Goal: Task Accomplishment & Management: Use online tool/utility

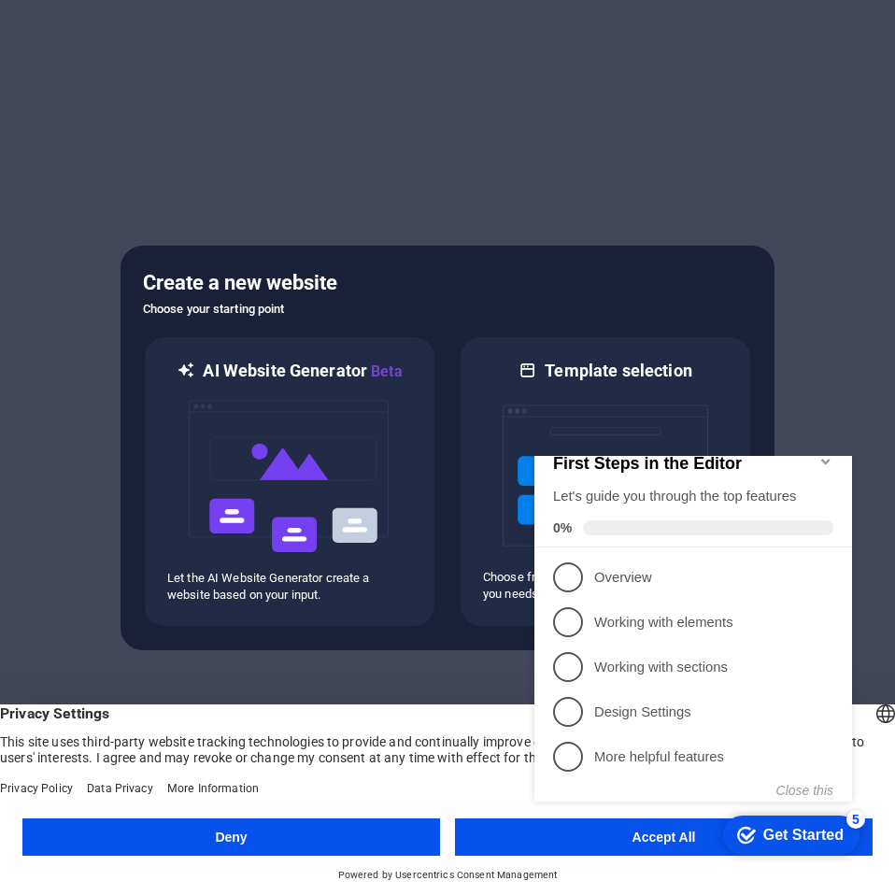
click at [523, 843] on button "Accept All" at bounding box center [663, 836] width 417 height 37
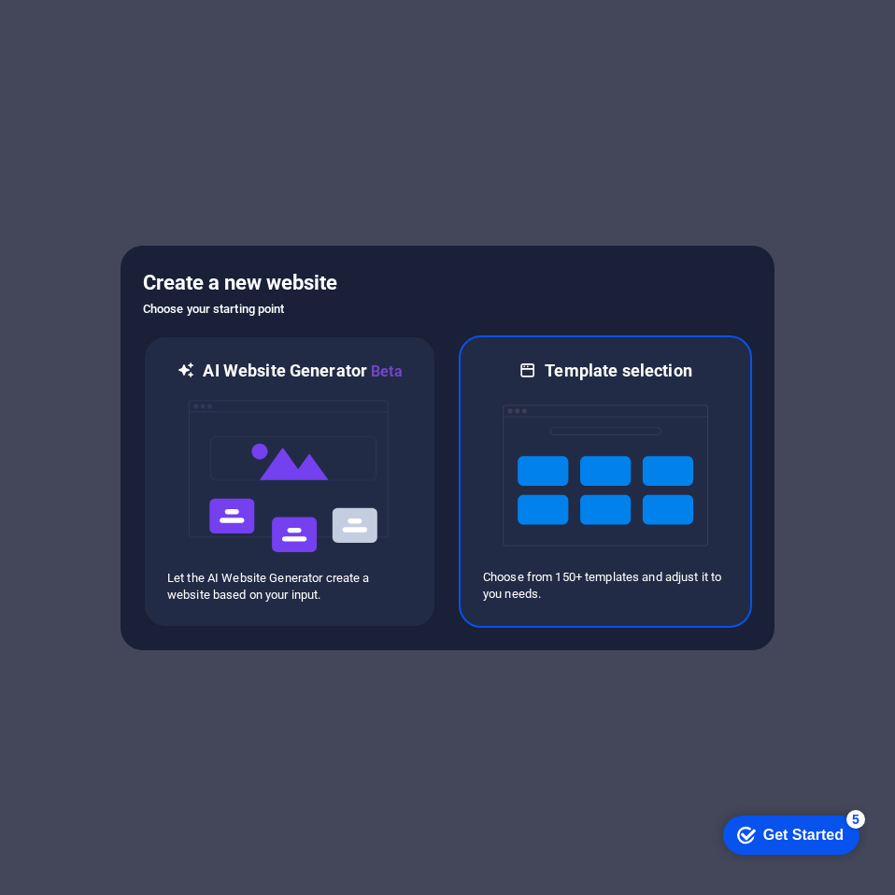
click at [621, 368] on h6 "Template selection" at bounding box center [617, 371] width 147 height 22
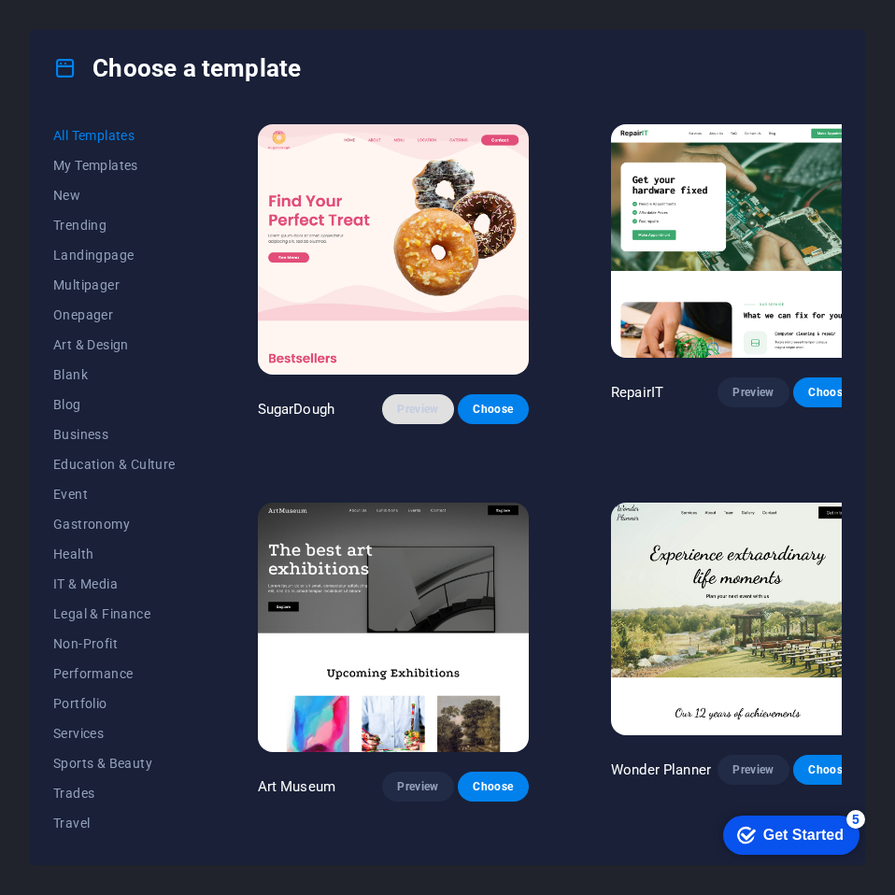
click at [397, 402] on span "Preview" at bounding box center [417, 409] width 41 height 15
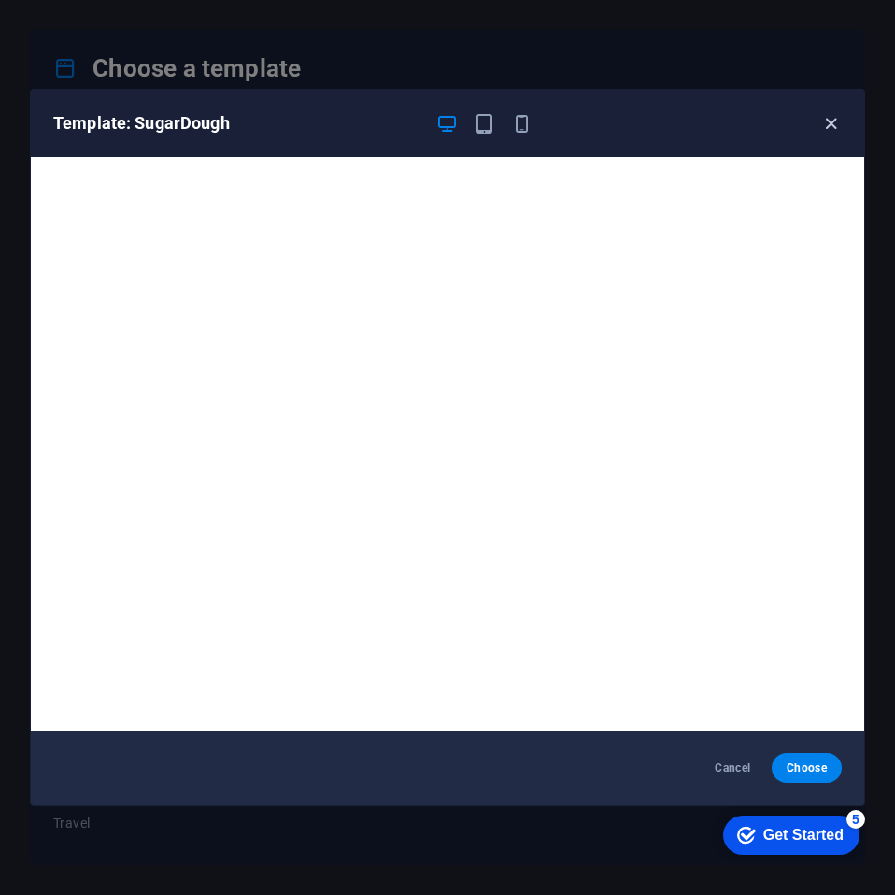
click at [831, 120] on icon "button" at bounding box center [830, 123] width 21 height 21
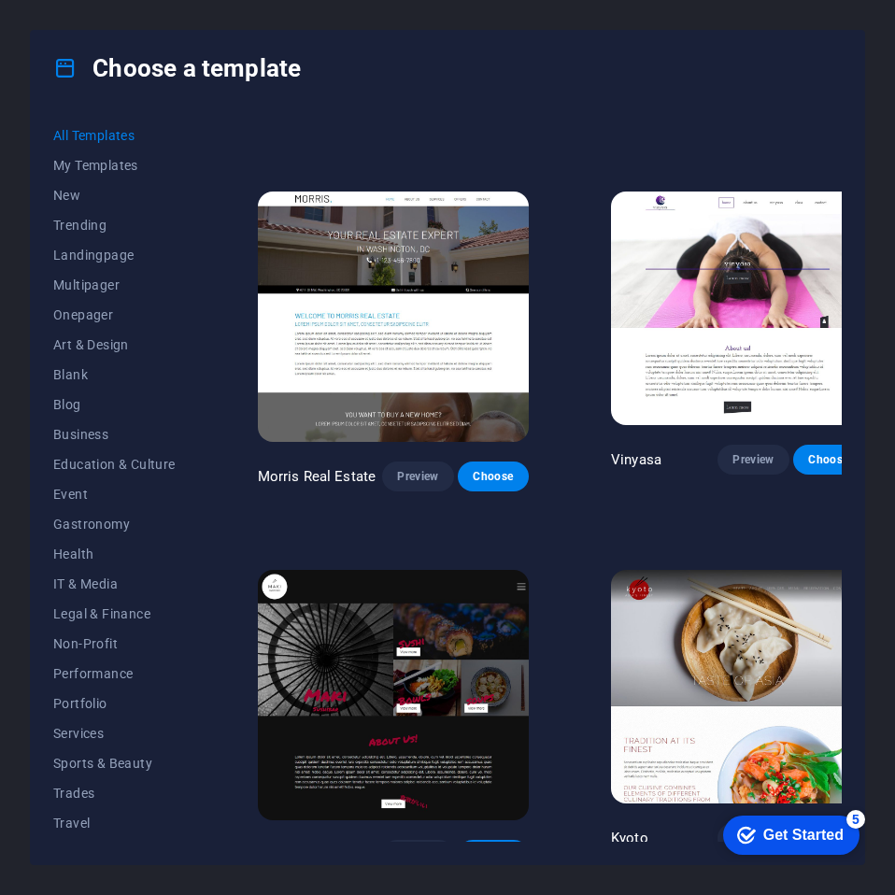
scroll to position [8124, 0]
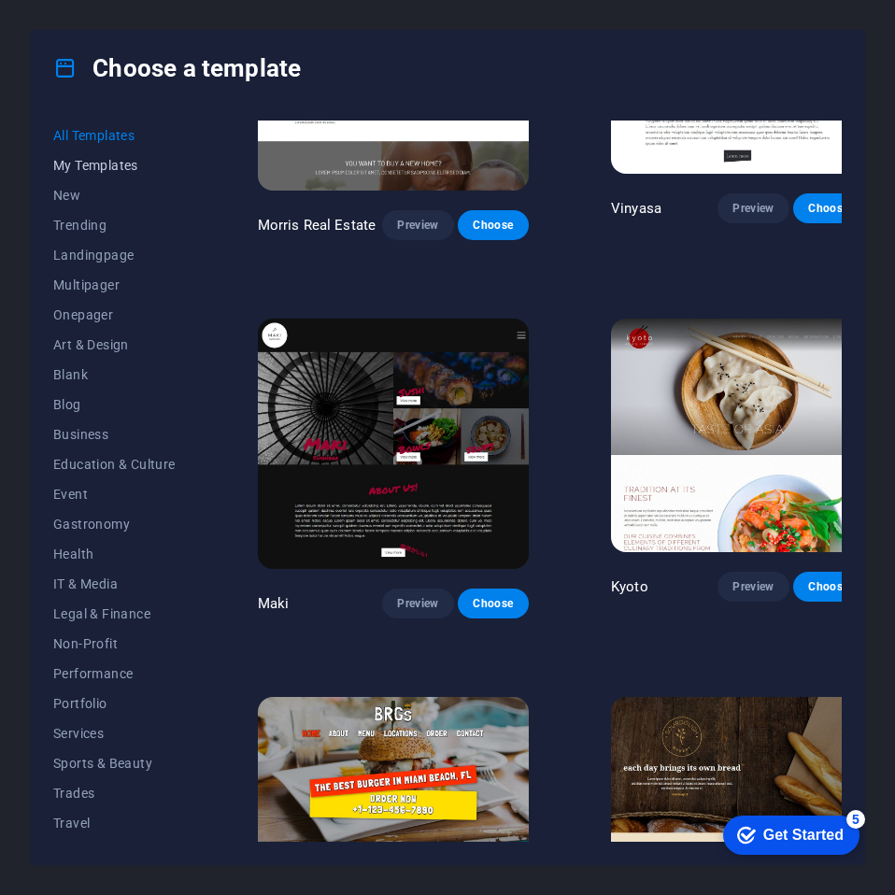
click at [94, 167] on span "My Templates" at bounding box center [114, 165] width 122 height 15
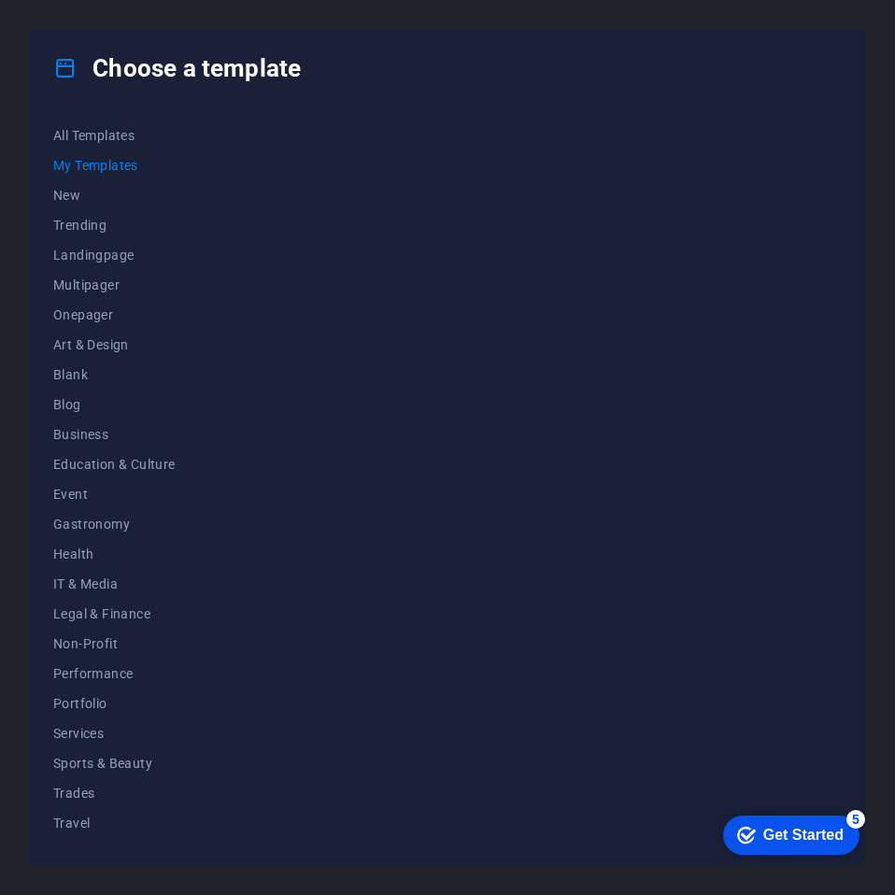
scroll to position [0, 0]
click at [95, 136] on span "All Templates" at bounding box center [114, 135] width 122 height 15
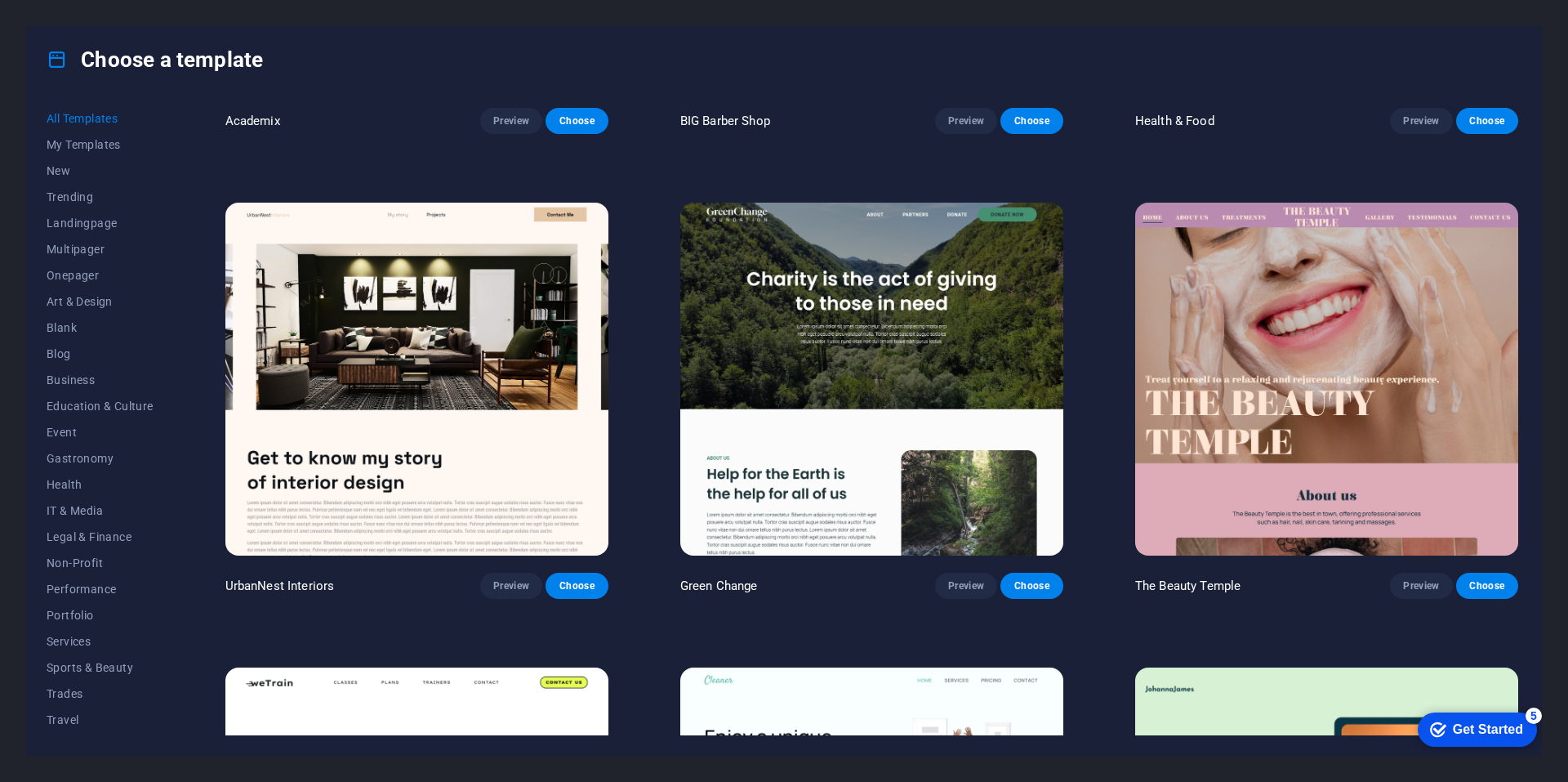
scroll to position [2287, 0]
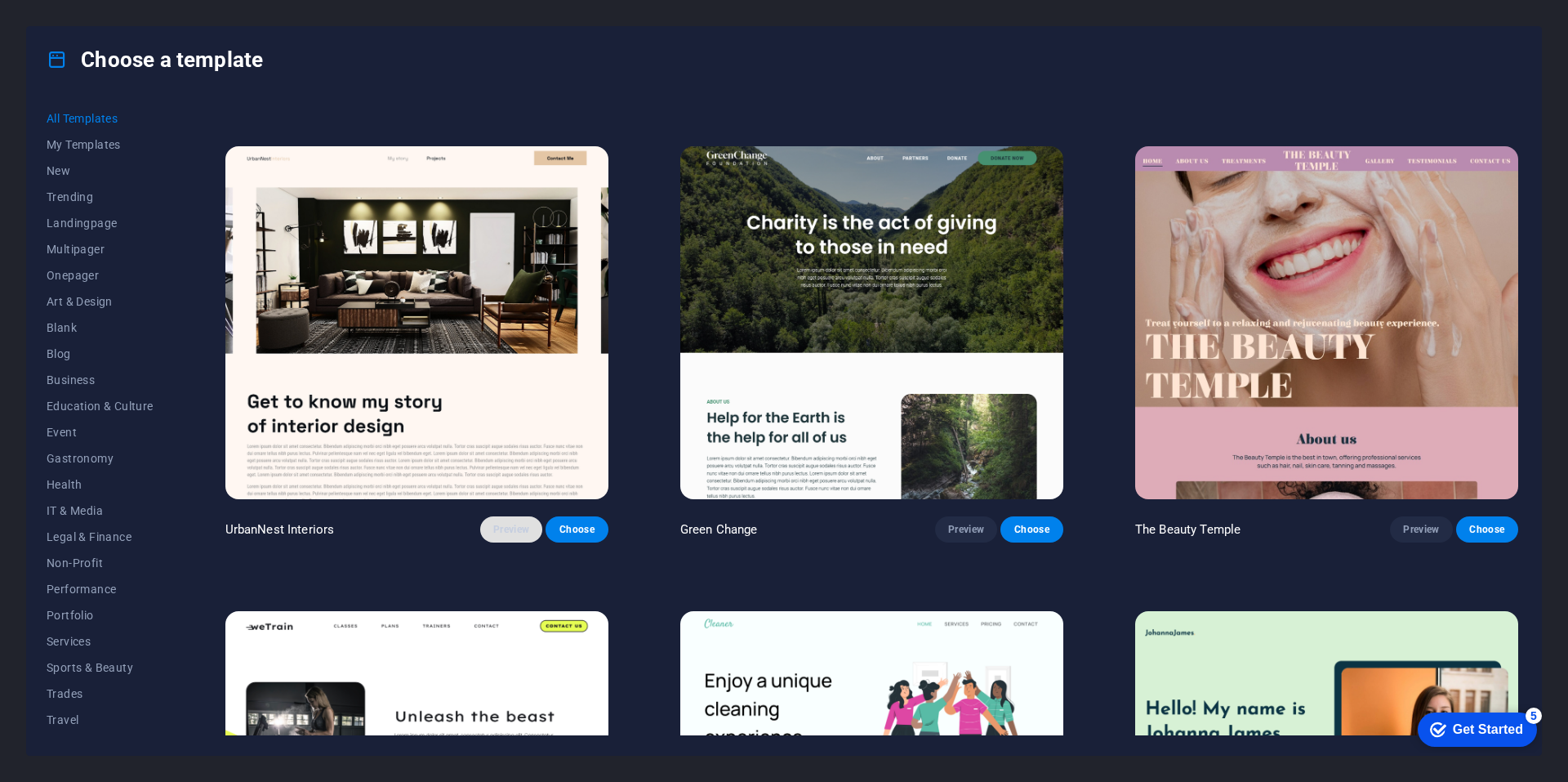
click at [509, 523] on span "Preview" at bounding box center [511, 529] width 36 height 13
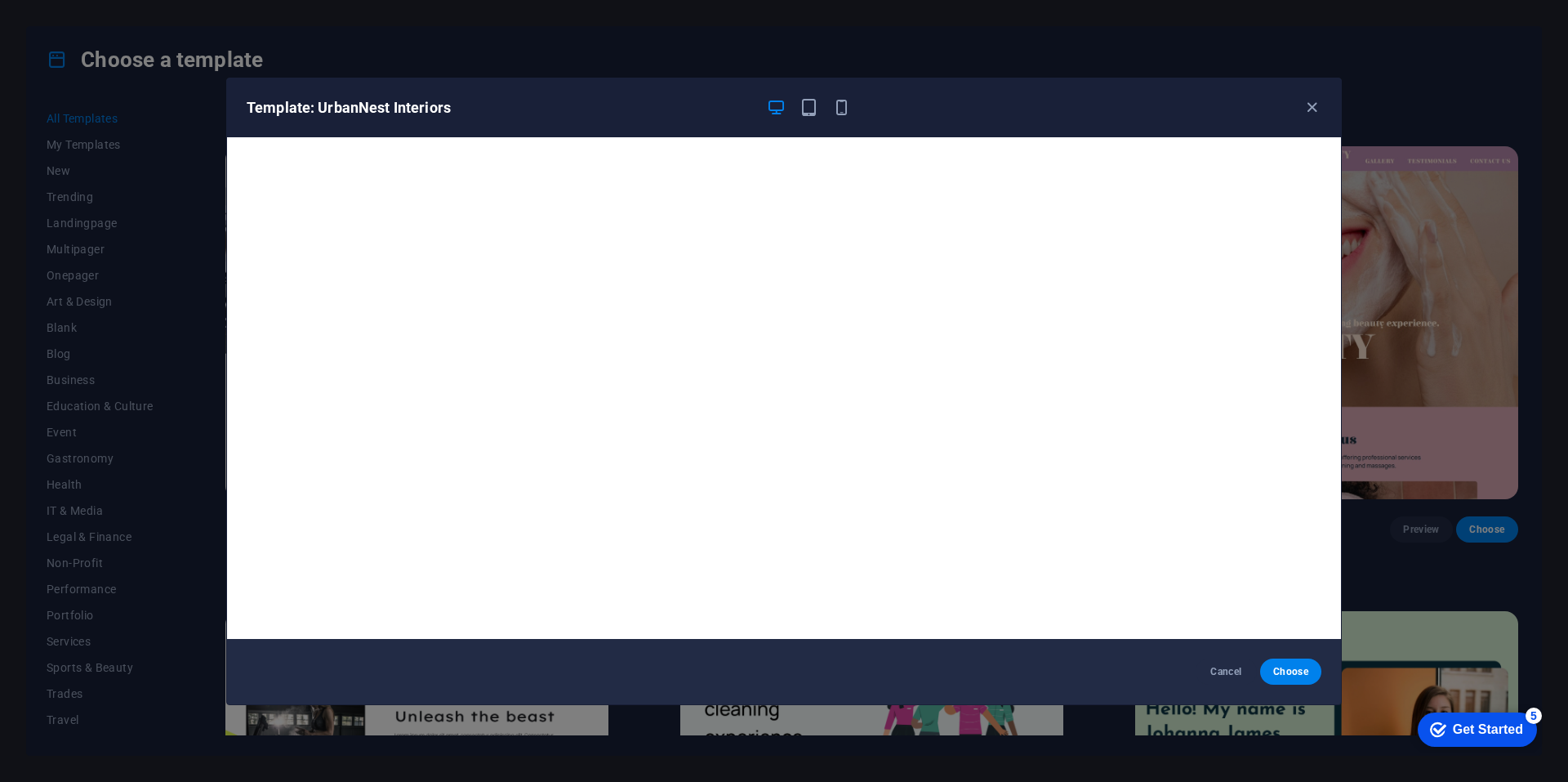
scroll to position [4, 0]
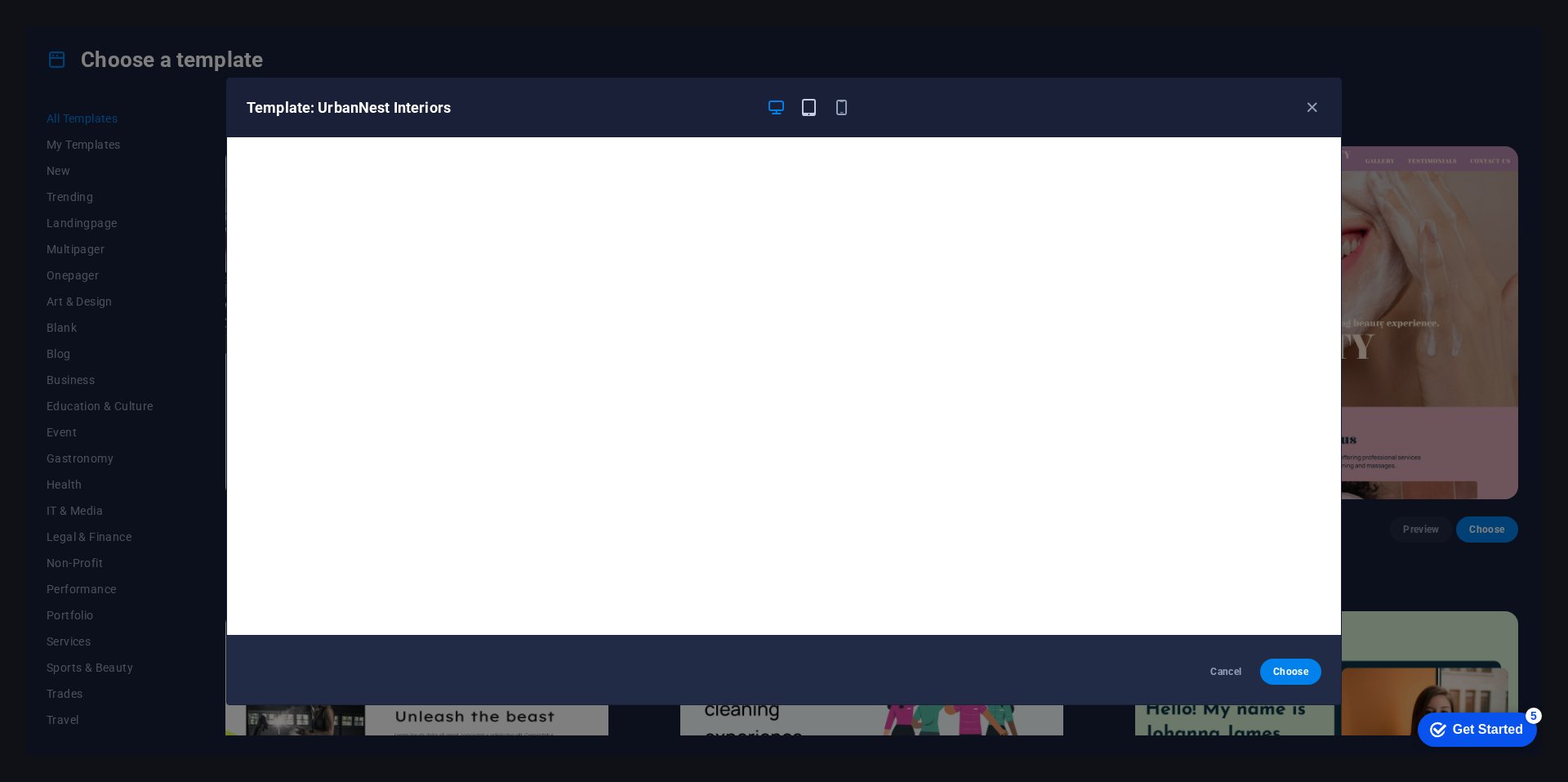
click at [782, 105] on icon "button" at bounding box center [808, 107] width 18 height 18
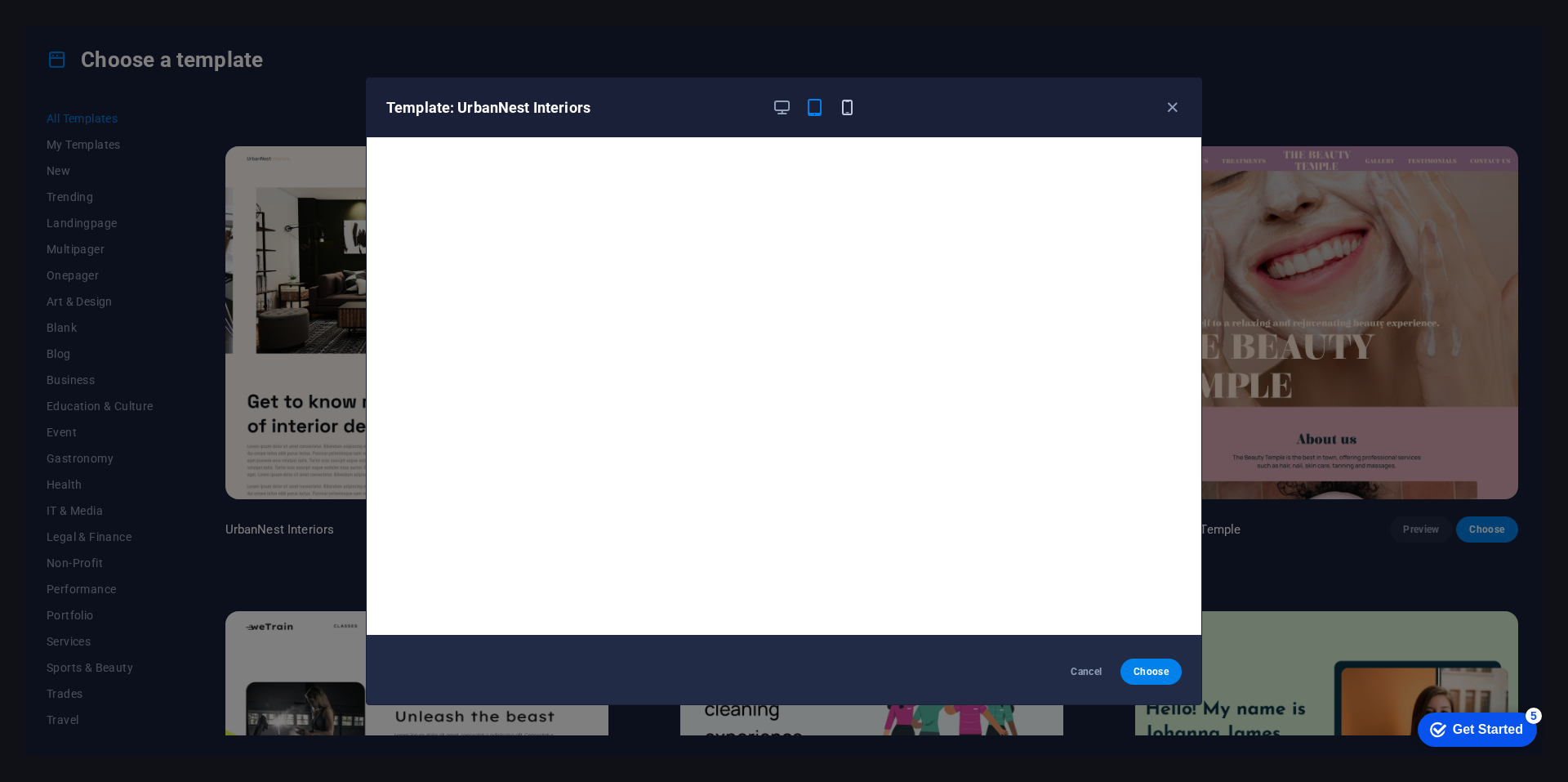
click at [782, 110] on icon "button" at bounding box center [847, 107] width 18 height 18
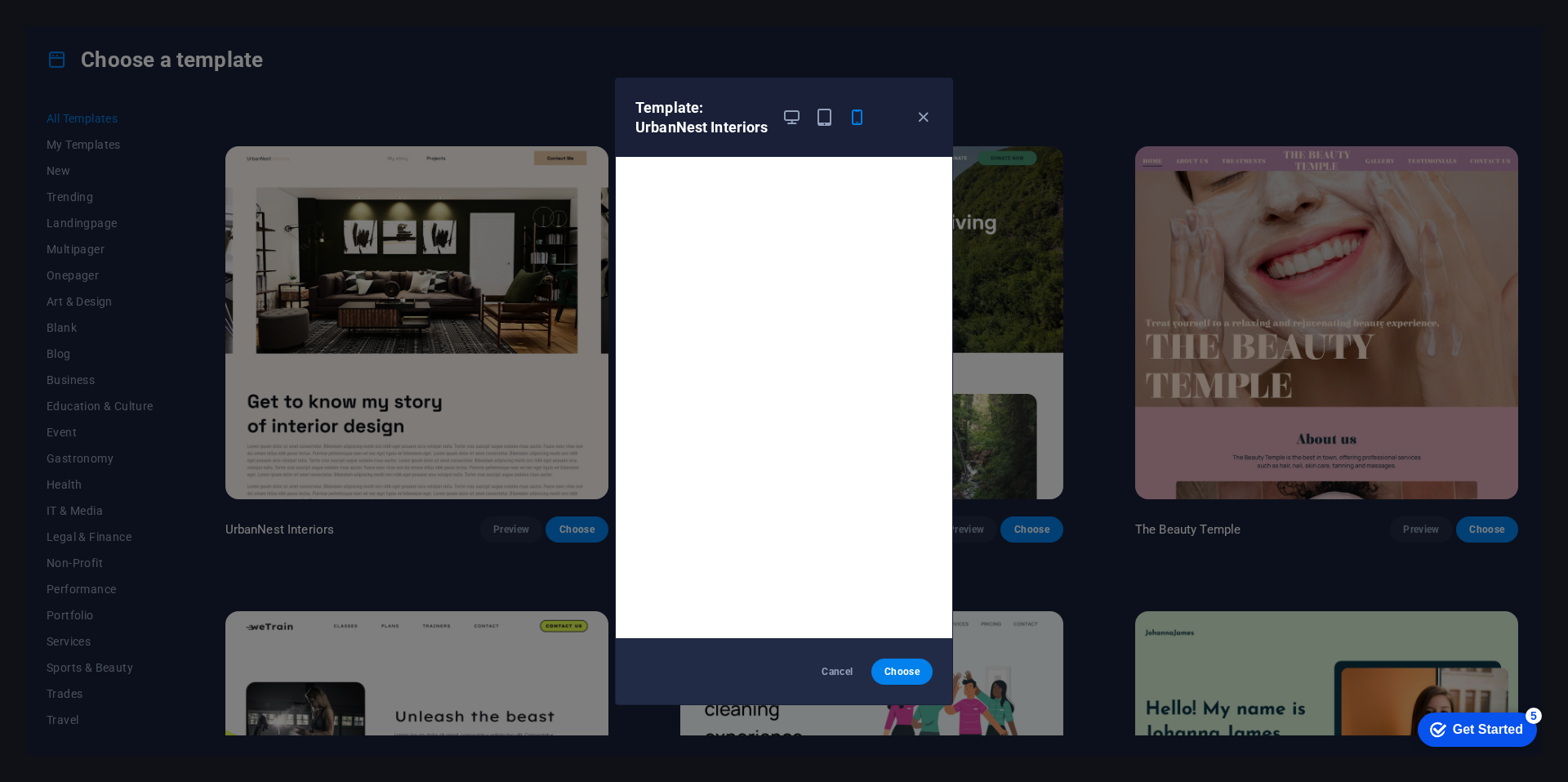
scroll to position [0, 0]
click at [782, 115] on icon "button" at bounding box center [923, 116] width 18 height 18
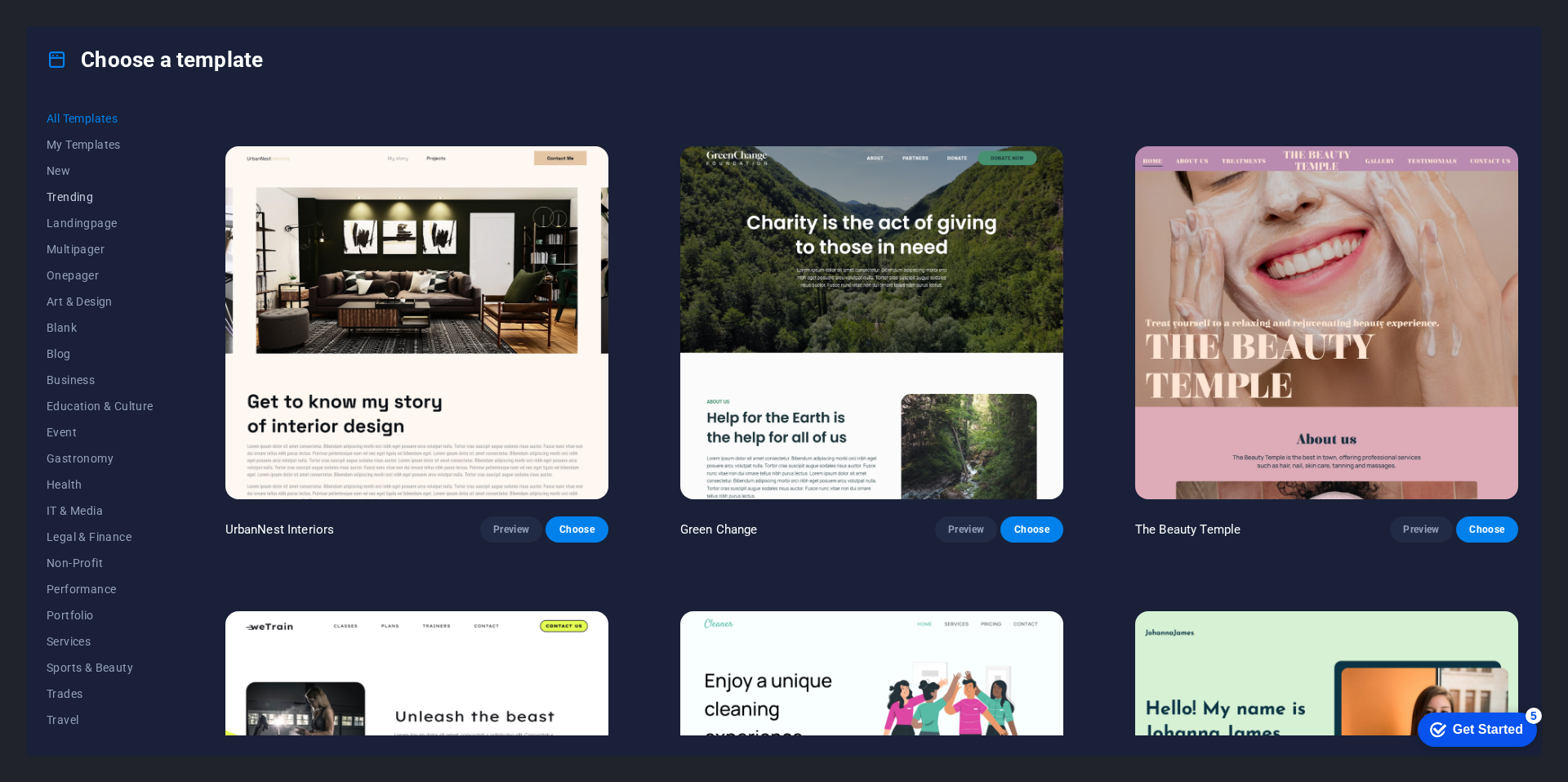
click at [67, 192] on span "Trending" at bounding box center [100, 197] width 107 height 13
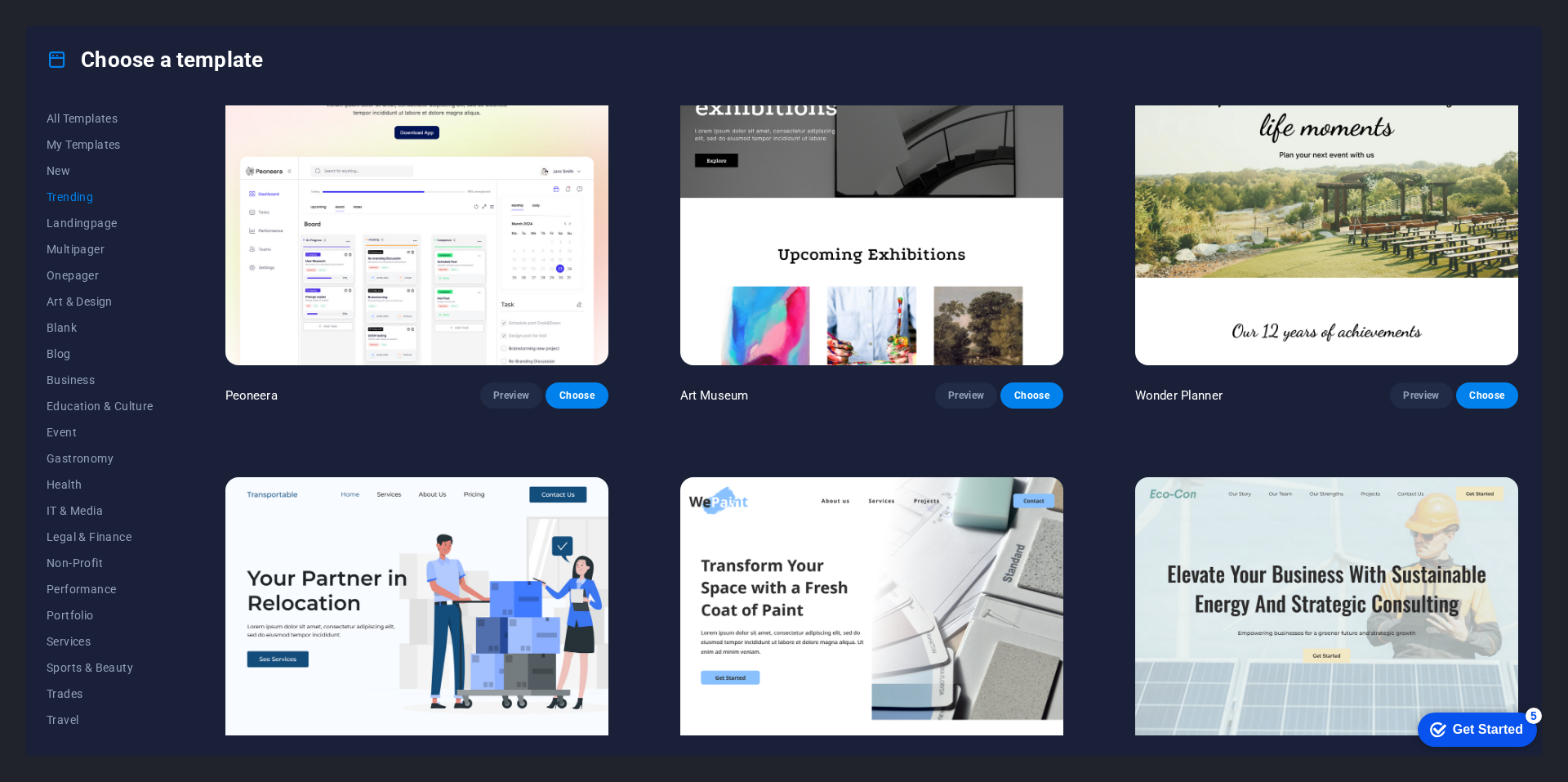
scroll to position [42, 0]
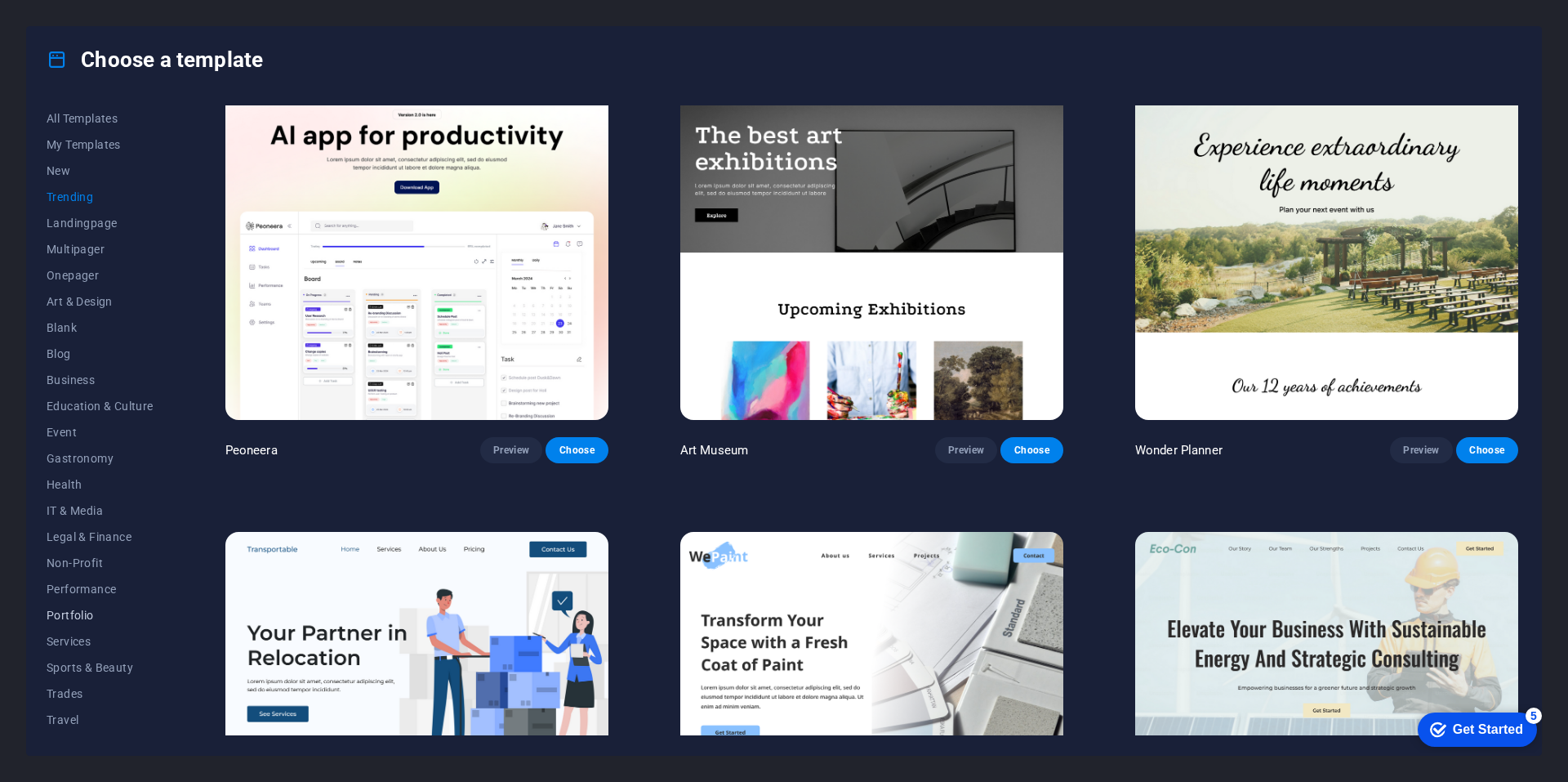
click at [69, 611] on span "Portfolio" at bounding box center [100, 615] width 107 height 13
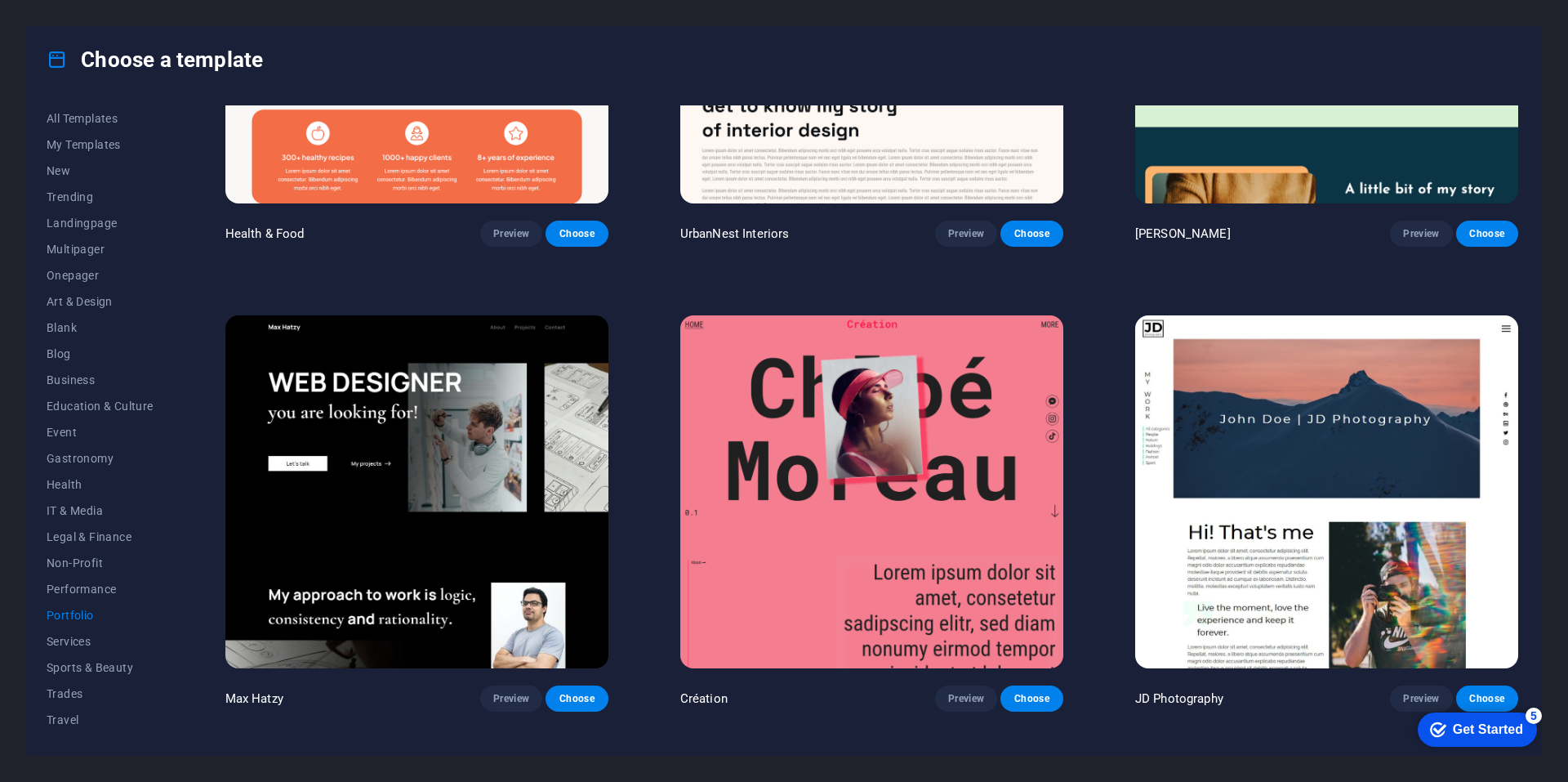
scroll to position [367, 0]
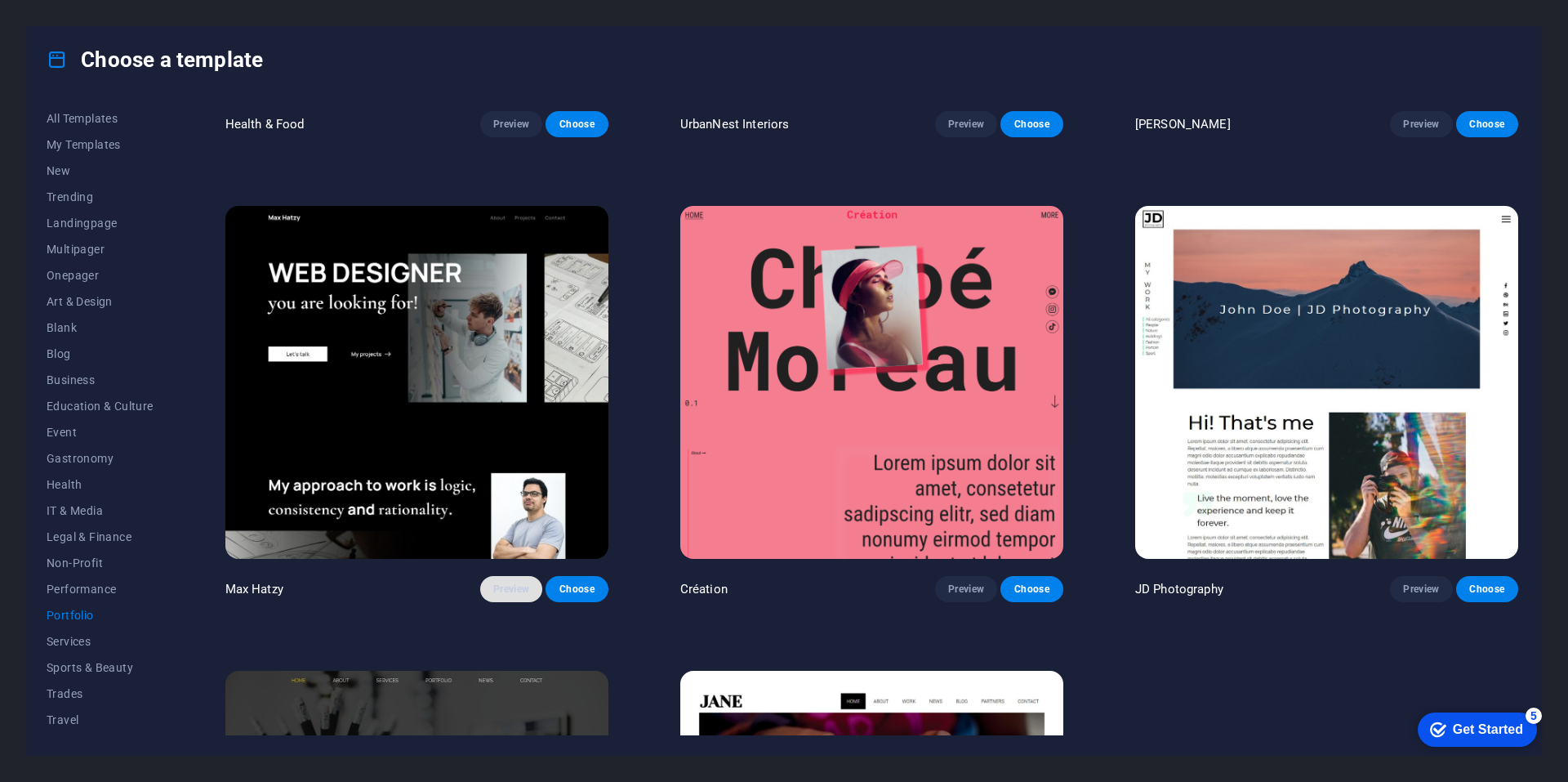
click at [503, 591] on span "Preview" at bounding box center [511, 589] width 36 height 13
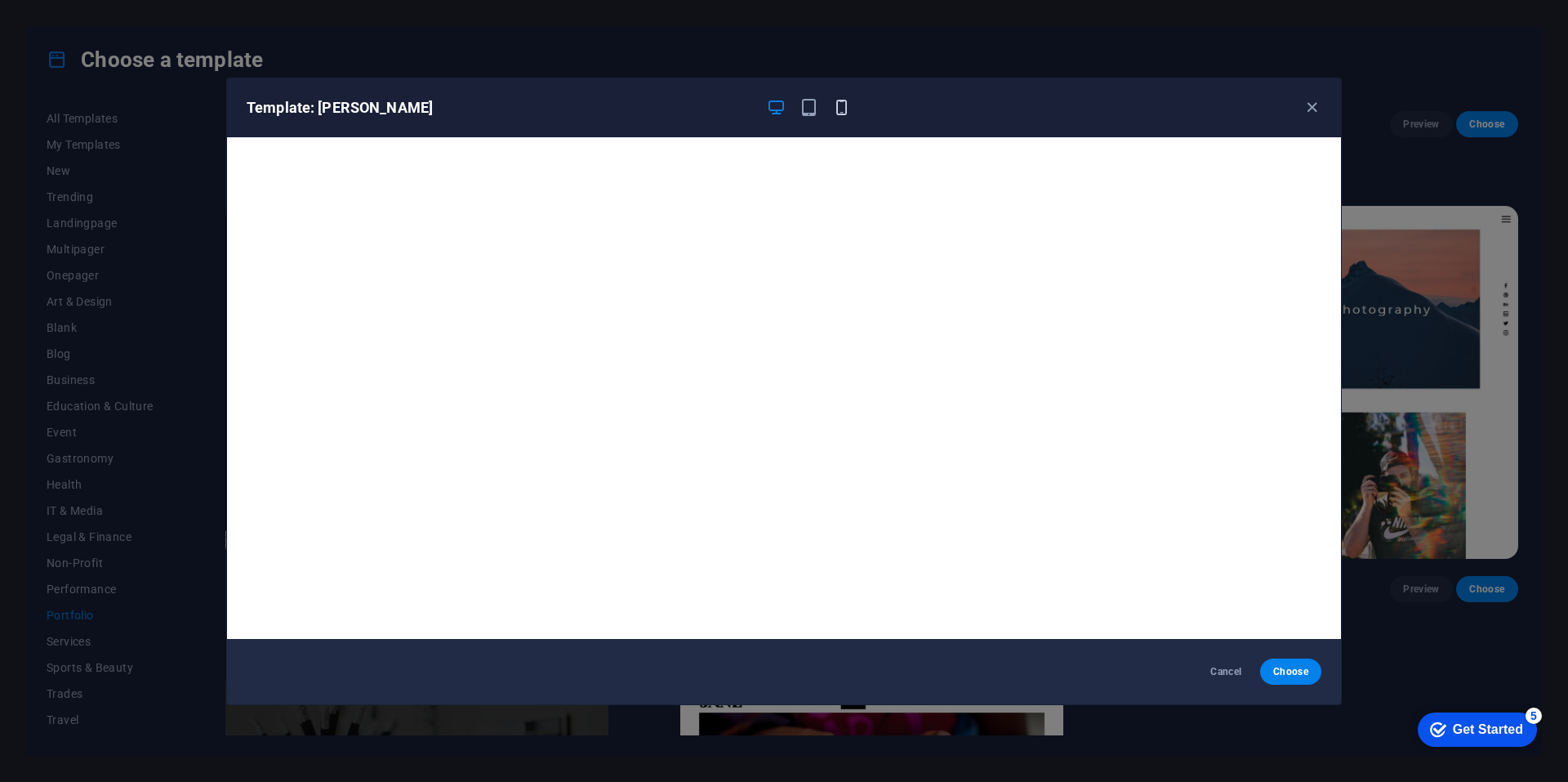
click at [782, 100] on icon "button" at bounding box center [841, 107] width 18 height 18
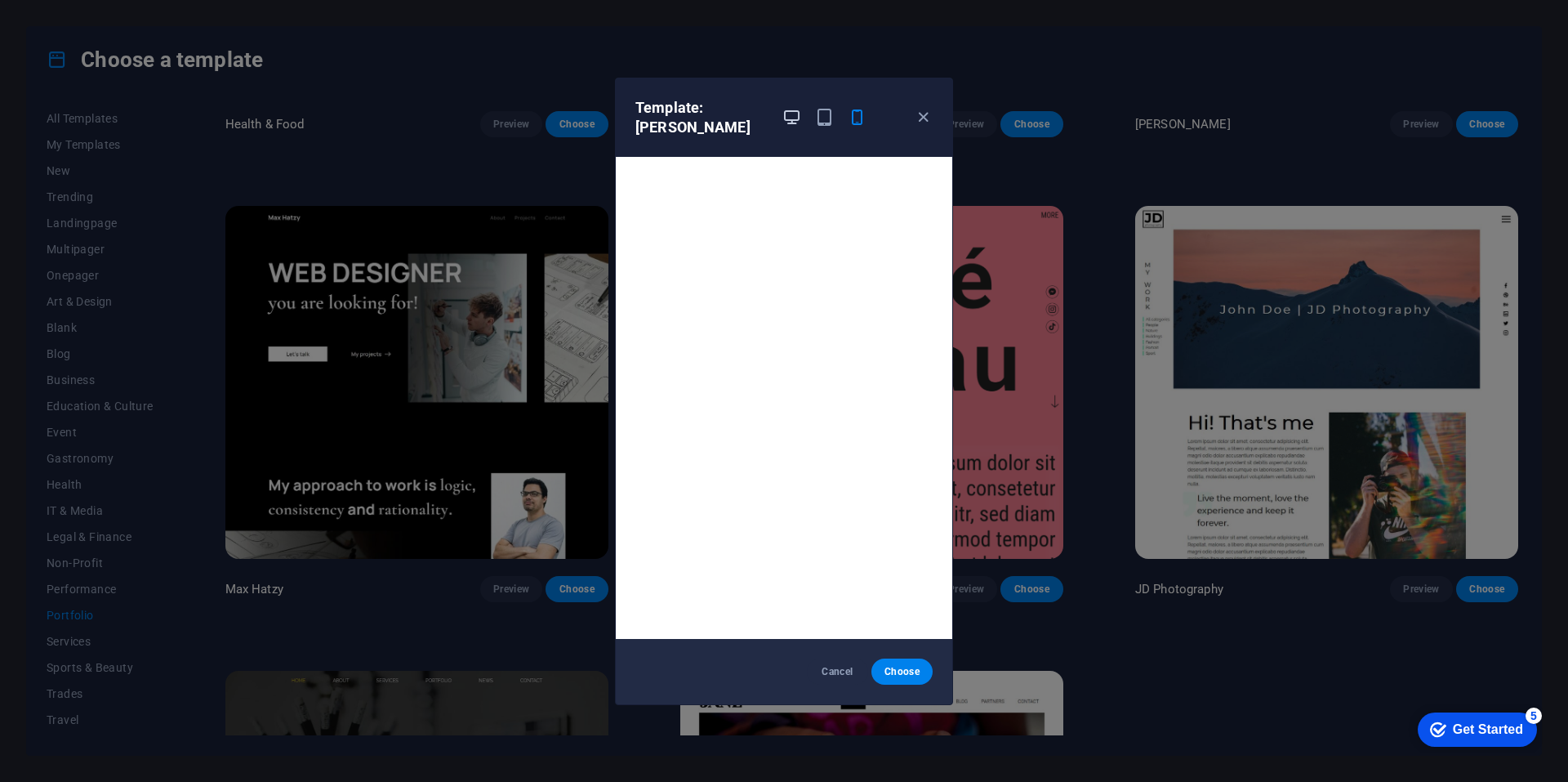
click at [782, 115] on icon "button" at bounding box center [791, 116] width 18 height 18
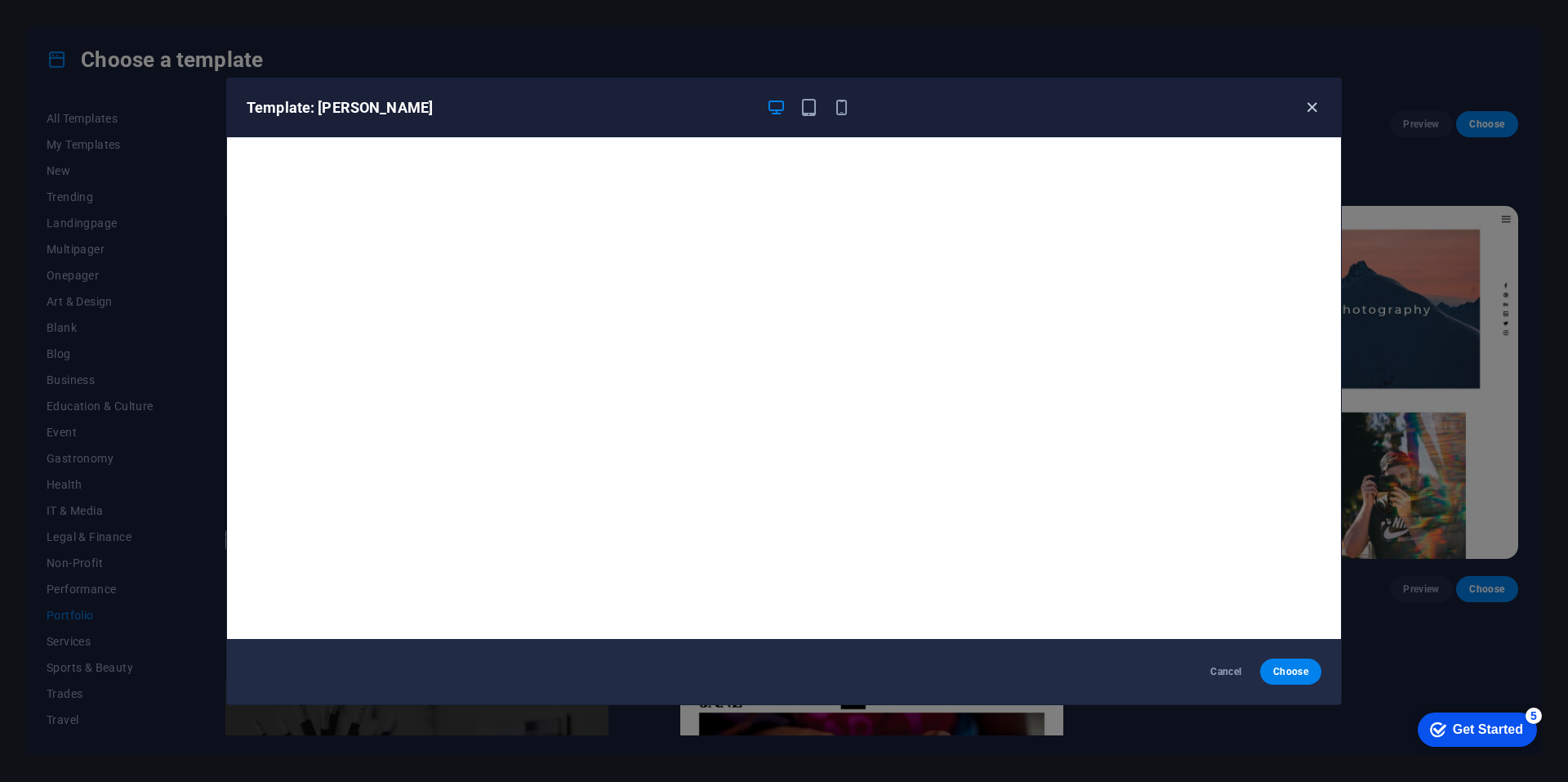
click at [782, 107] on icon "button" at bounding box center [1311, 107] width 18 height 18
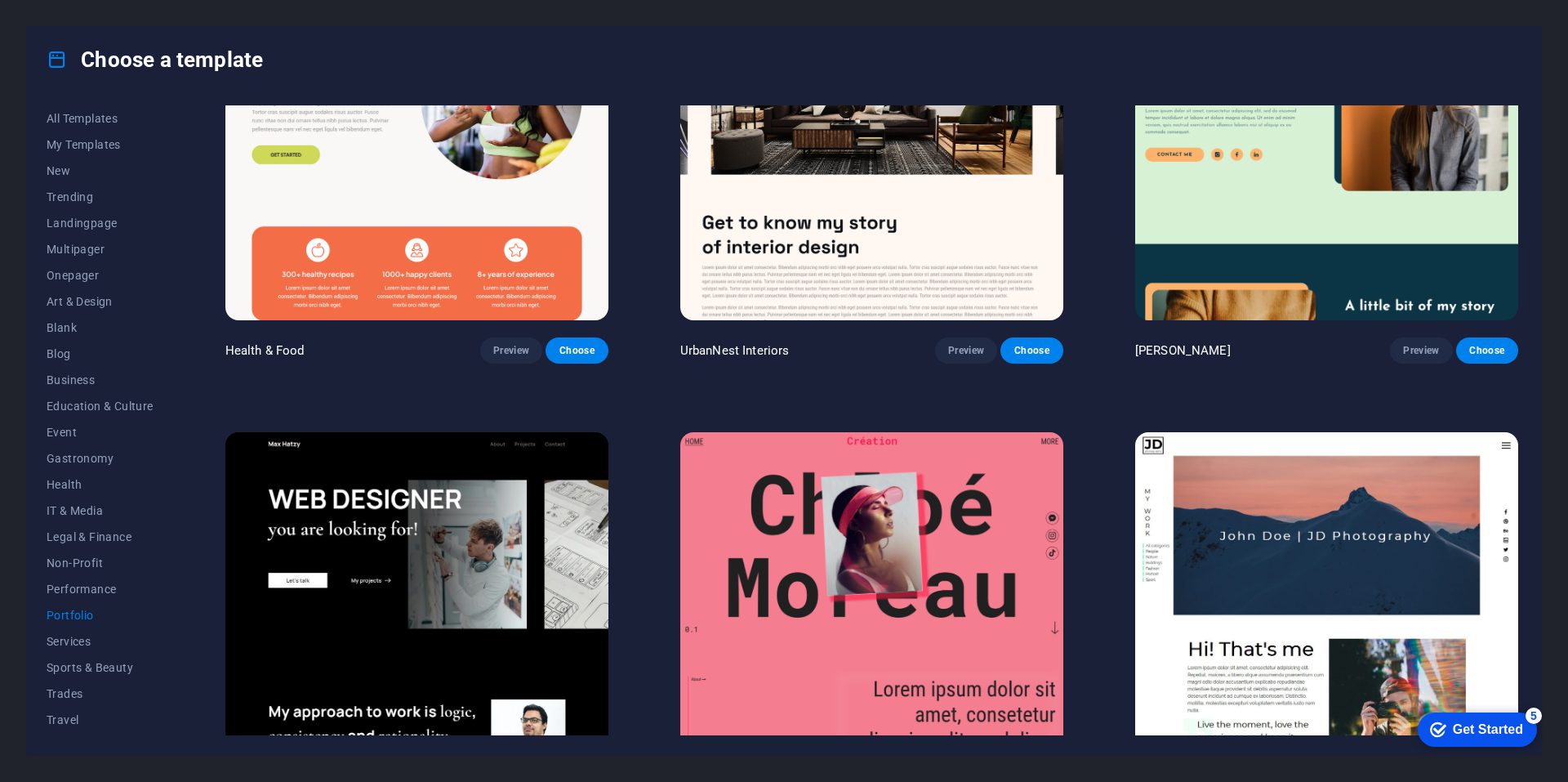
scroll to position [0, 0]
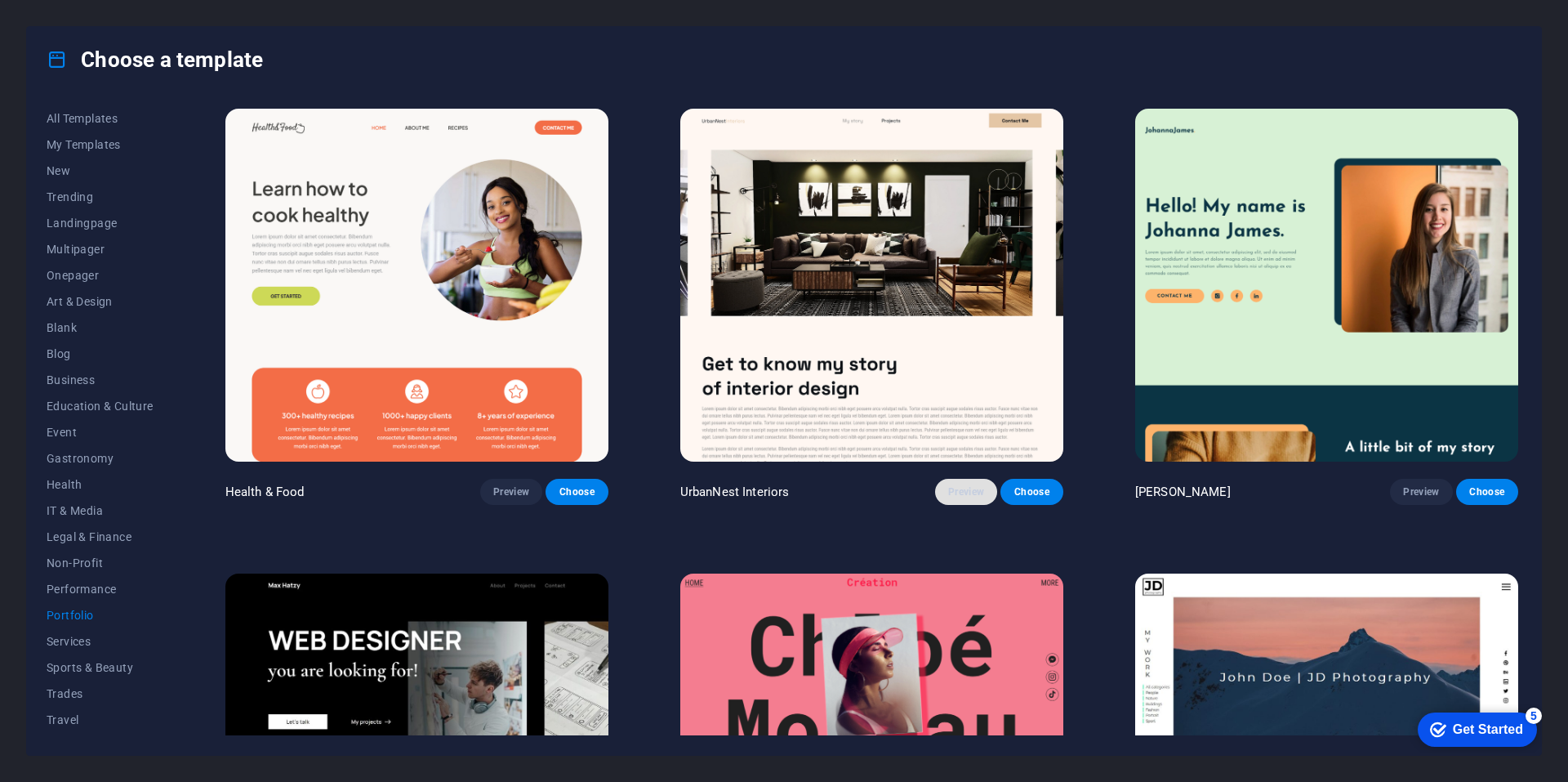
click at [782, 486] on span "Preview" at bounding box center [965, 492] width 36 height 13
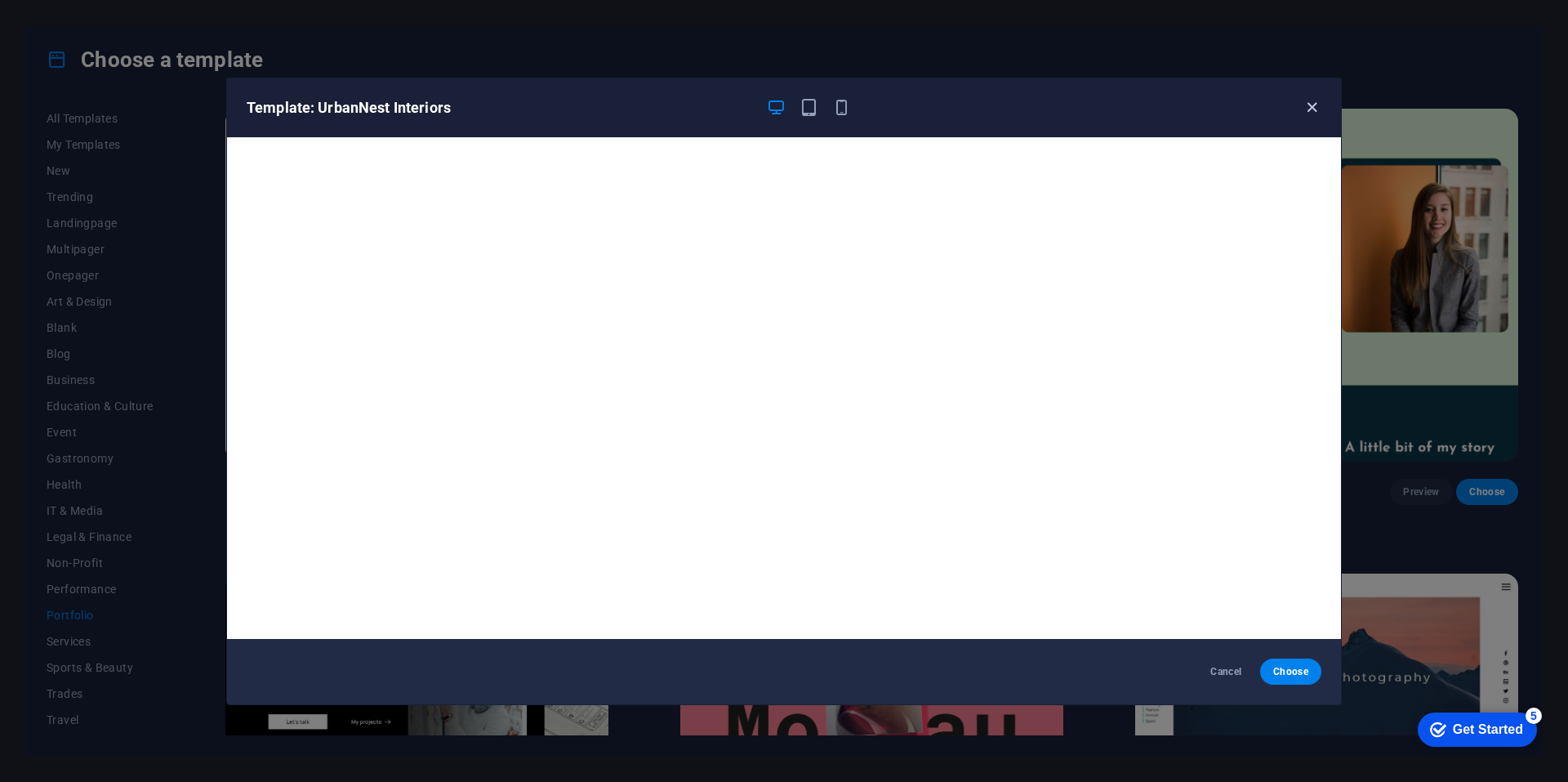
click at [782, 104] on icon "button" at bounding box center [1311, 107] width 18 height 18
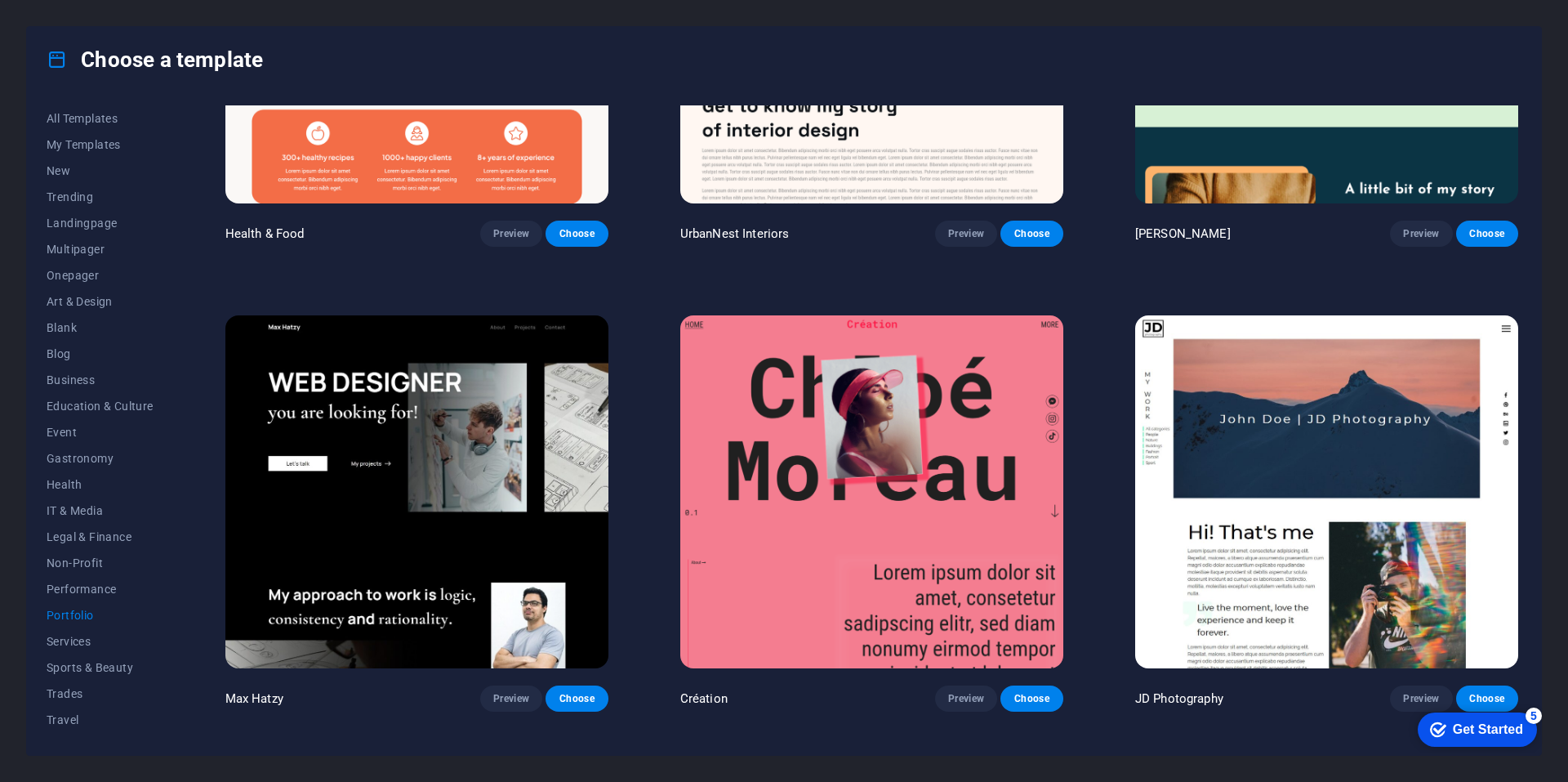
scroll to position [327, 0]
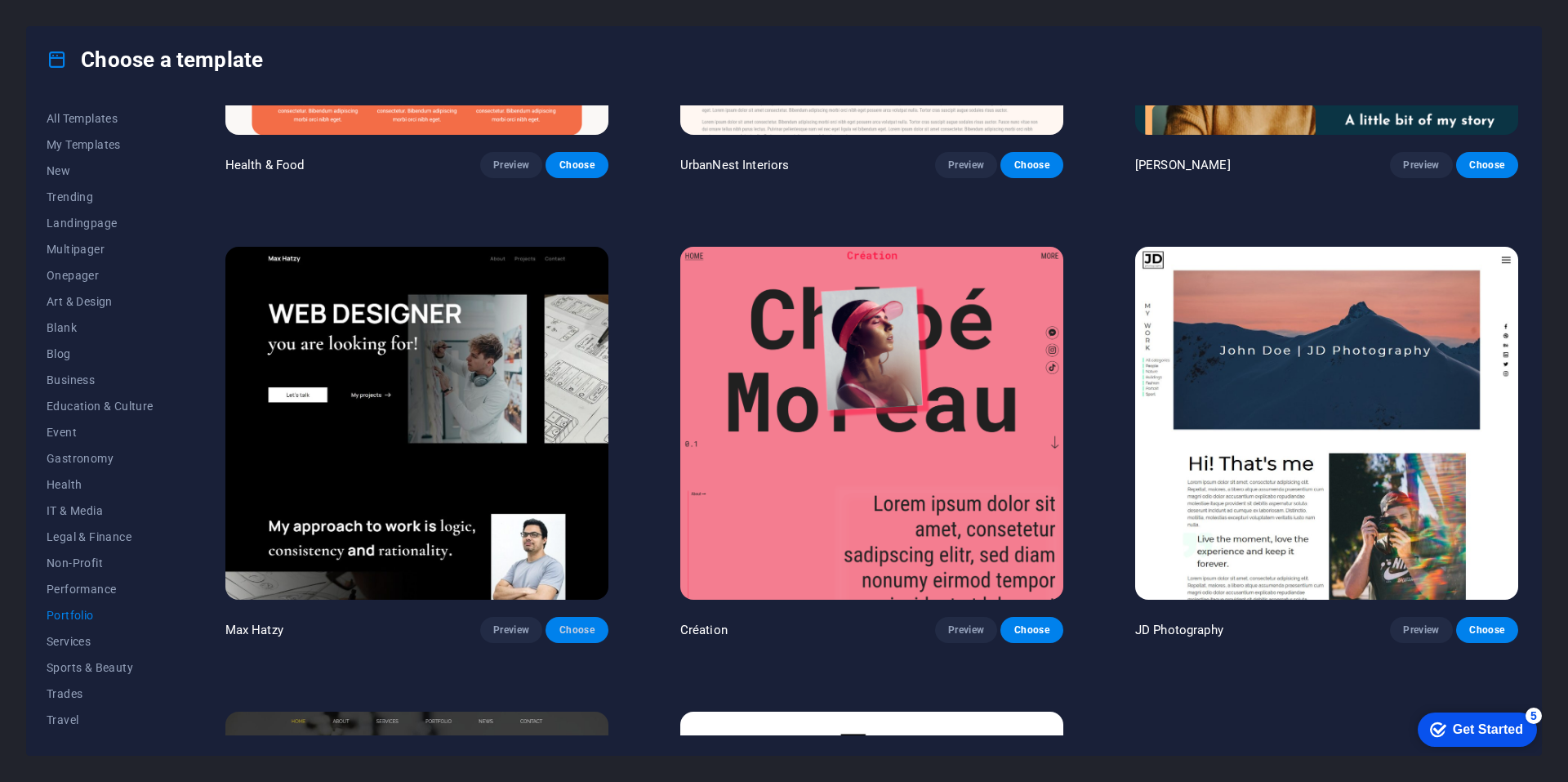
click at [582, 627] on span "Choose" at bounding box center [576, 630] width 36 height 13
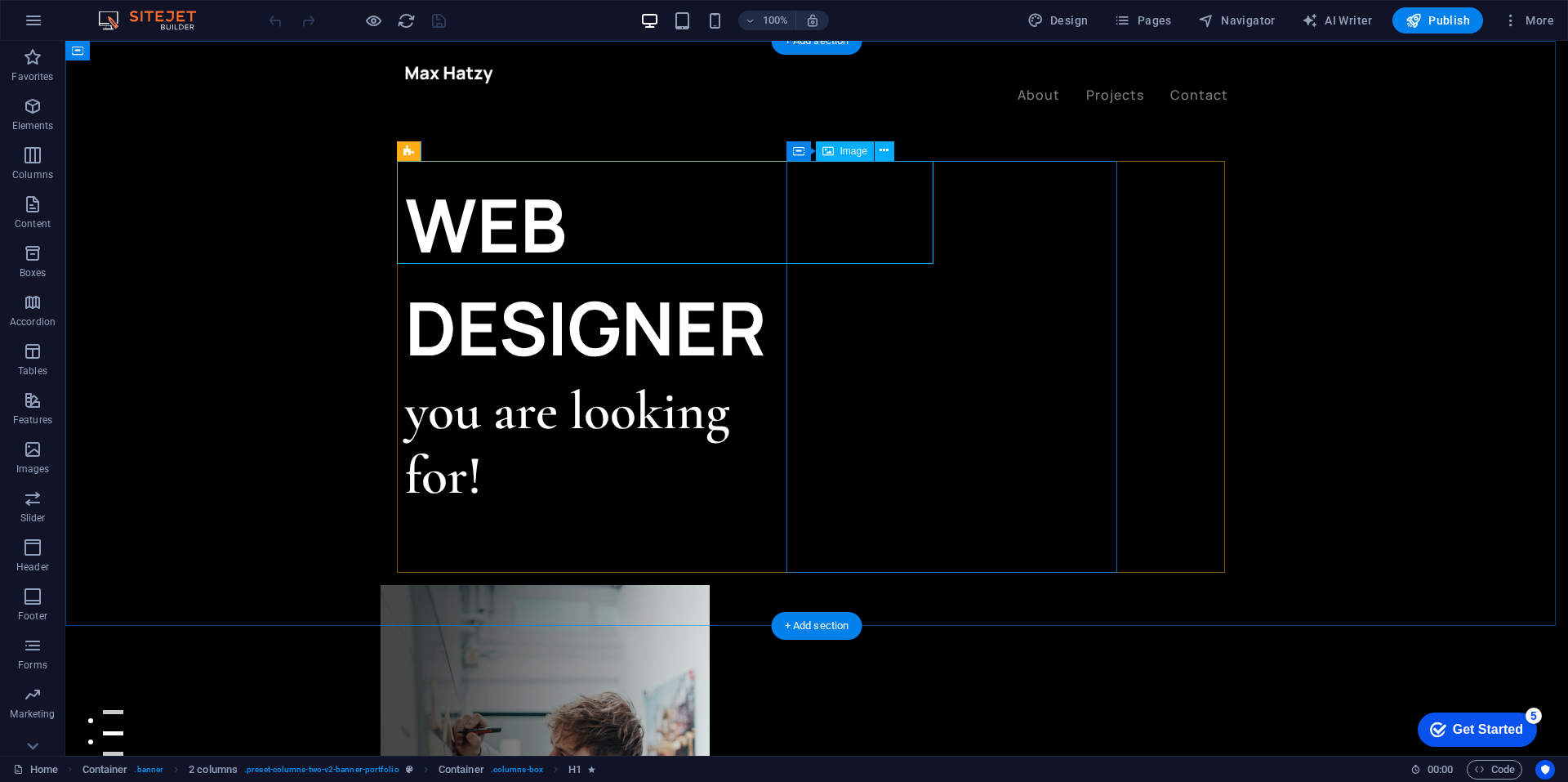
click at [709, 585] on figure at bounding box center [545, 791] width 329 height 412
select select "%"
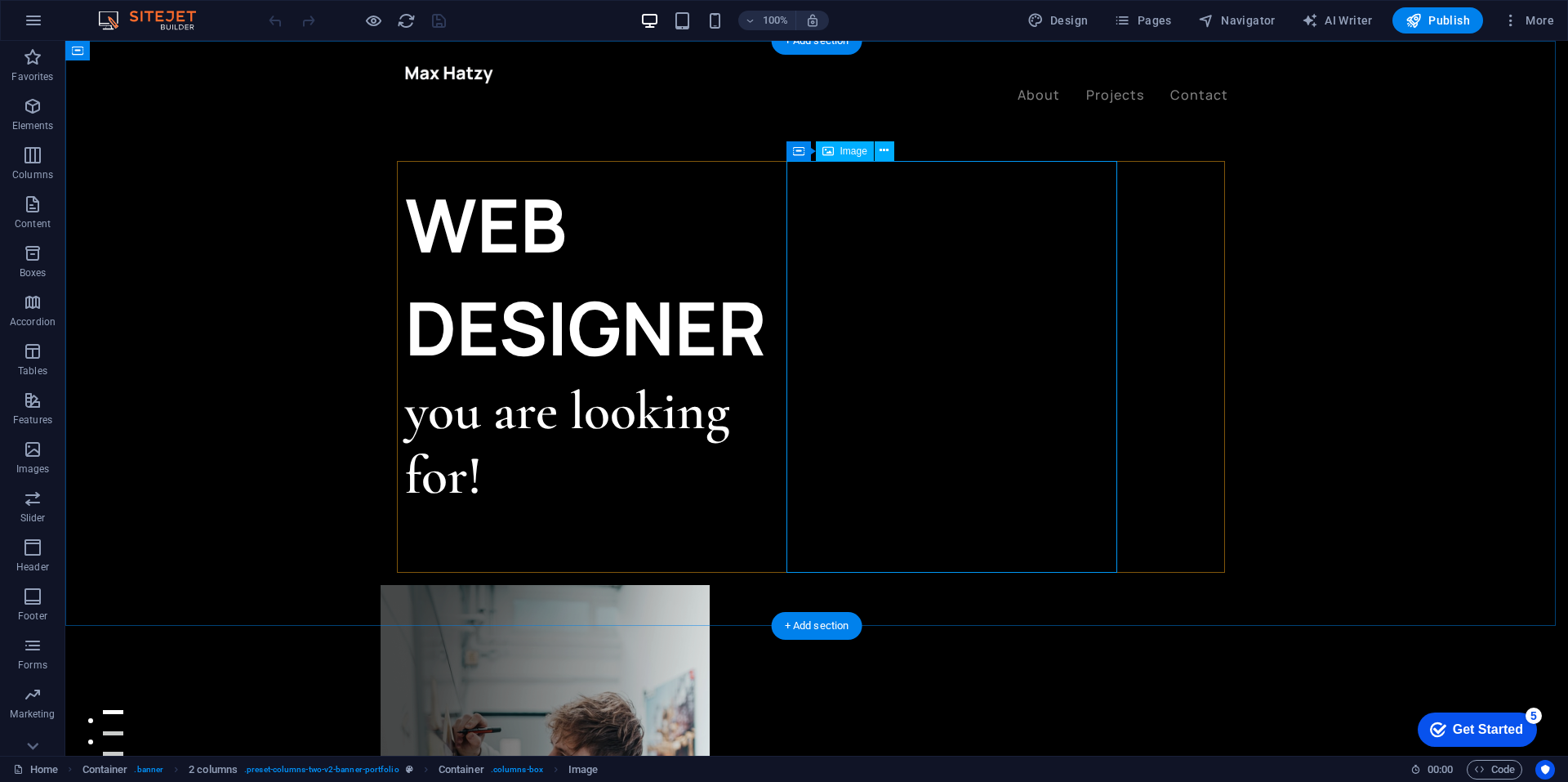
select select "px"
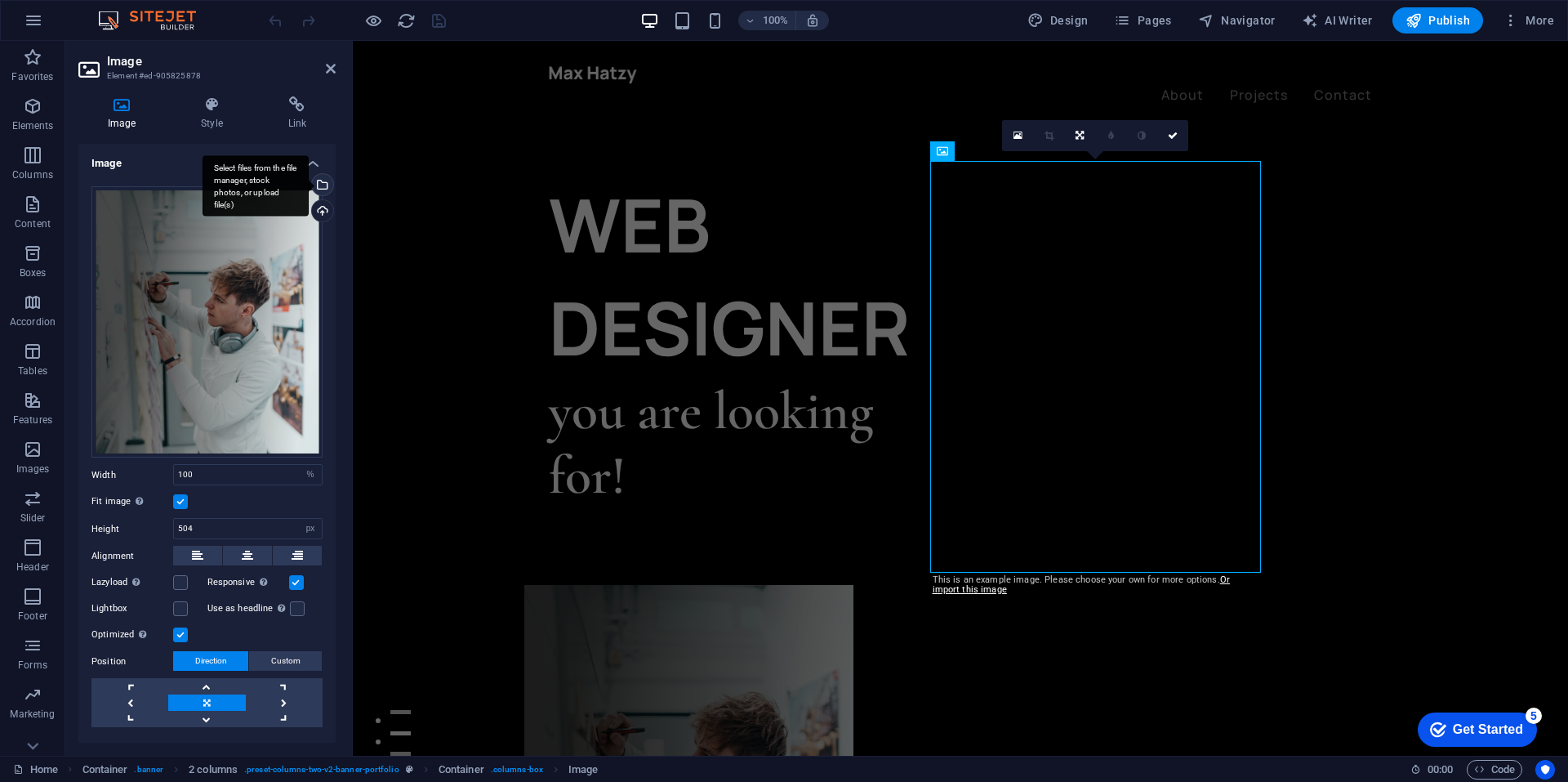
click at [317, 183] on div "Select files from the file manager, stock photos, or upload file(s)" at bounding box center [321, 186] width 24 height 24
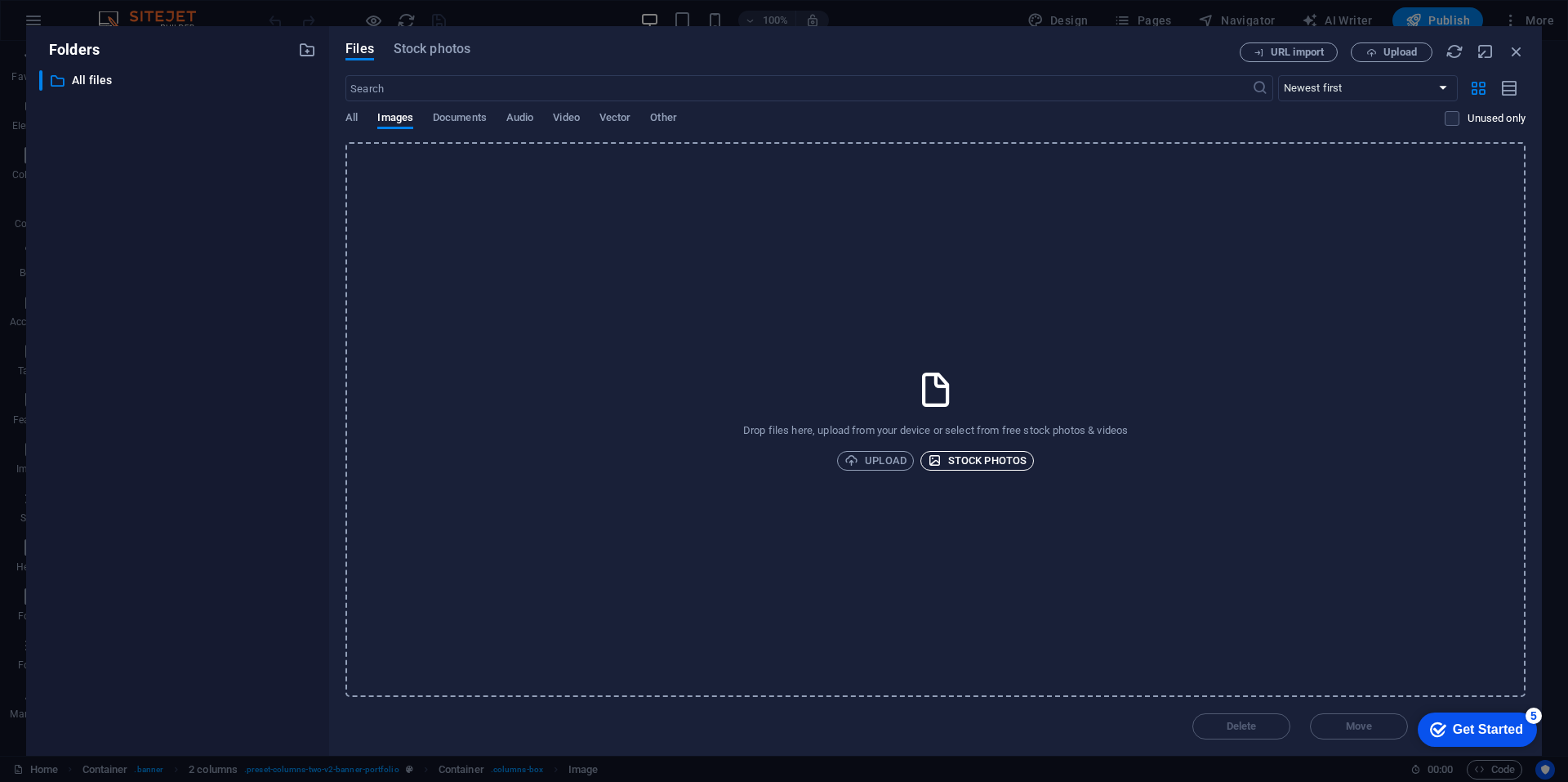
click at [987, 460] on span "Stock photos" at bounding box center [977, 460] width 99 height 19
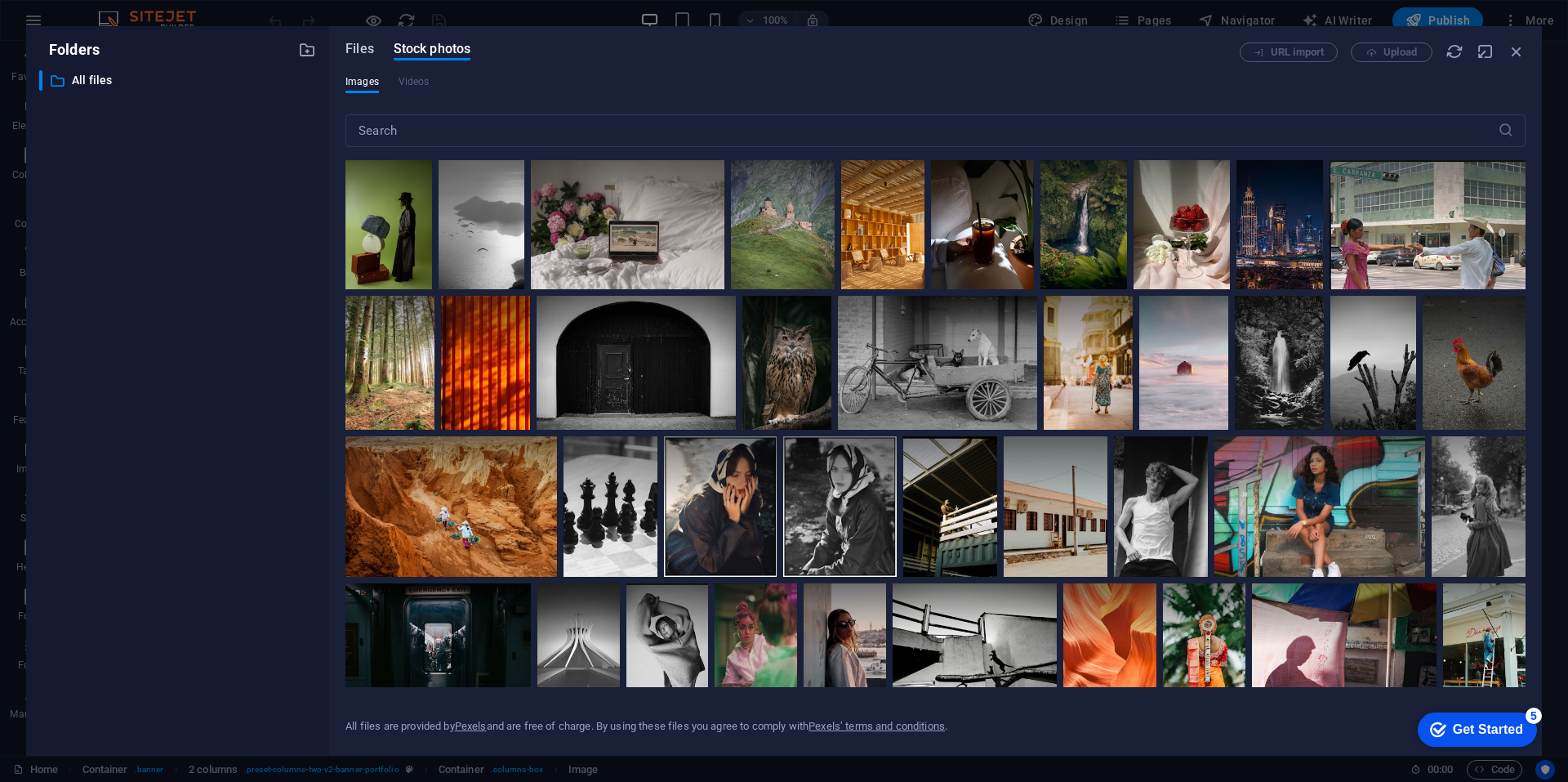
click at [357, 47] on span "Files" at bounding box center [359, 49] width 29 height 19
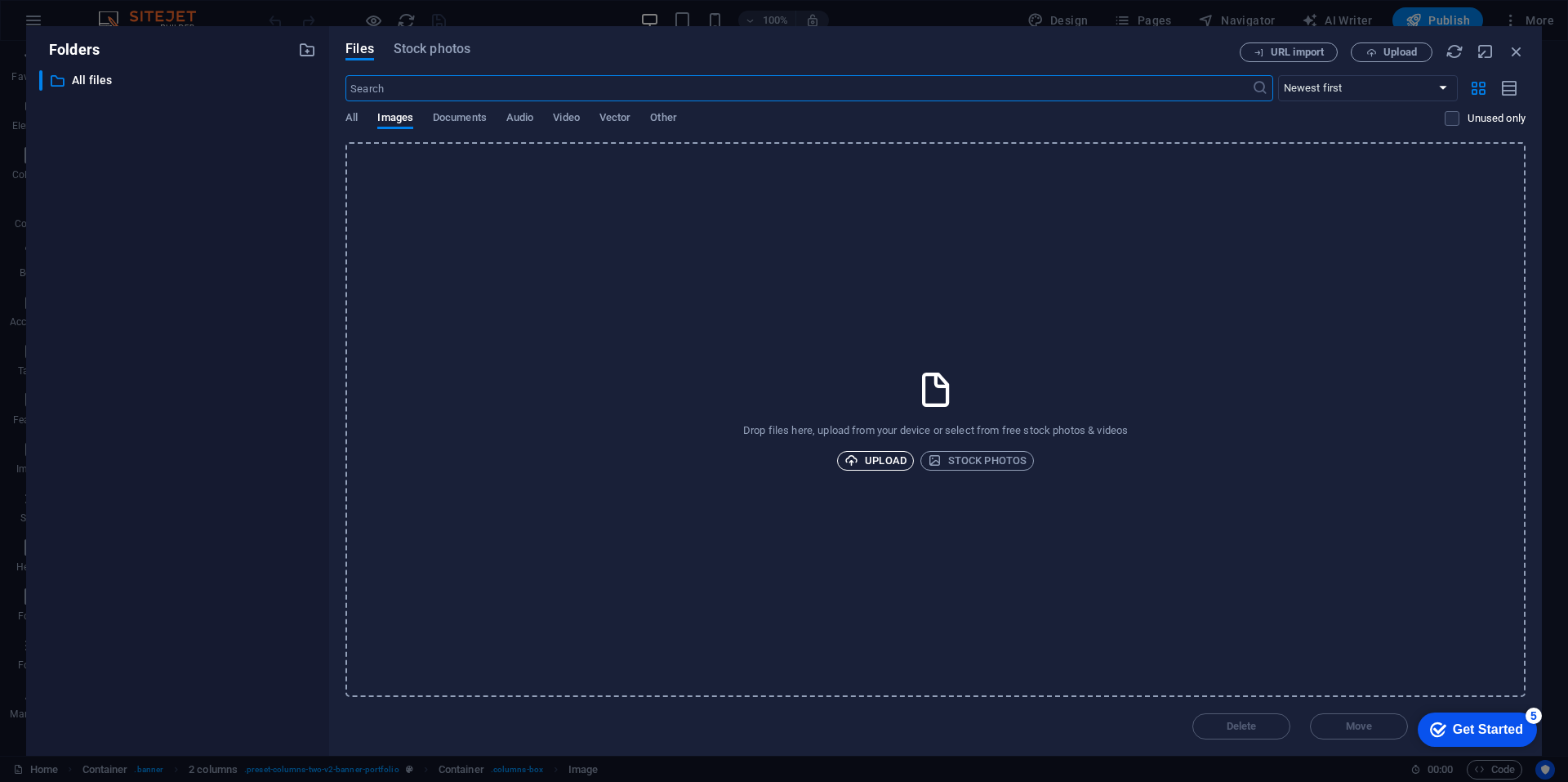
click at [877, 456] on span "Upload" at bounding box center [875, 460] width 62 height 19
click at [1516, 52] on icon "button" at bounding box center [1516, 52] width 18 height 18
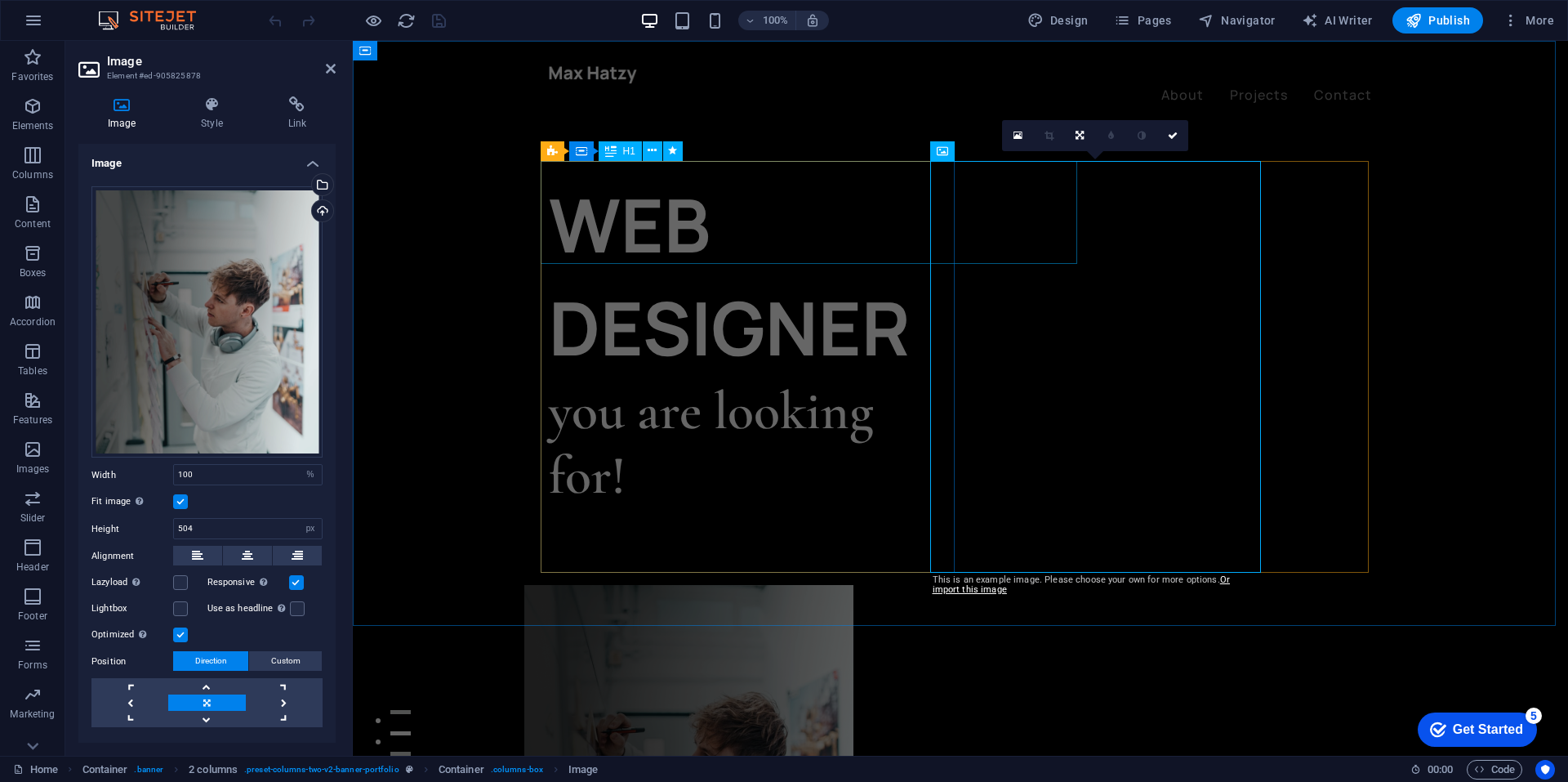
click at [593, 197] on div "WEB DESIGNER" at bounding box center [755, 276] width 412 height 206
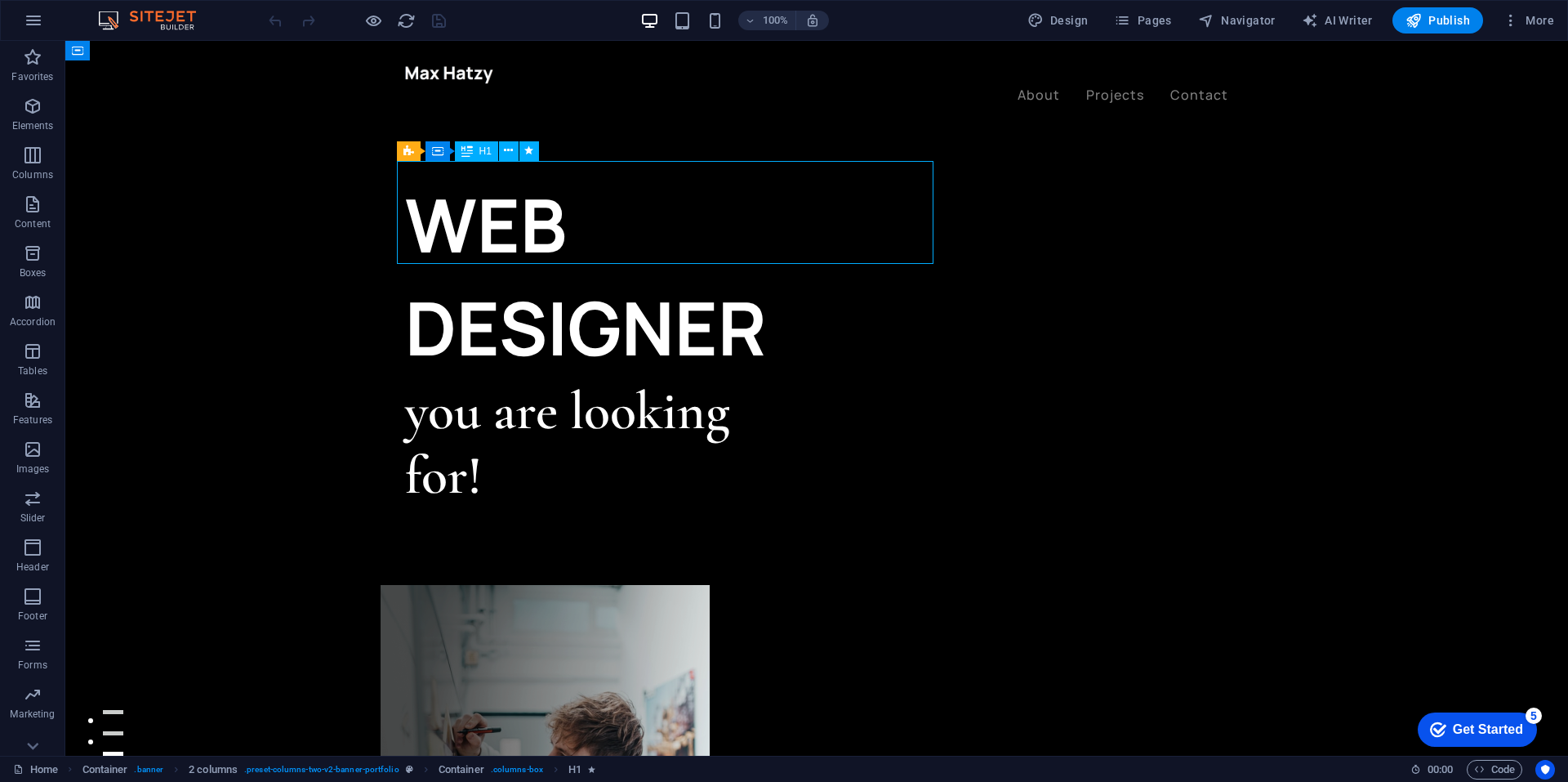
click at [408, 211] on div "WEB DESIGNER" at bounding box center [610, 276] width 412 height 206
click at [414, 211] on div "WEB DESIGNER" at bounding box center [610, 276] width 412 height 206
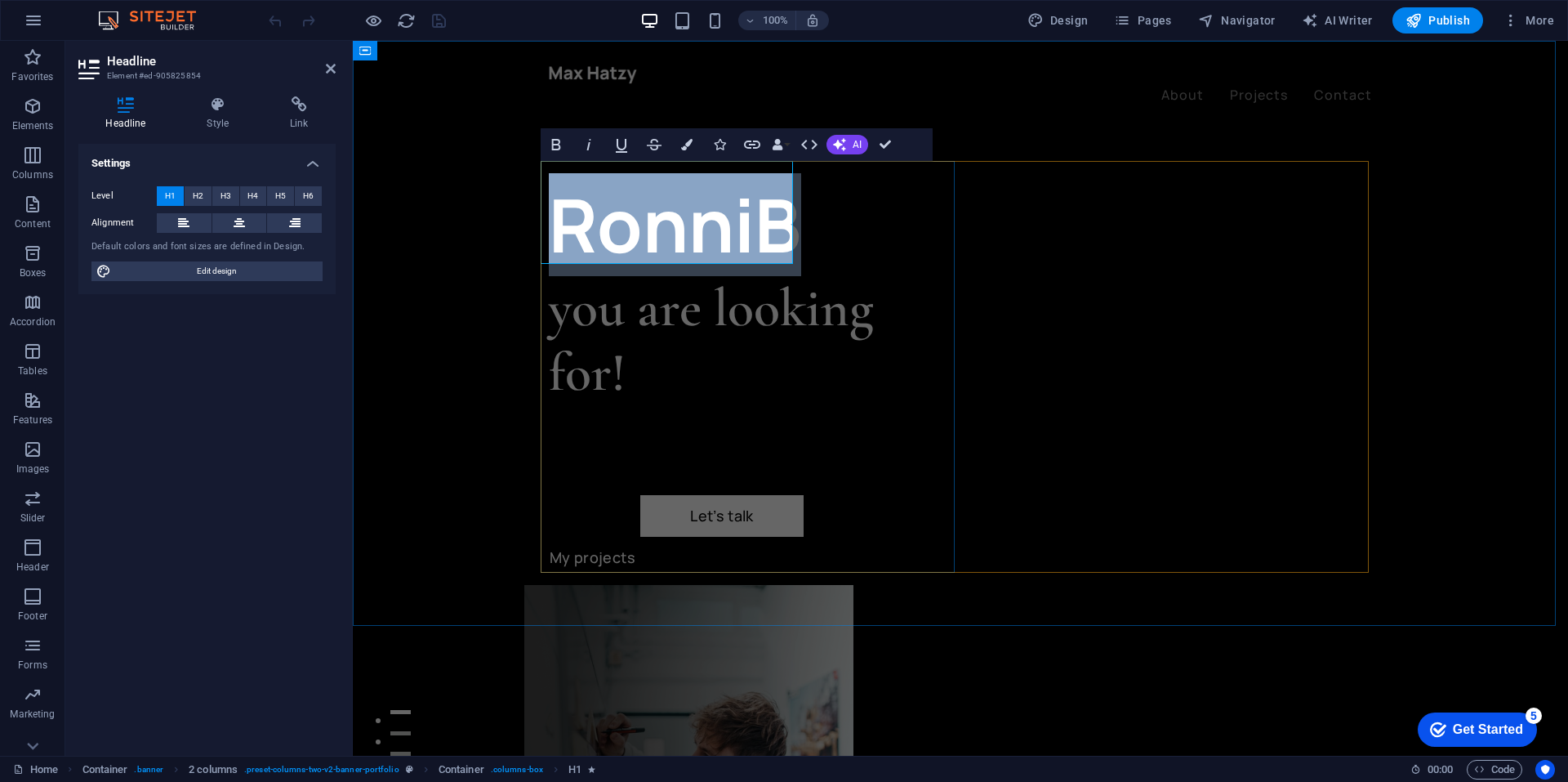
drag, startPoint x: 788, startPoint y: 222, endPoint x: 543, endPoint y: 213, distance: 245.2
click at [549, 213] on h1 "RonniB" at bounding box center [755, 225] width 412 height 103
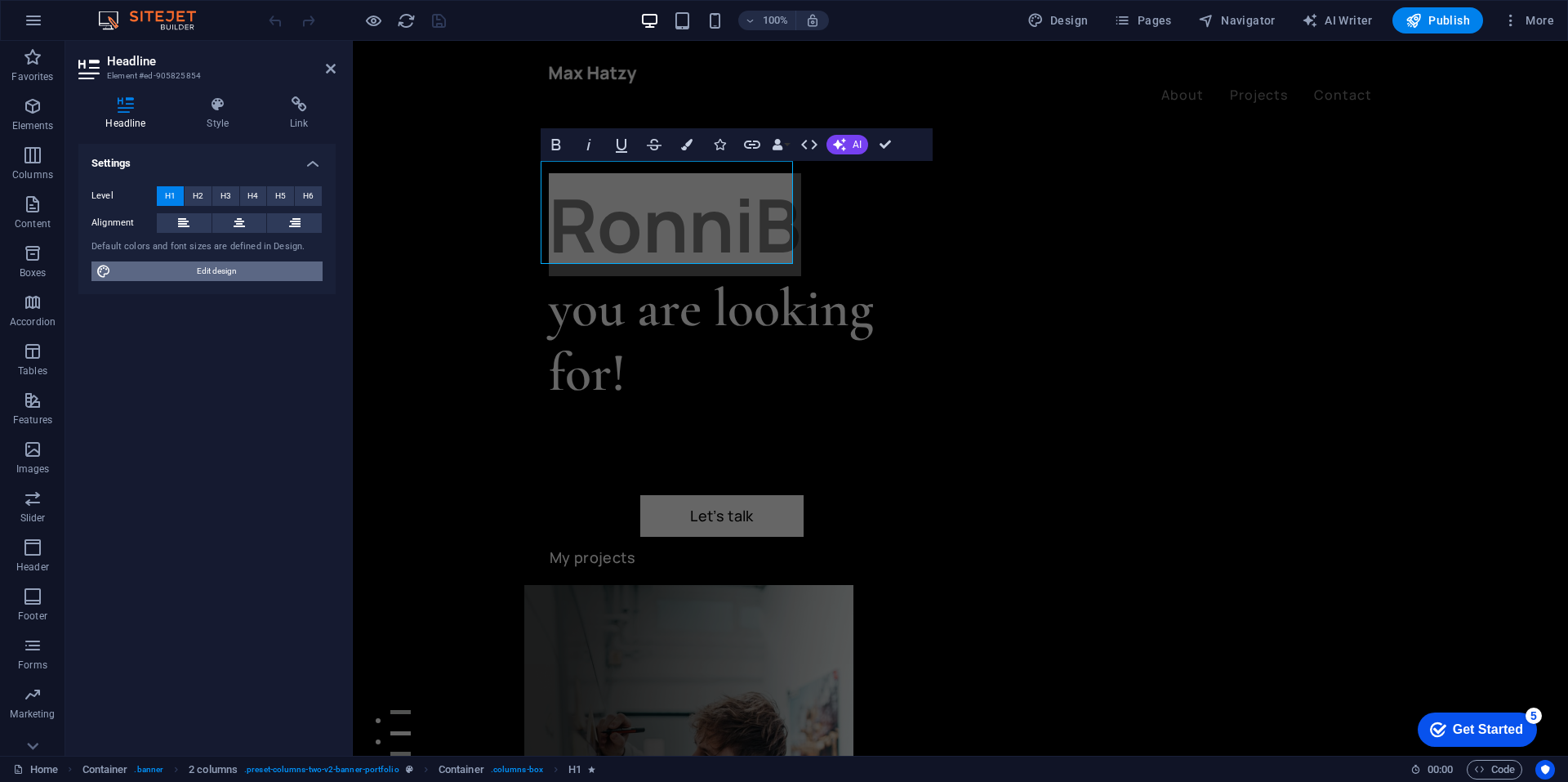
click at [219, 267] on span "Edit design" at bounding box center [217, 271] width 202 height 19
select select "ease-in-out"
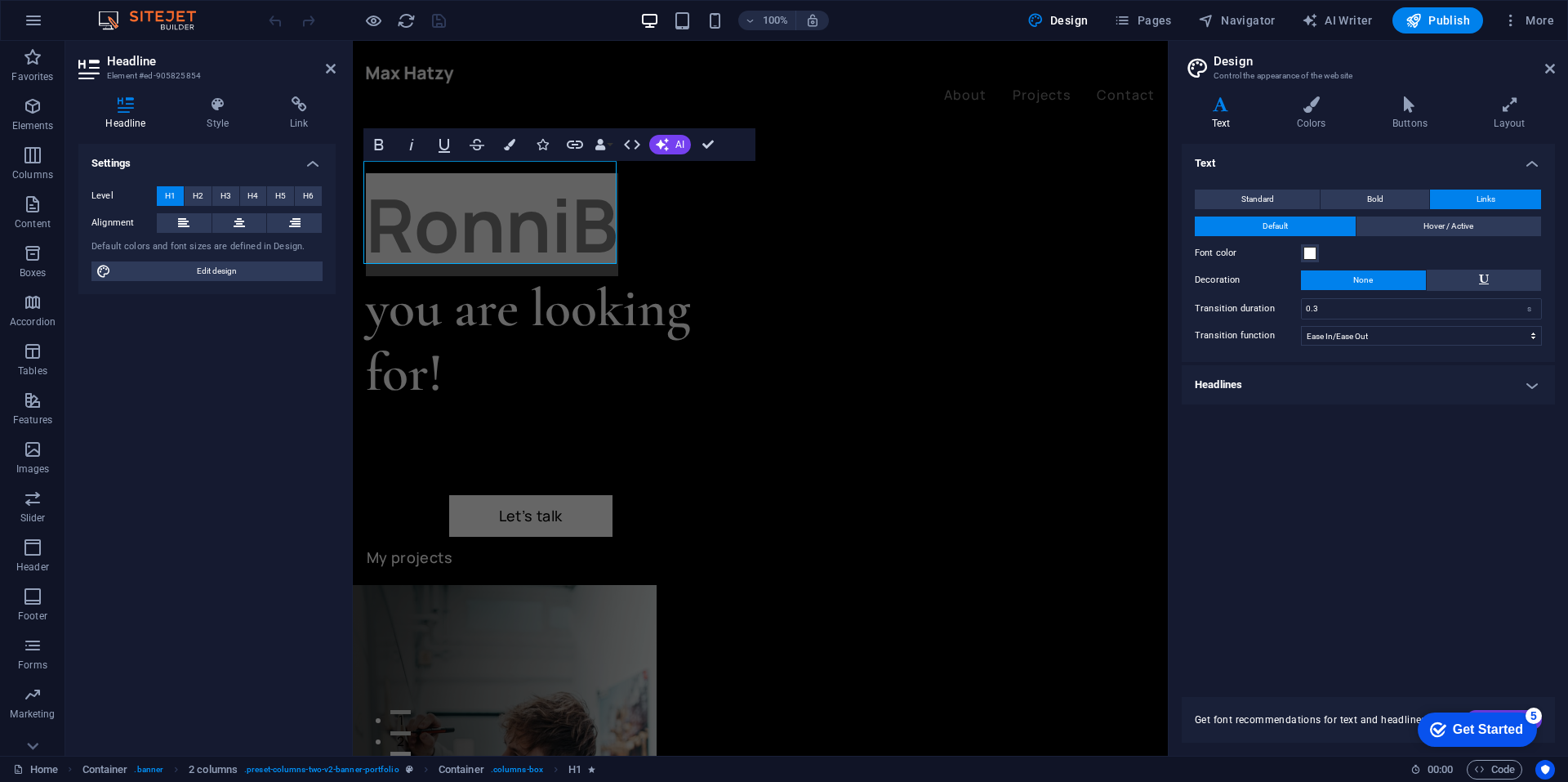
click at [1216, 117] on h4 "Text" at bounding box center [1223, 113] width 85 height 34
click at [1533, 387] on h4 "Headlines" at bounding box center [1368, 384] width 373 height 39
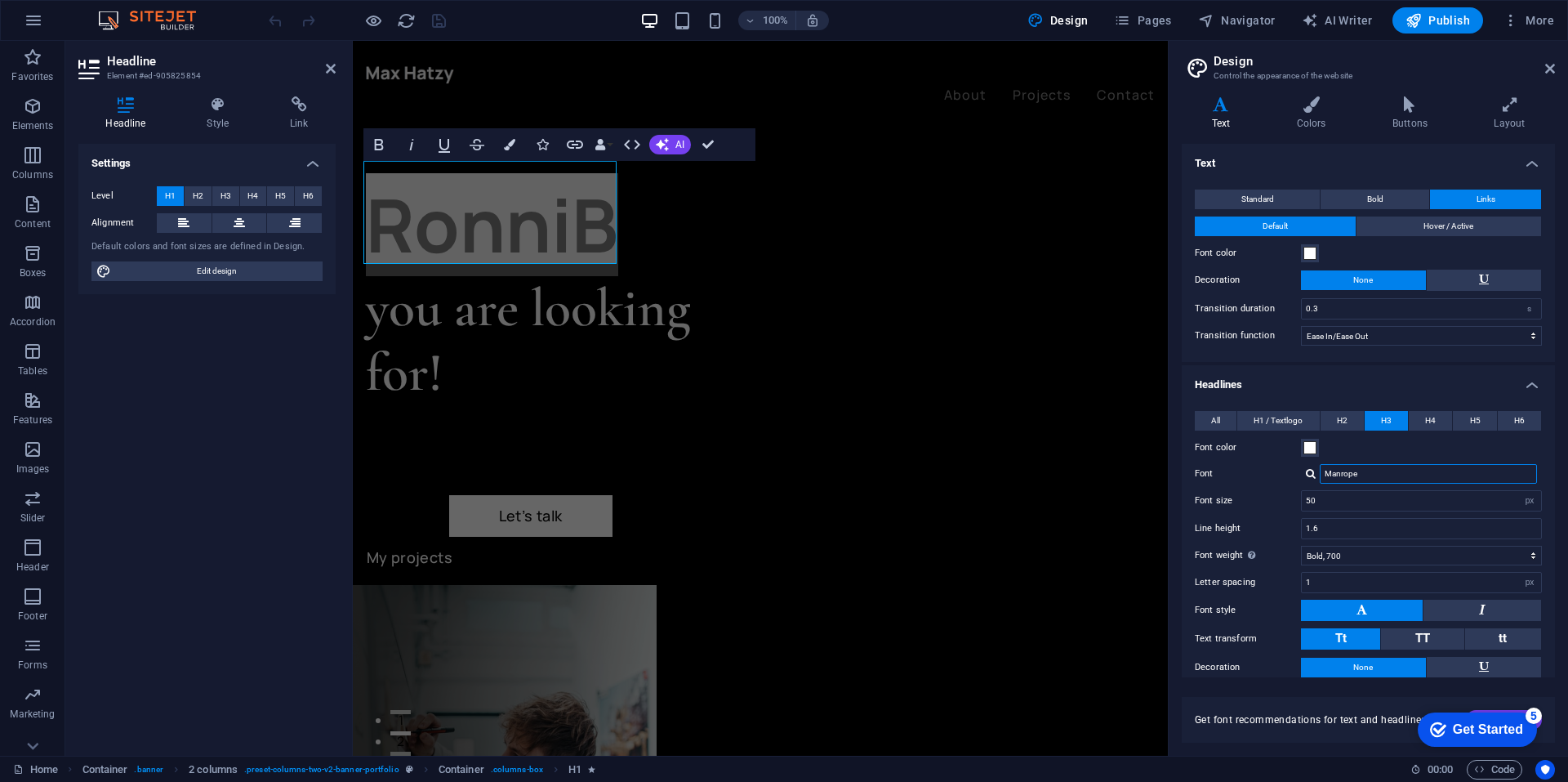
click at [1373, 470] on input "Manrope" at bounding box center [1428, 473] width 217 height 19
drag, startPoint x: 1434, startPoint y: 472, endPoint x: 1297, endPoint y: 471, distance: 137.0
click at [1297, 471] on div "Font Manrope" at bounding box center [1368, 473] width 347 height 19
click at [1308, 469] on div at bounding box center [1310, 473] width 10 height 10
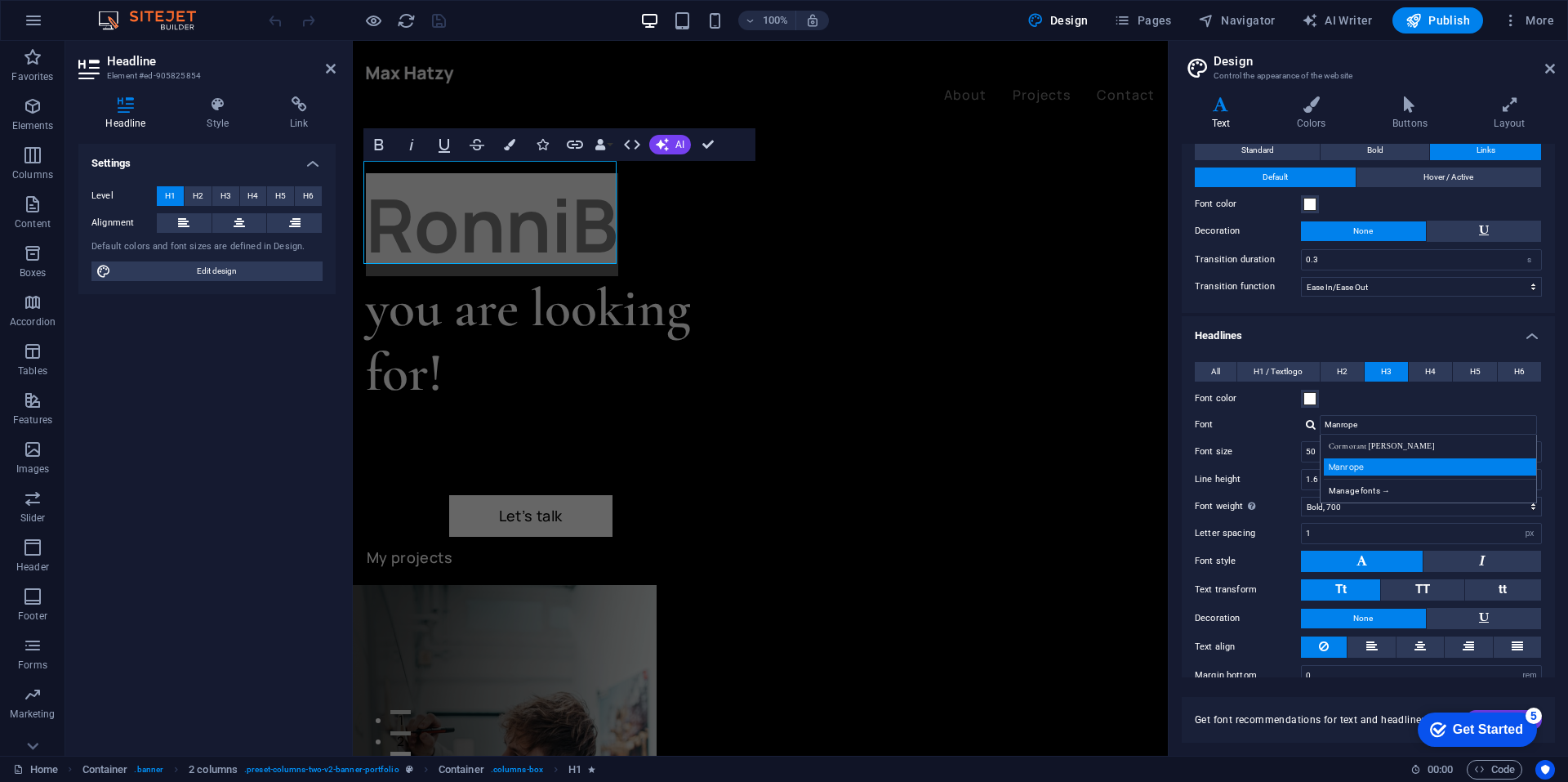
scroll to position [74, 0]
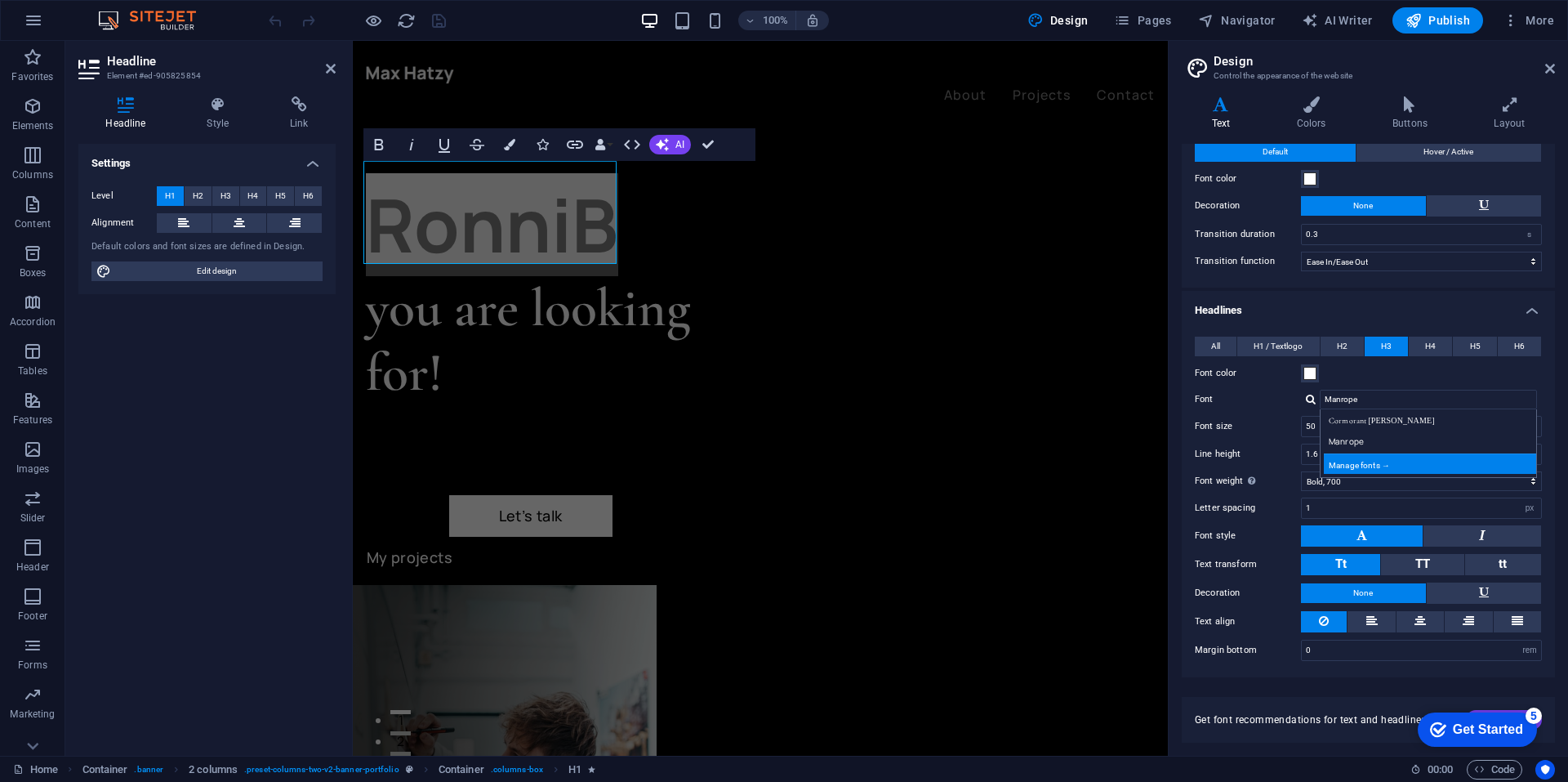
click at [1362, 464] on div "Manage fonts →" at bounding box center [1432, 463] width 216 height 20
select select "popularity"
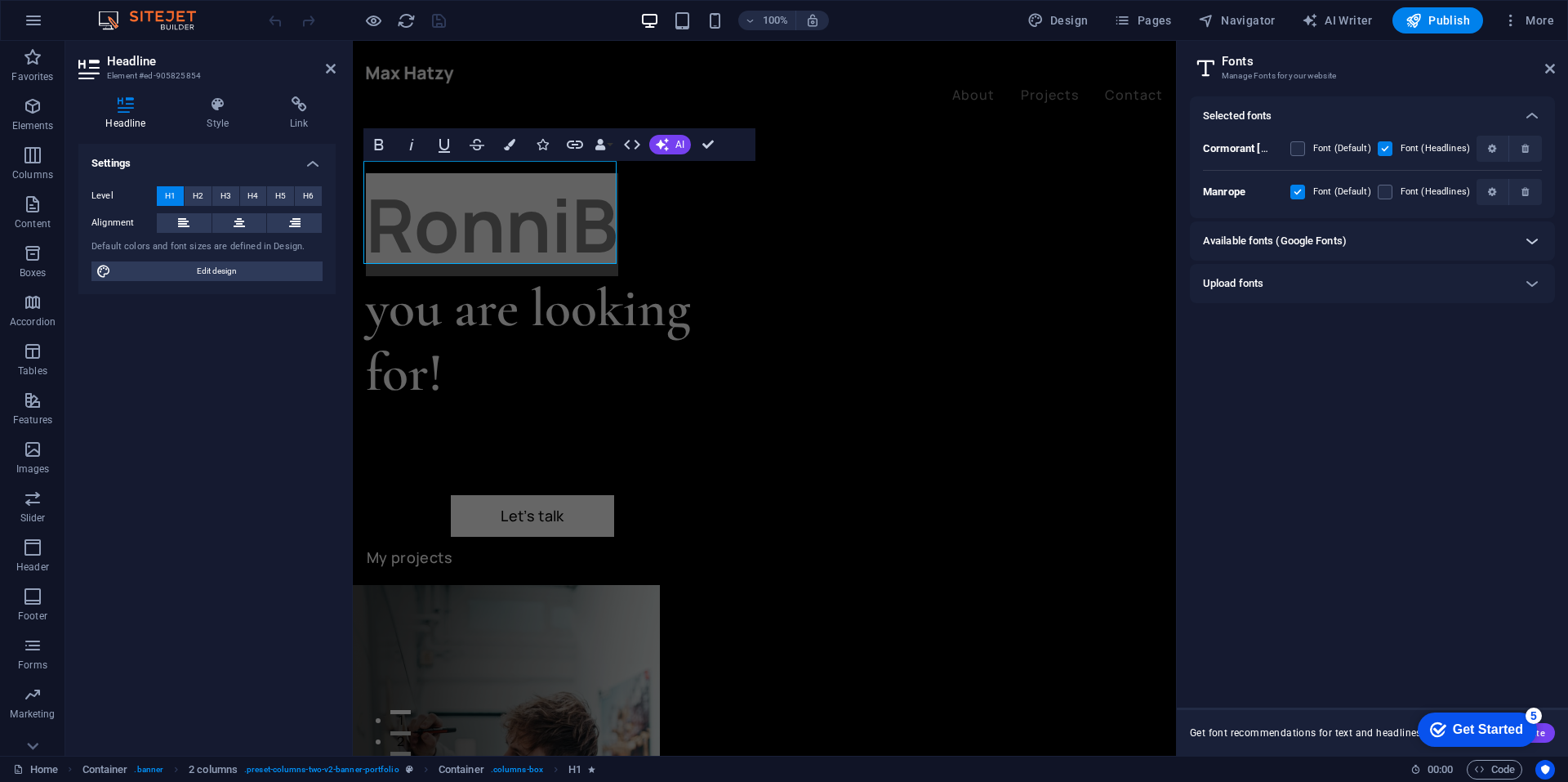
click at [1537, 236] on icon at bounding box center [1532, 241] width 19 height 19
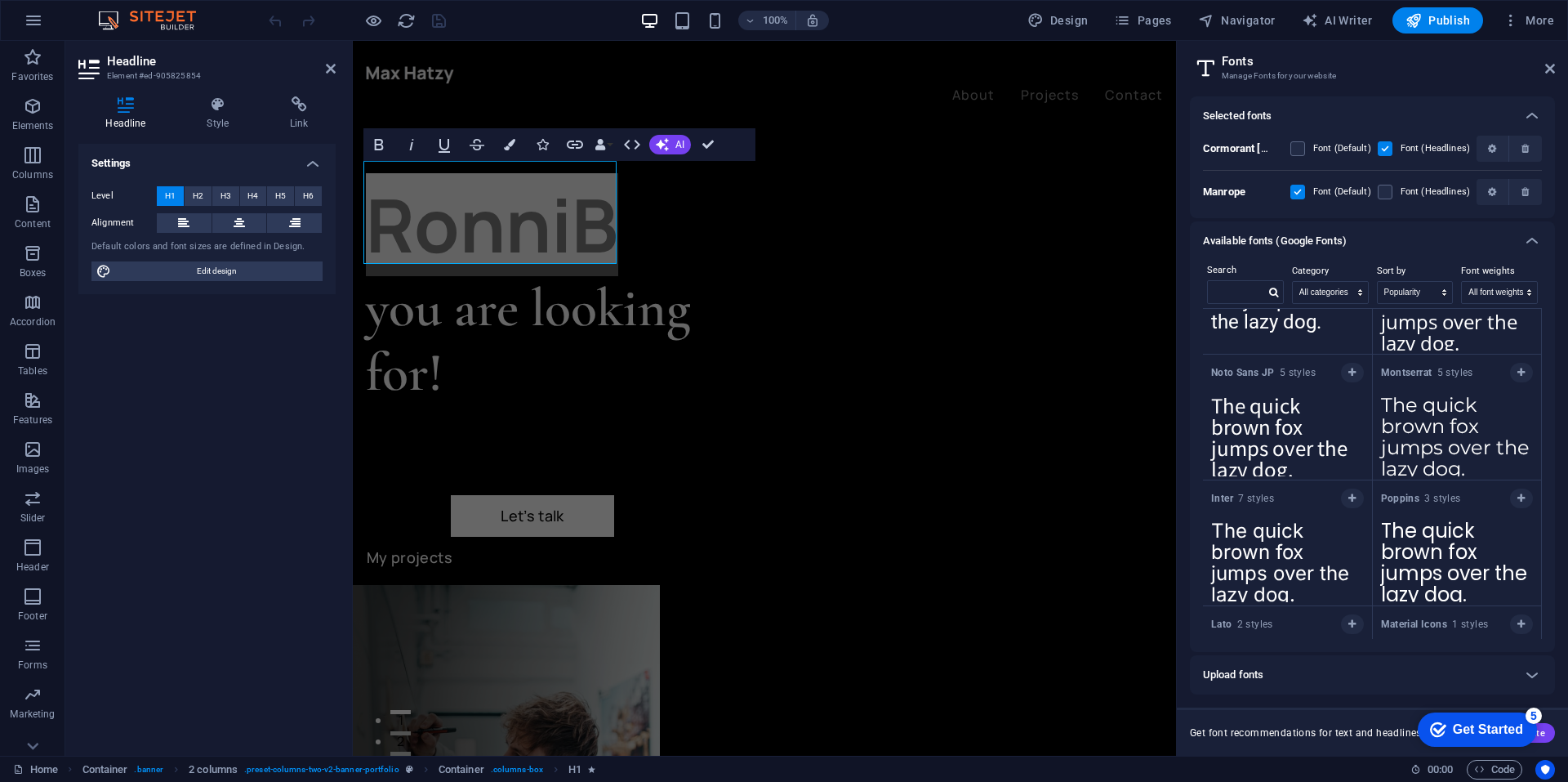
scroll to position [0, 0]
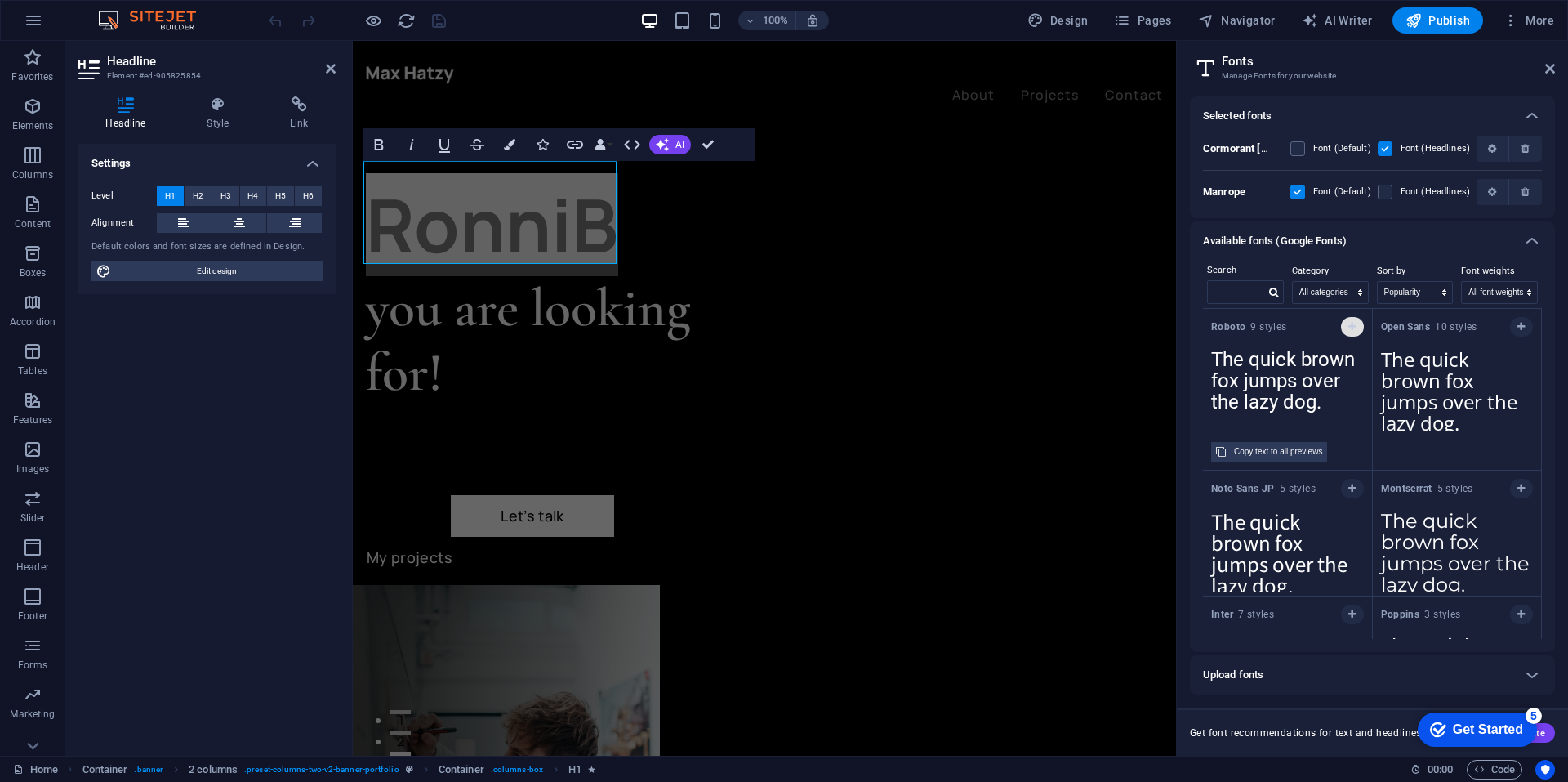
click at [1348, 325] on icon "button" at bounding box center [1352, 326] width 7 height 10
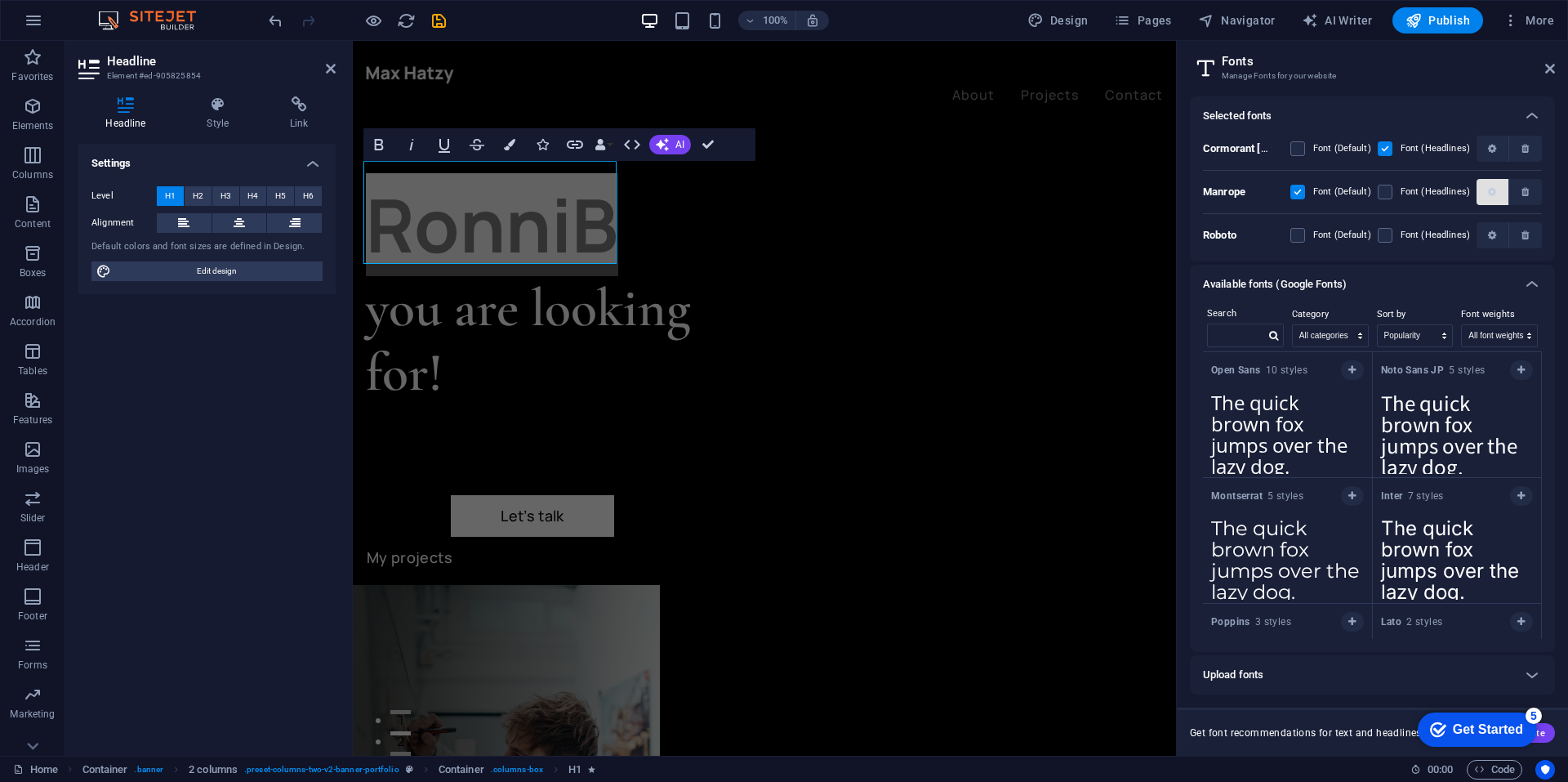
click at [1491, 191] on icon "button" at bounding box center [1491, 192] width 8 height 10
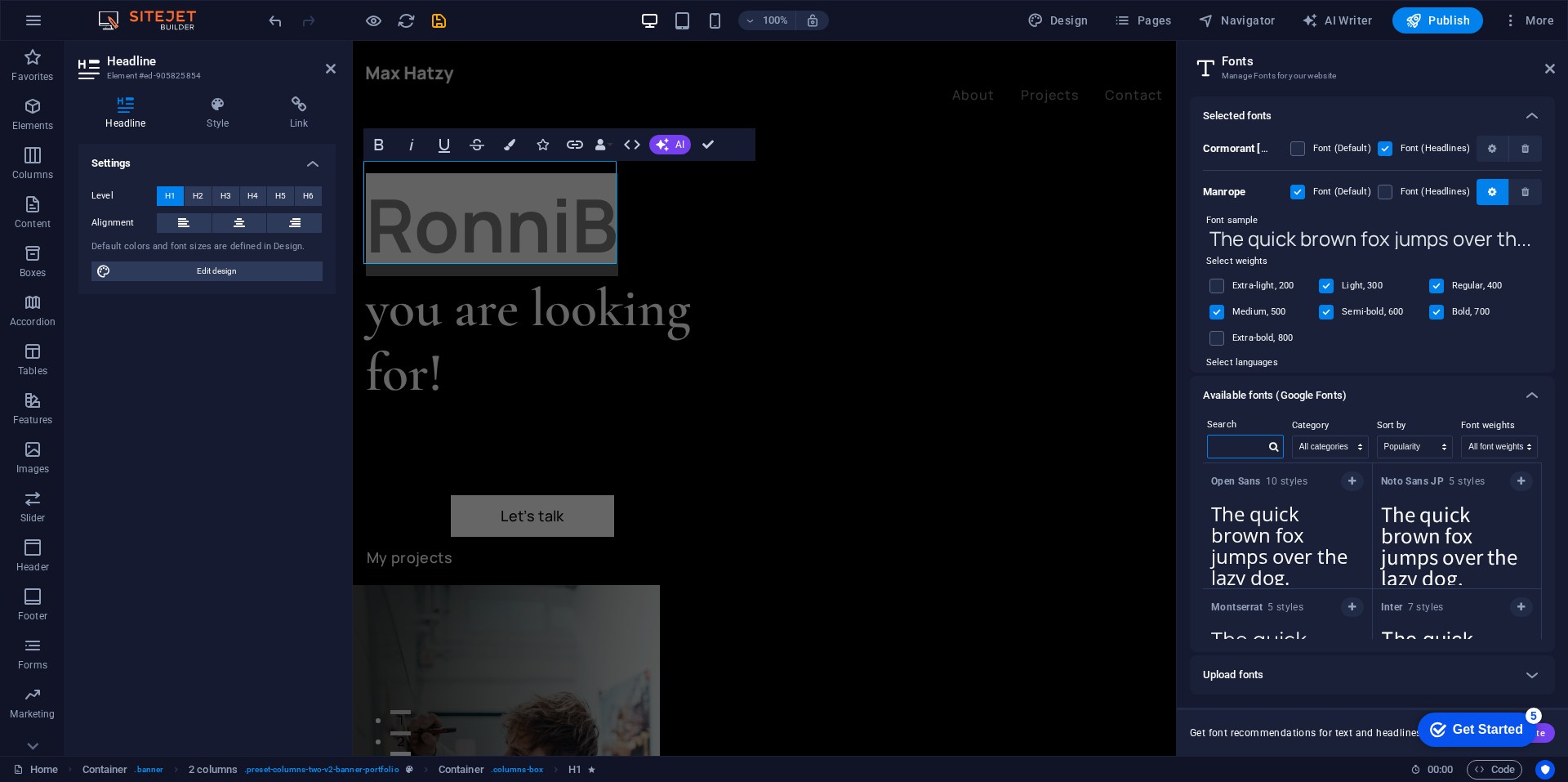
click at [1249, 441] on input "text" at bounding box center [1236, 446] width 57 height 21
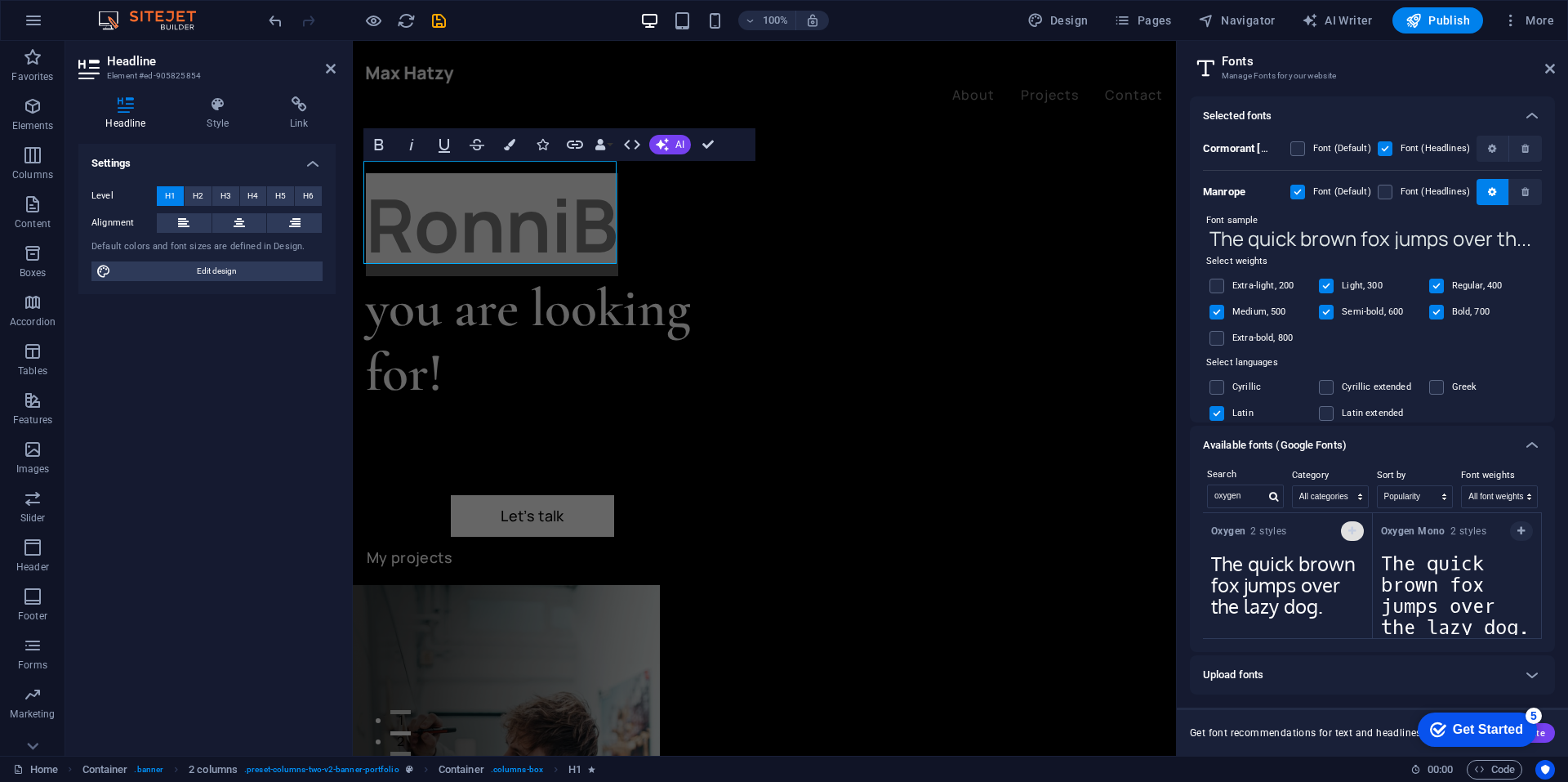
click at [1352, 527] on icon "button" at bounding box center [1352, 530] width 7 height 10
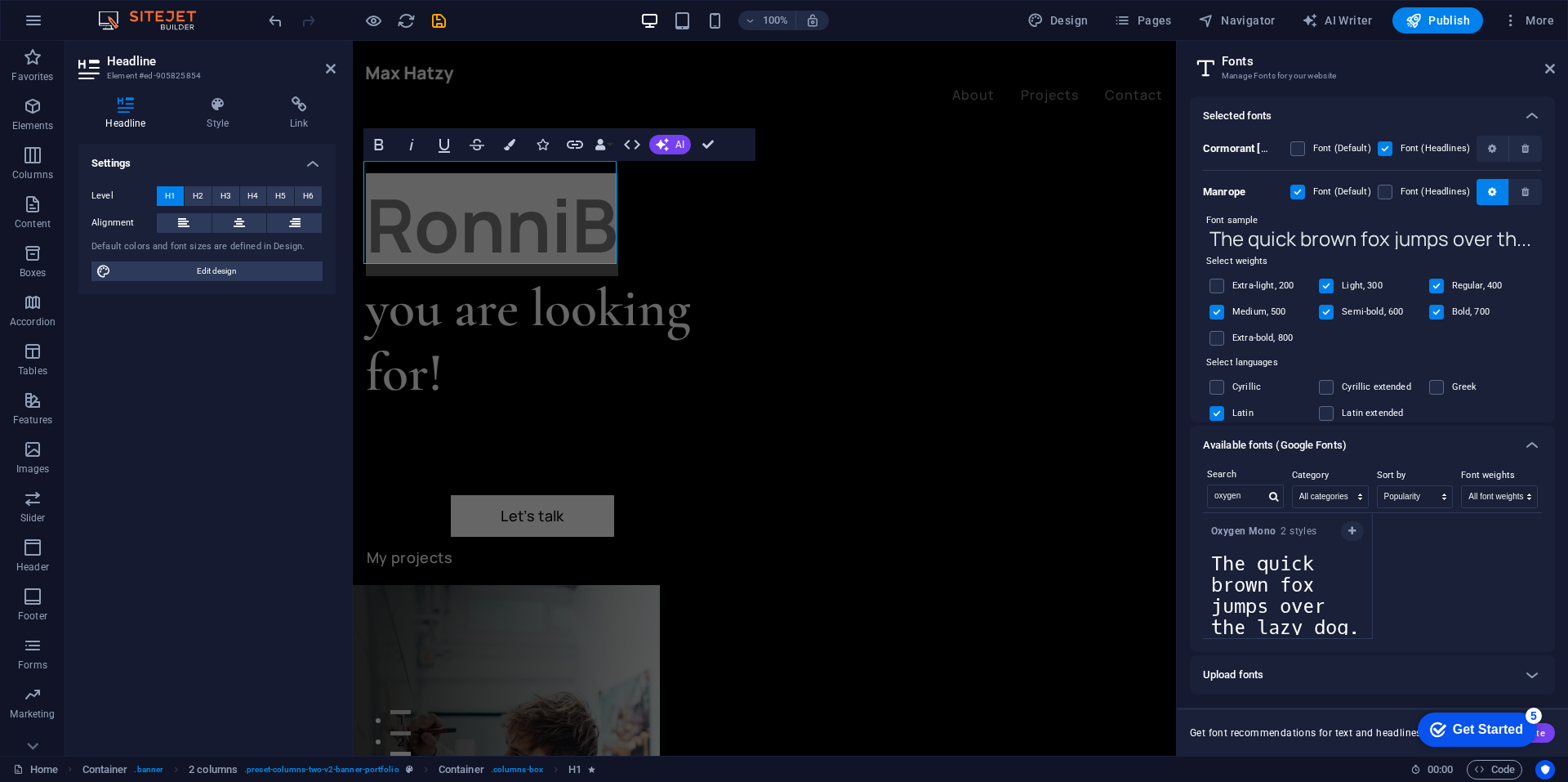
click at [1529, 668] on icon at bounding box center [1532, 674] width 19 height 19
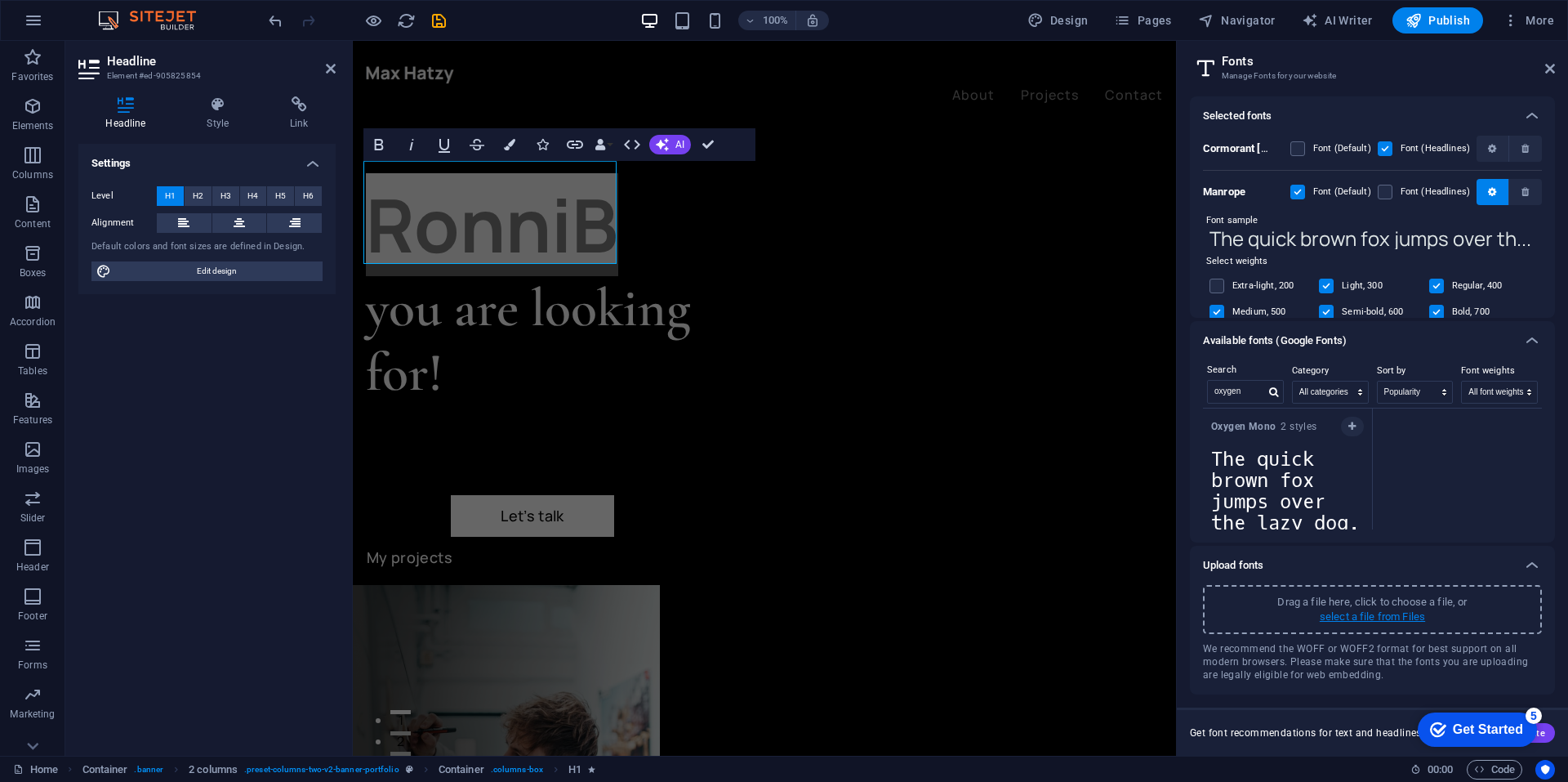
click at [1382, 618] on p "select a file from Files" at bounding box center [1372, 617] width 105 height 15
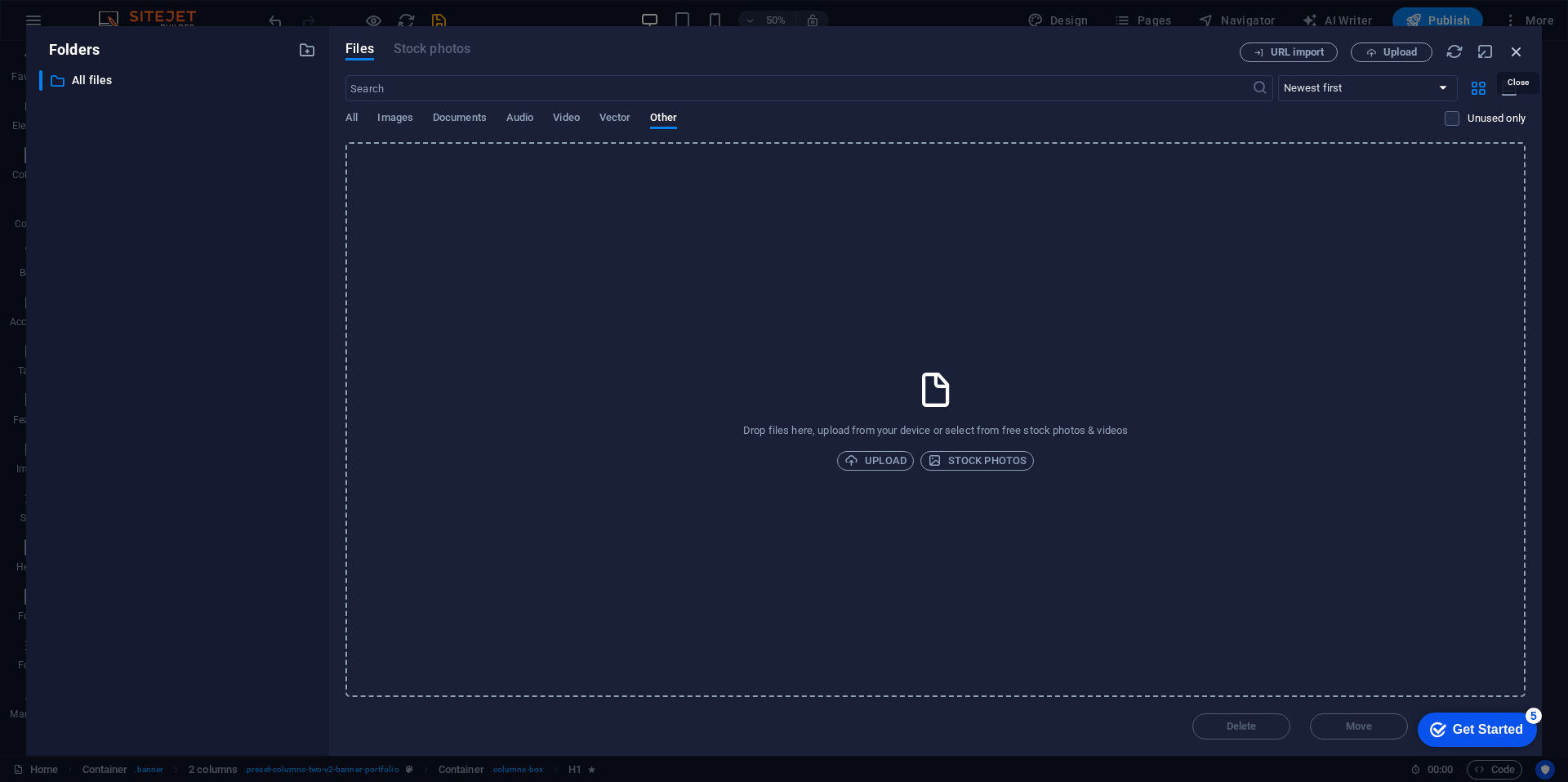
click at [1517, 51] on icon "button" at bounding box center [1516, 52] width 18 height 18
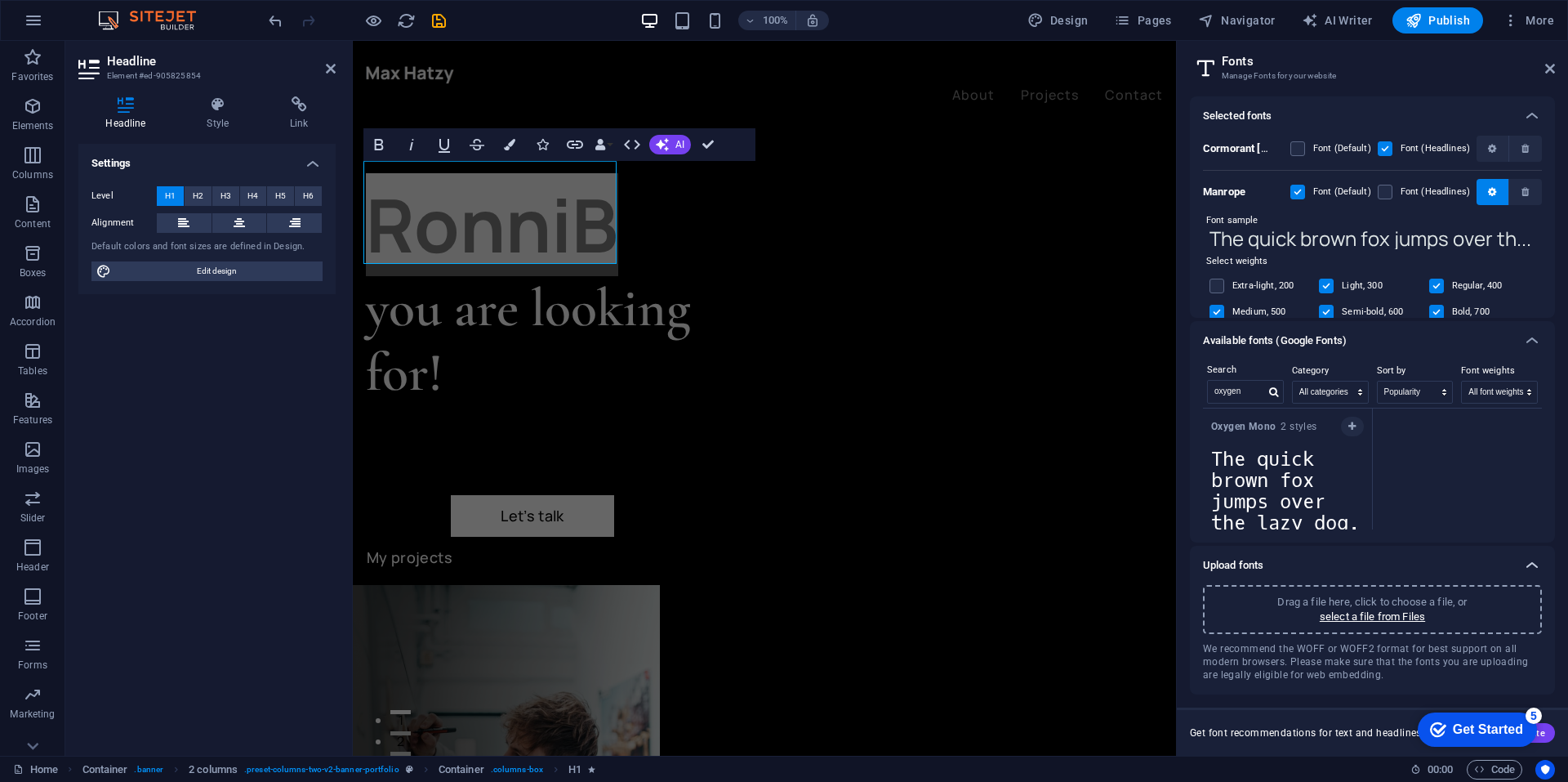
click at [1532, 564] on icon at bounding box center [1532, 565] width 19 height 19
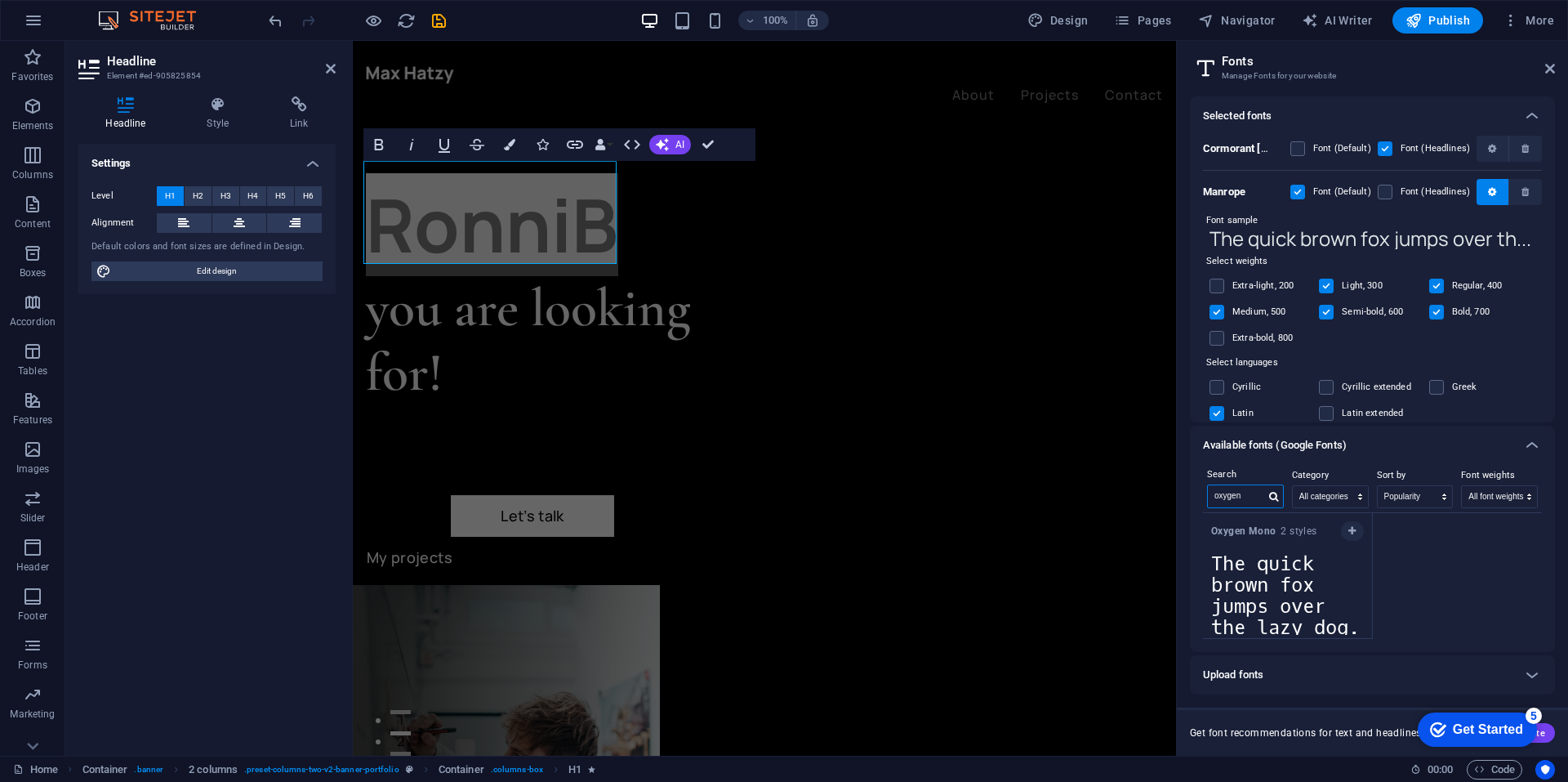
drag, startPoint x: 1244, startPoint y: 492, endPoint x: 1211, endPoint y: 488, distance: 33.2
click at [1211, 488] on input "oxygen" at bounding box center [1236, 496] width 57 height 21
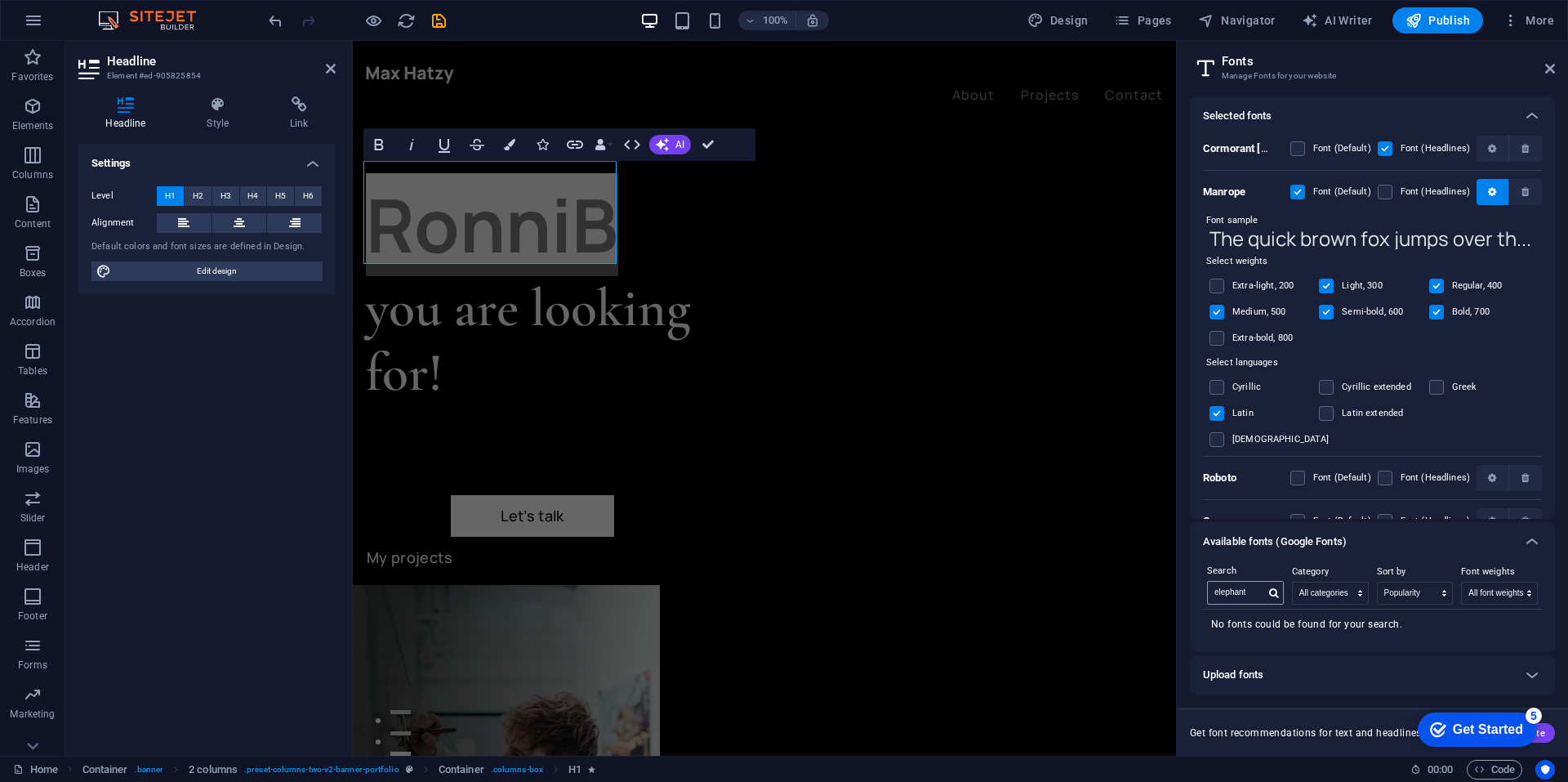
click at [1273, 590] on icon at bounding box center [1273, 592] width 9 height 10
drag, startPoint x: 1251, startPoint y: 591, endPoint x: 1188, endPoint y: 591, distance: 63.0
click at [1188, 591] on div "Selected fonts Cormorant Garamond Font (Default) Font (Headlines) Manrope Font …" at bounding box center [1372, 419] width 391 height 673
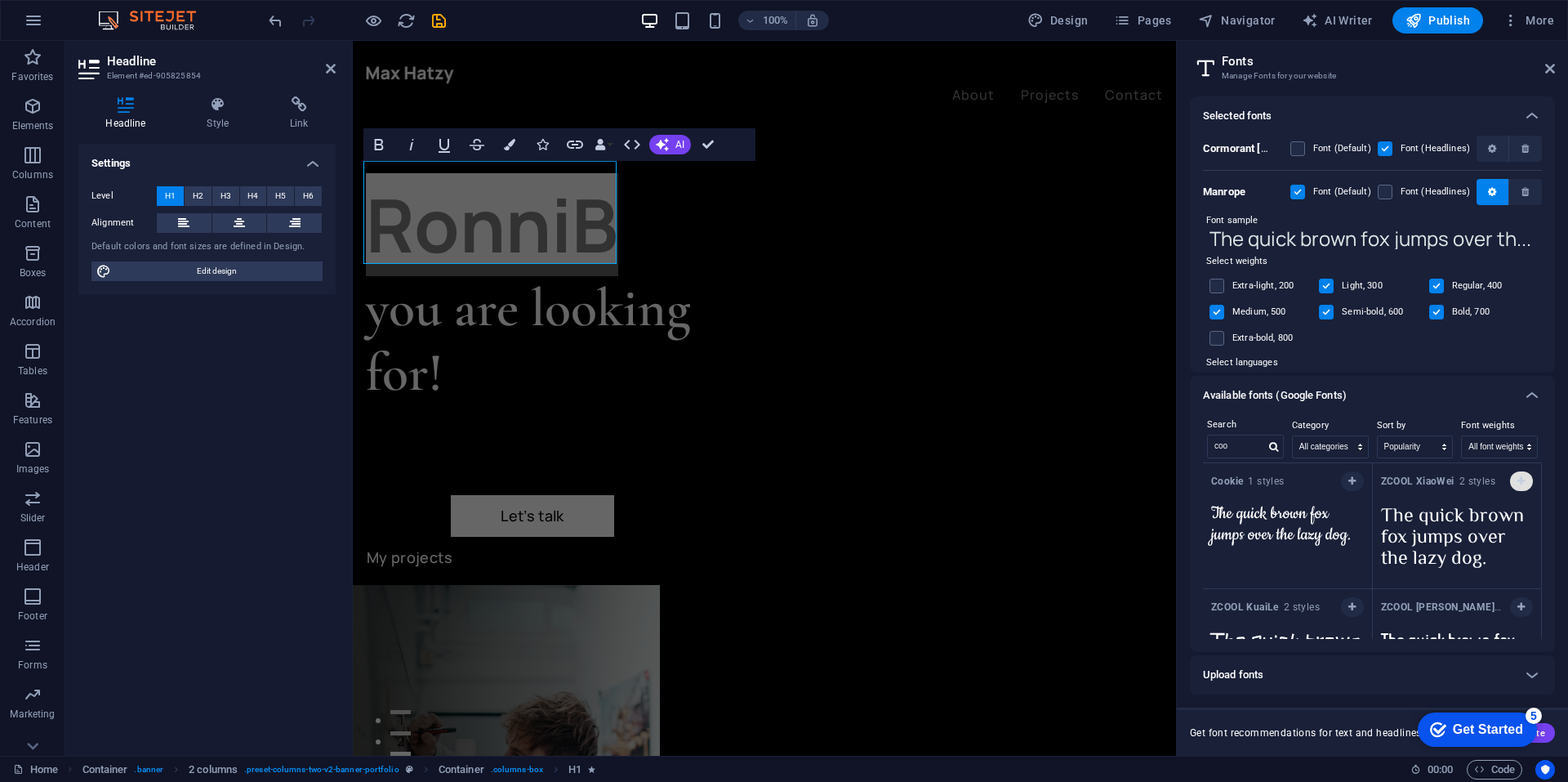
click at [1518, 478] on icon "button" at bounding box center [1521, 480] width 7 height 10
click at [1350, 480] on icon "button" at bounding box center [1352, 480] width 7 height 10
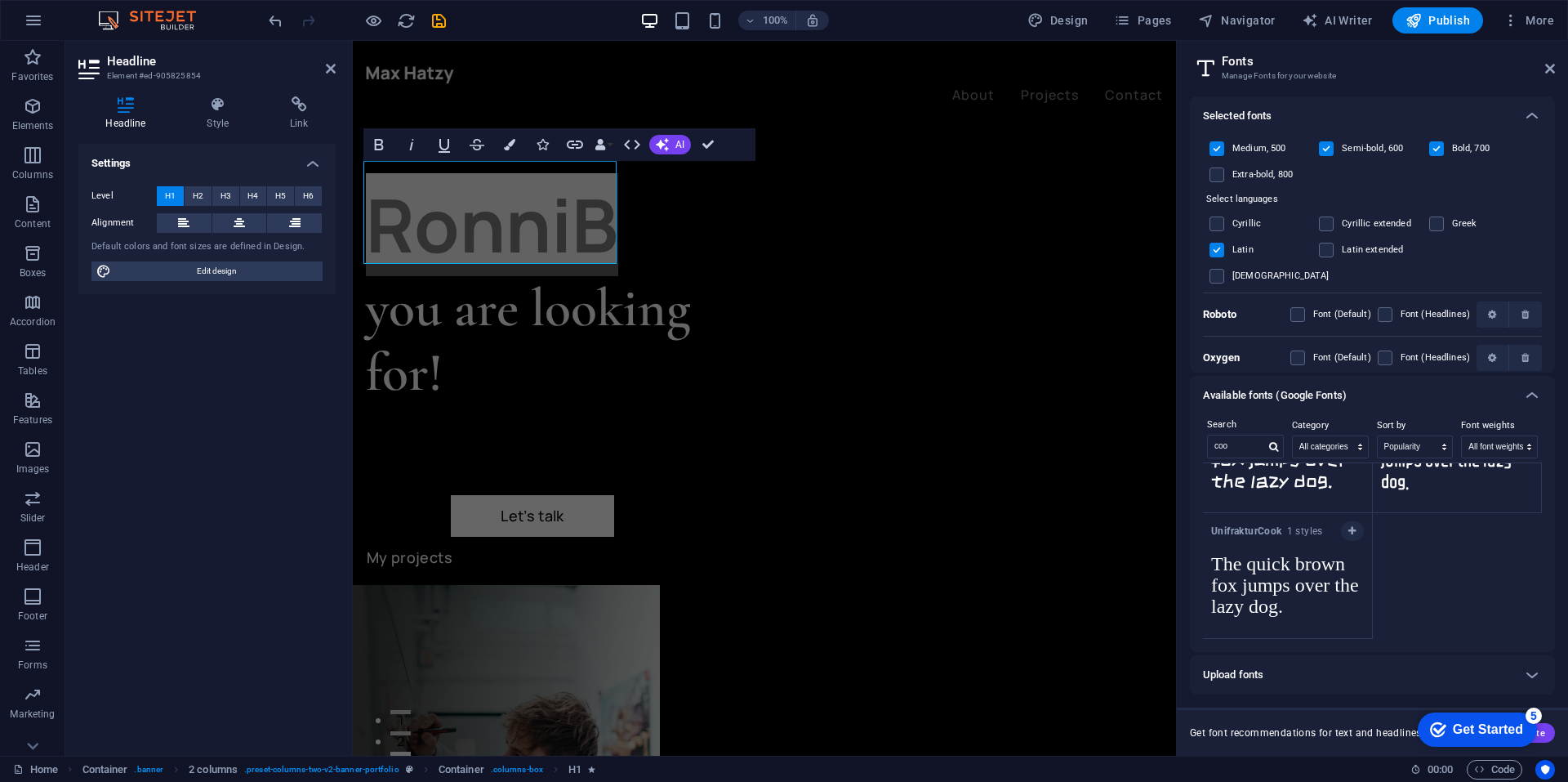
scroll to position [235, 0]
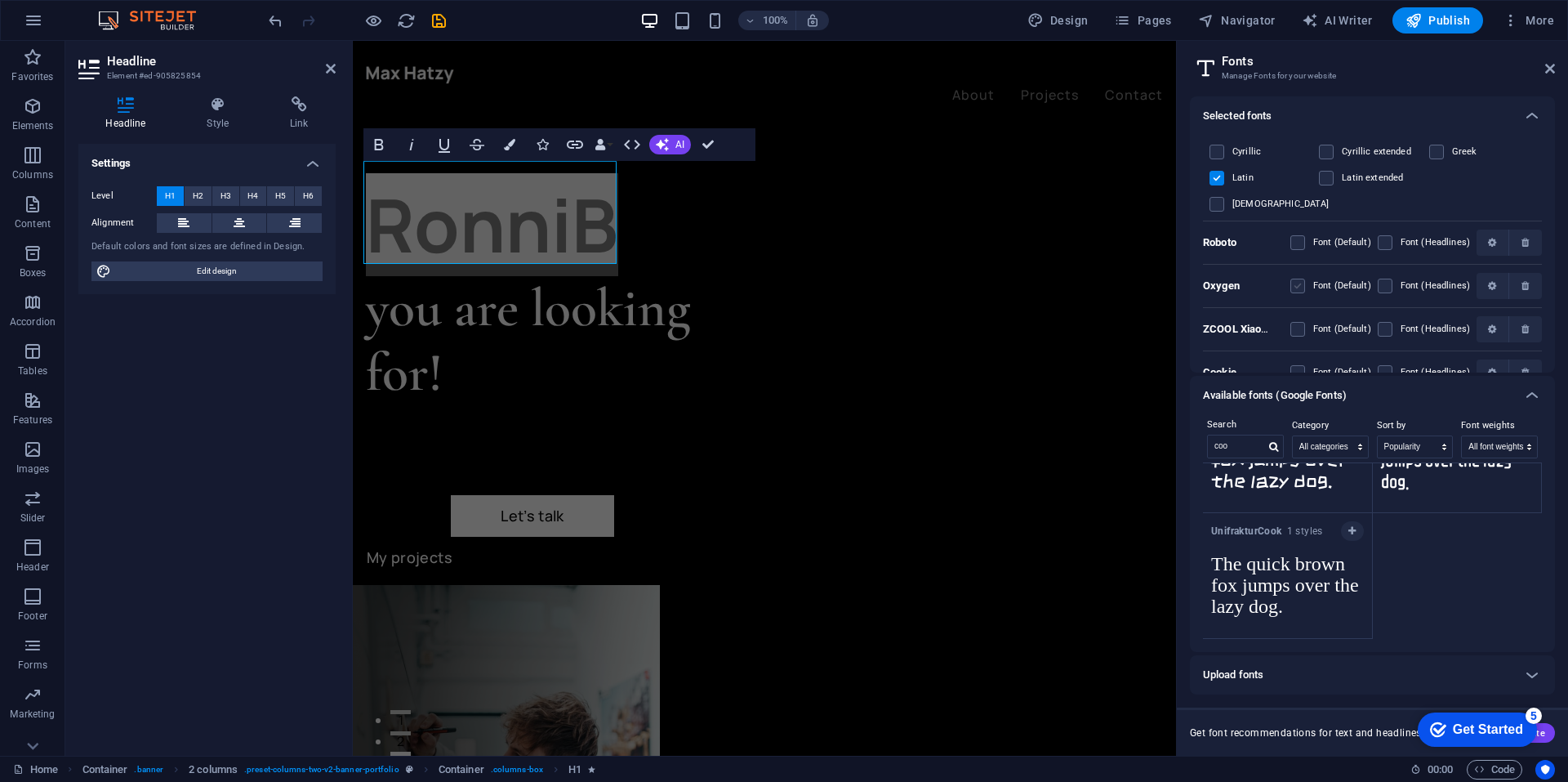
click at [1296, 278] on label at bounding box center [1297, 285] width 15 height 15
click at [0, 0] on input "checkbox" at bounding box center [0, 0] width 0 height 0
click at [1491, 281] on icon "button" at bounding box center [1491, 285] width 8 height 10
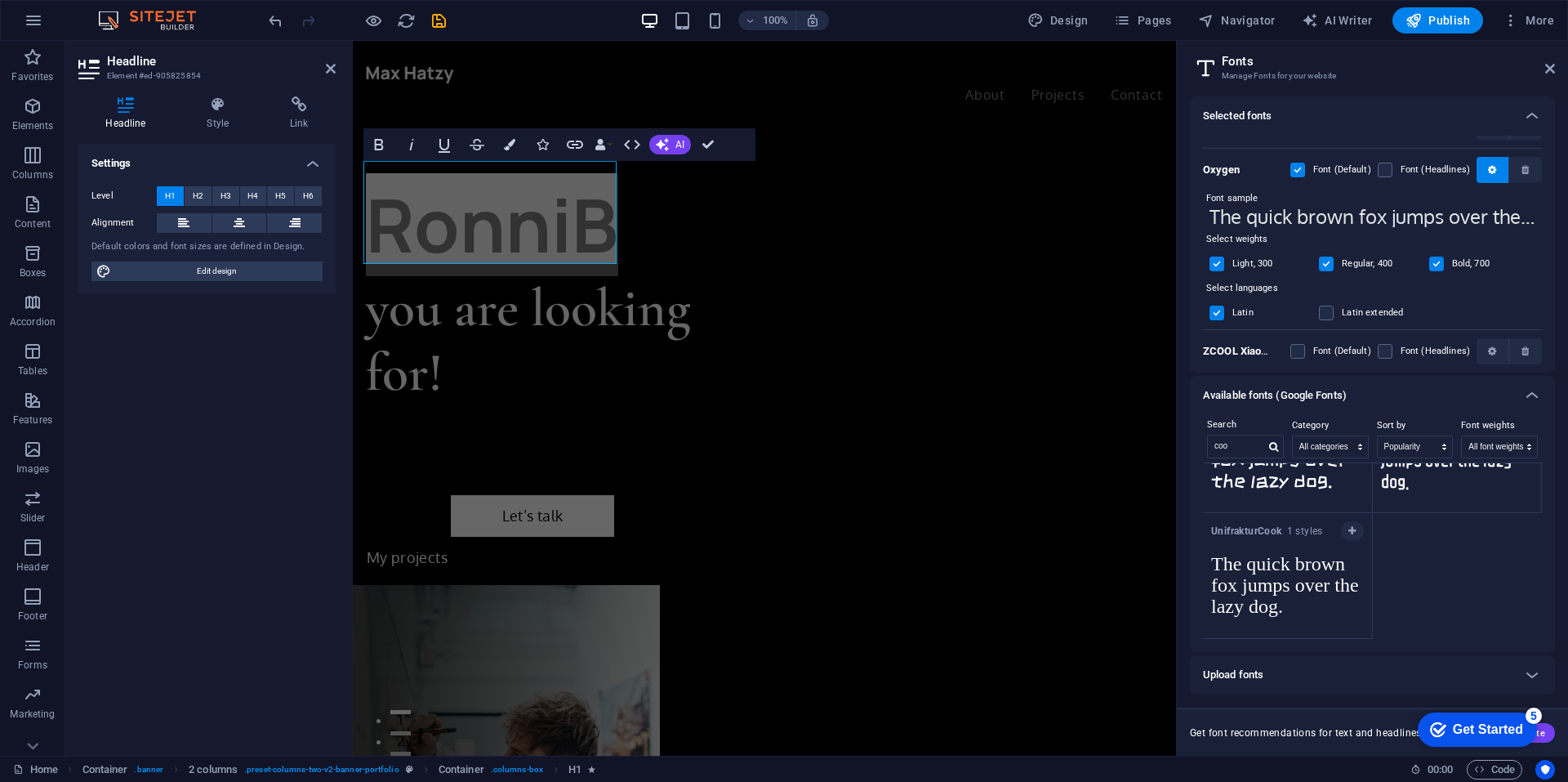
scroll to position [374, 0]
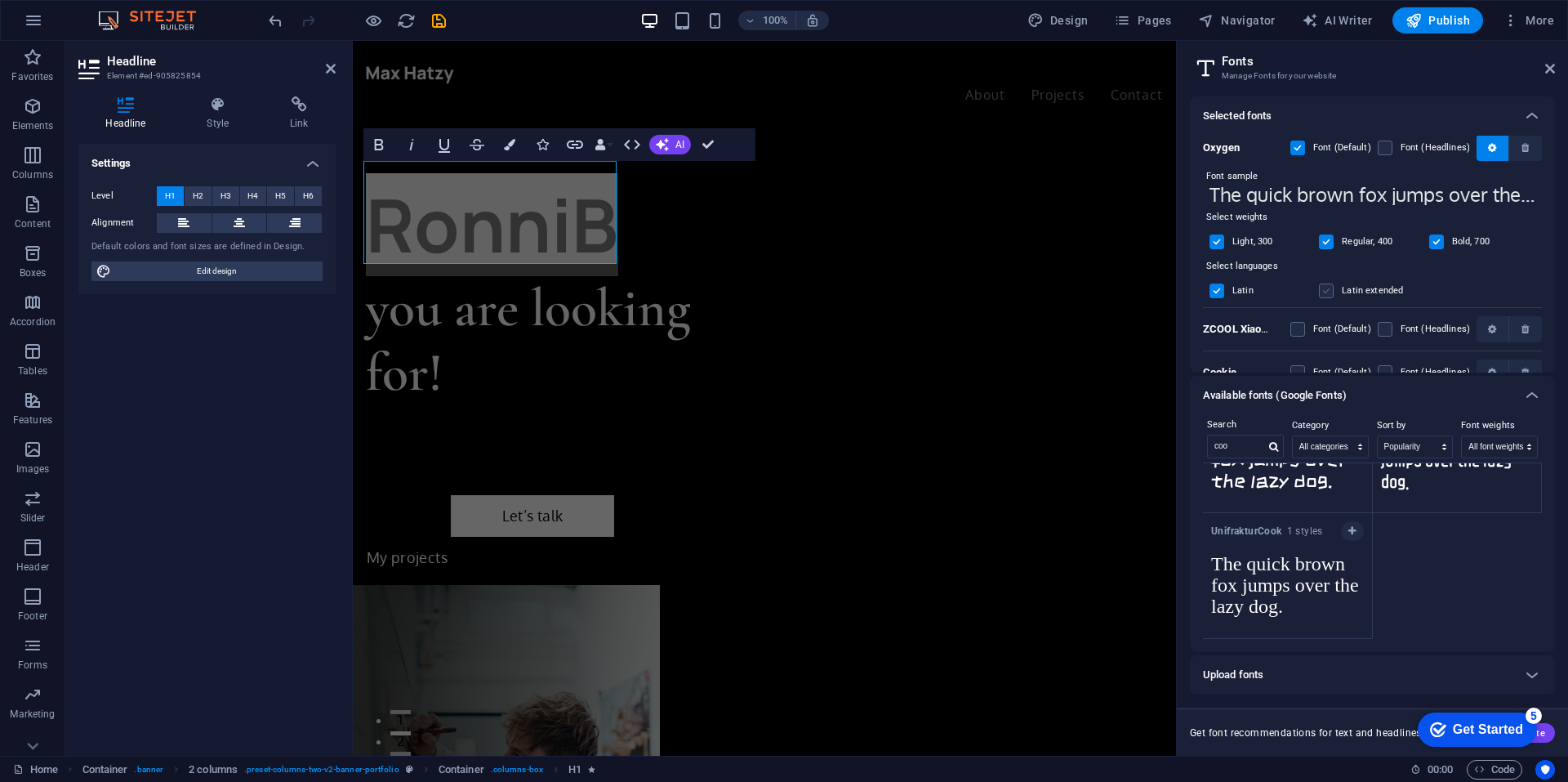
click at [1325, 283] on label at bounding box center [1326, 290] width 15 height 15
click at [0, 0] on input "checkbox" at bounding box center [0, 0] width 0 height 0
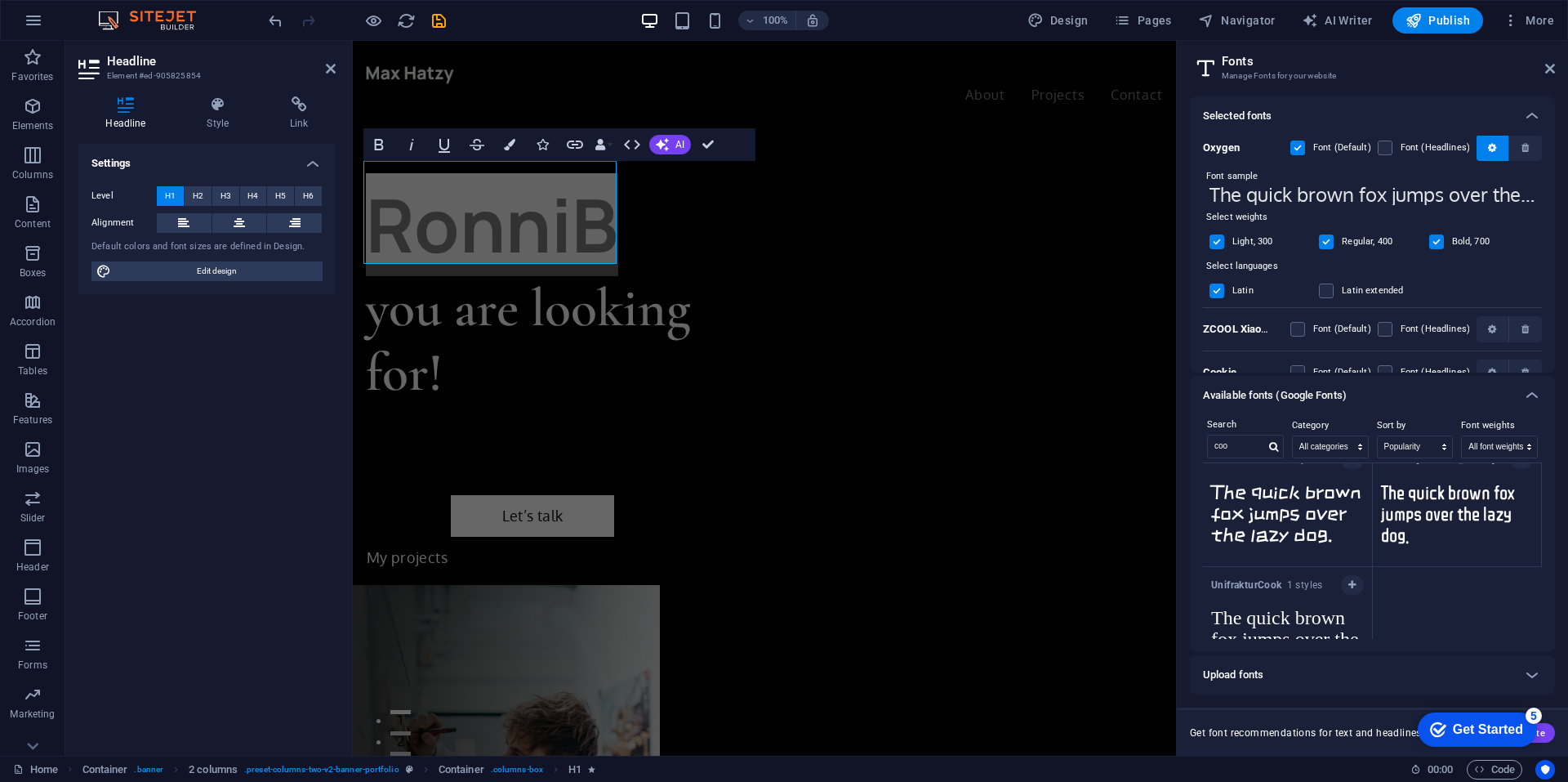
scroll to position [0, 0]
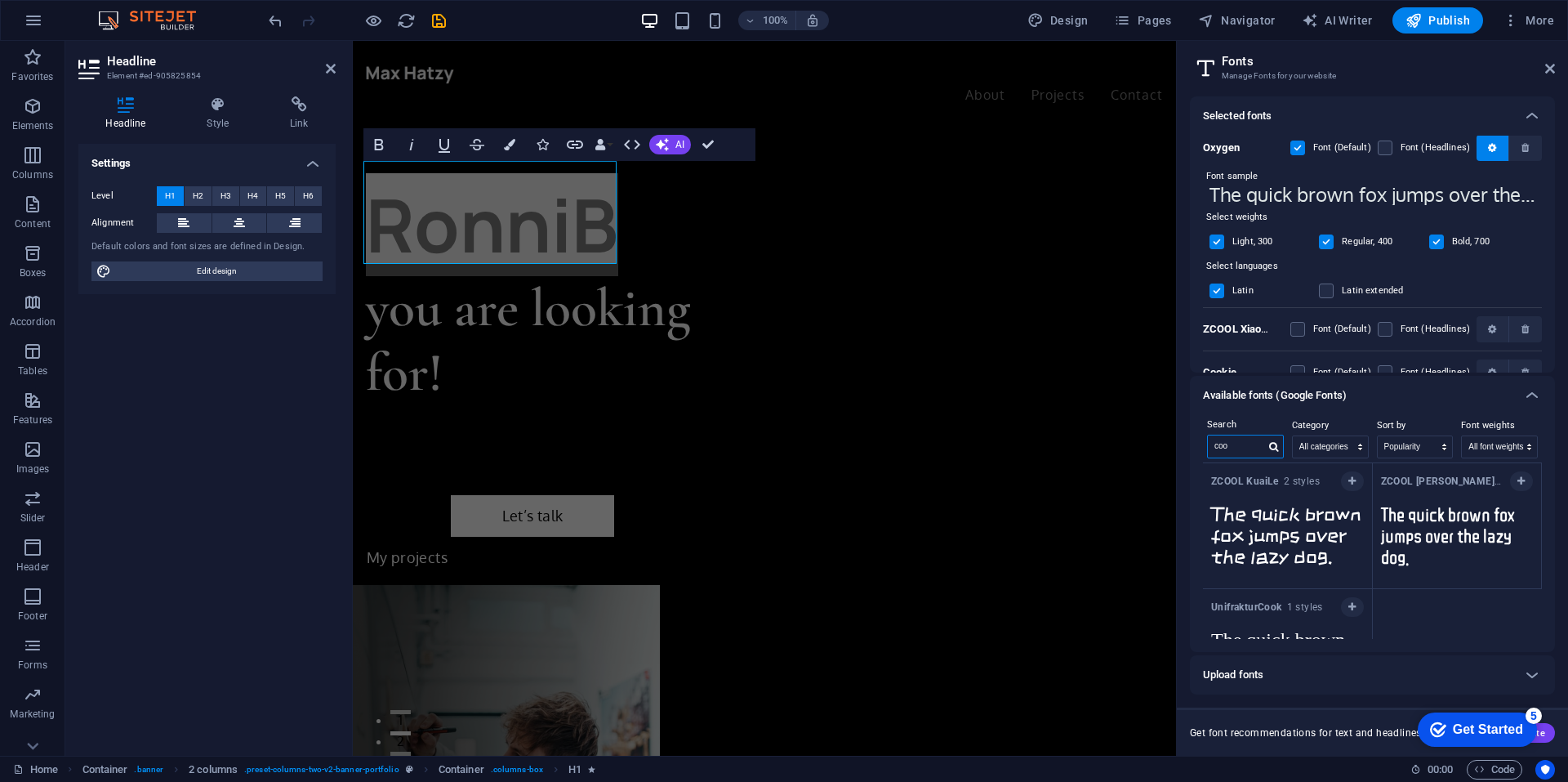
drag, startPoint x: 1590, startPoint y: 480, endPoint x: 1170, endPoint y: 439, distance: 422.0
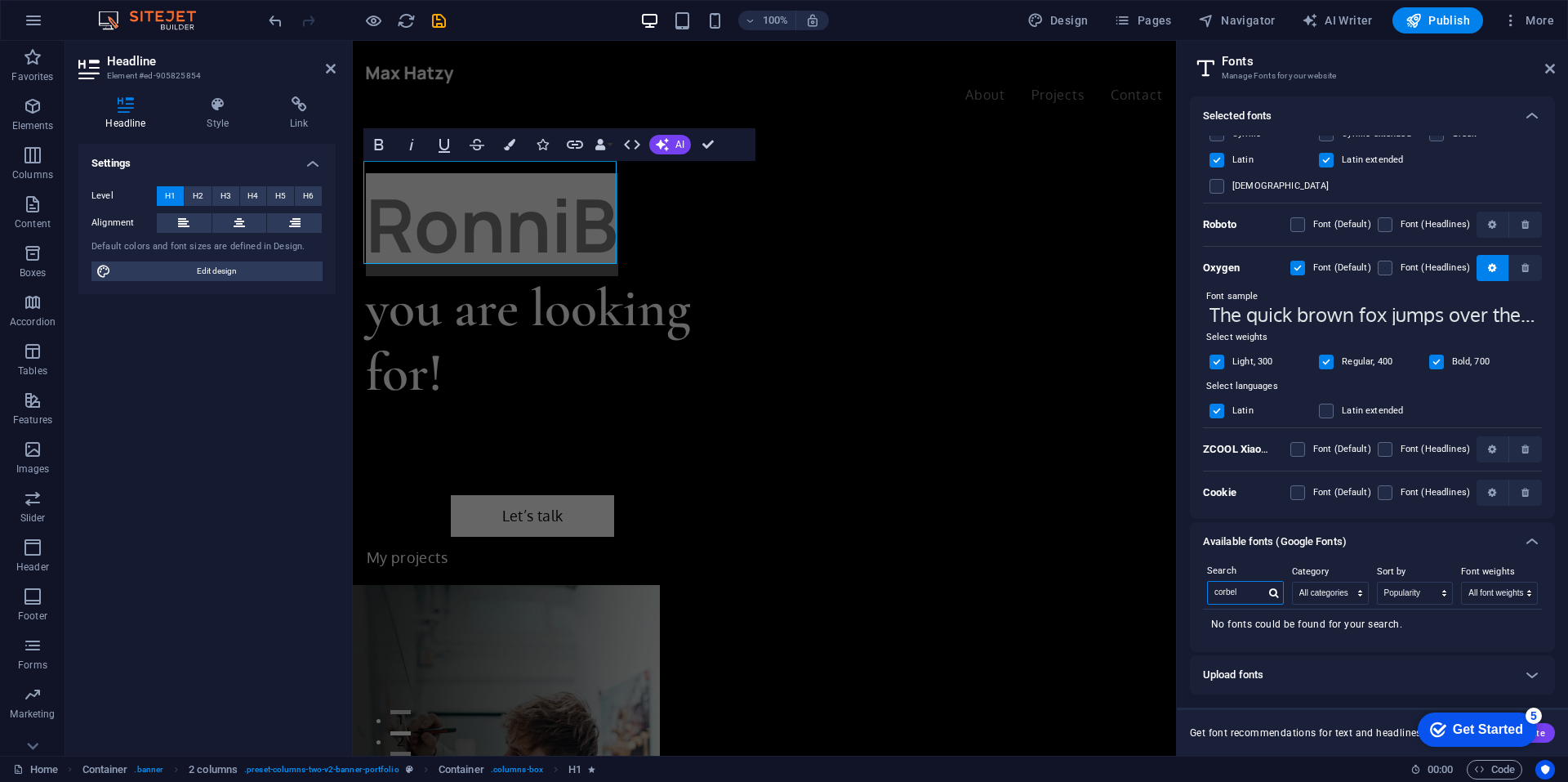
scroll to position [227, 0]
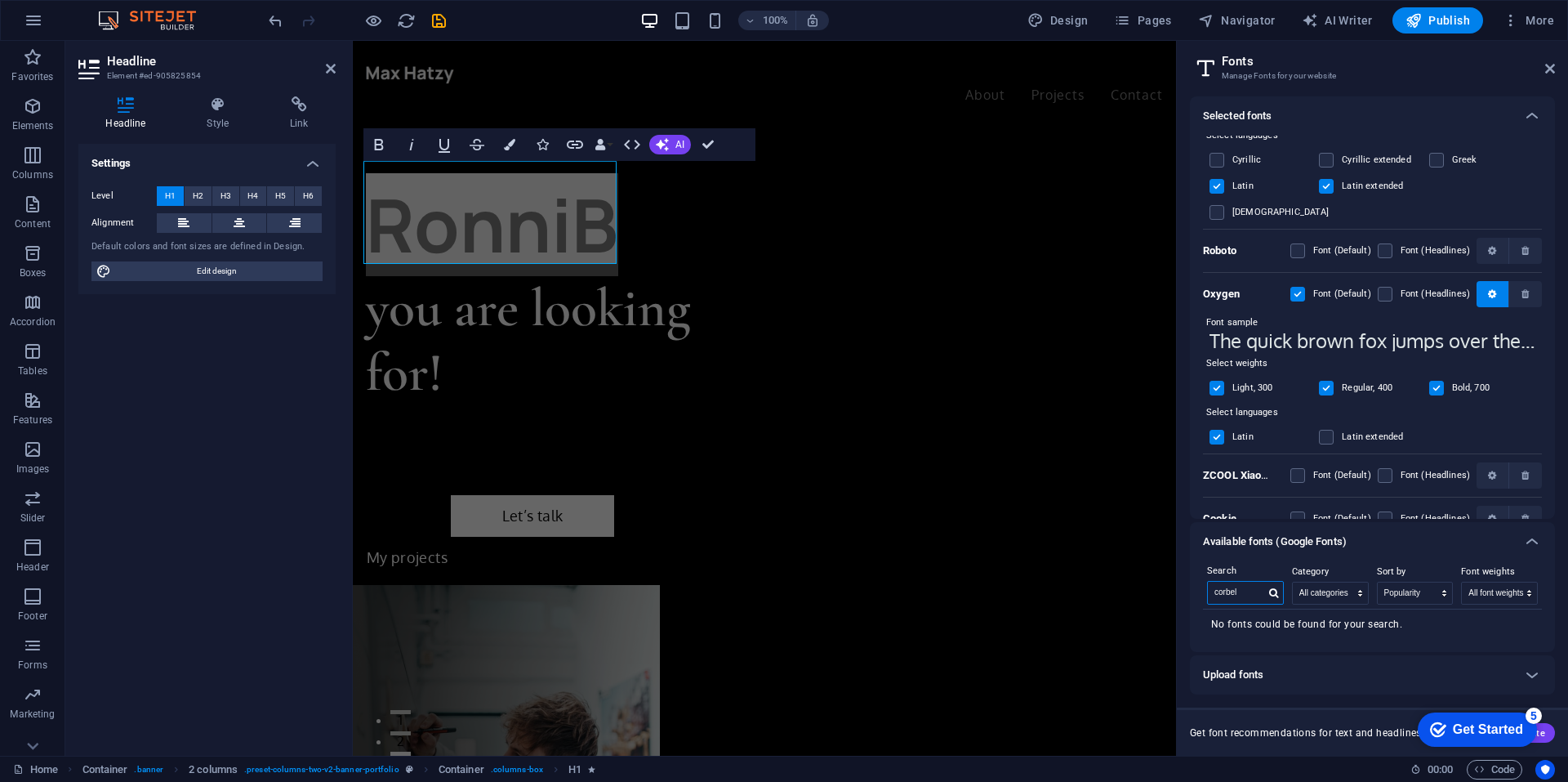
drag, startPoint x: 1600, startPoint y: 633, endPoint x: 1175, endPoint y: 598, distance: 426.4
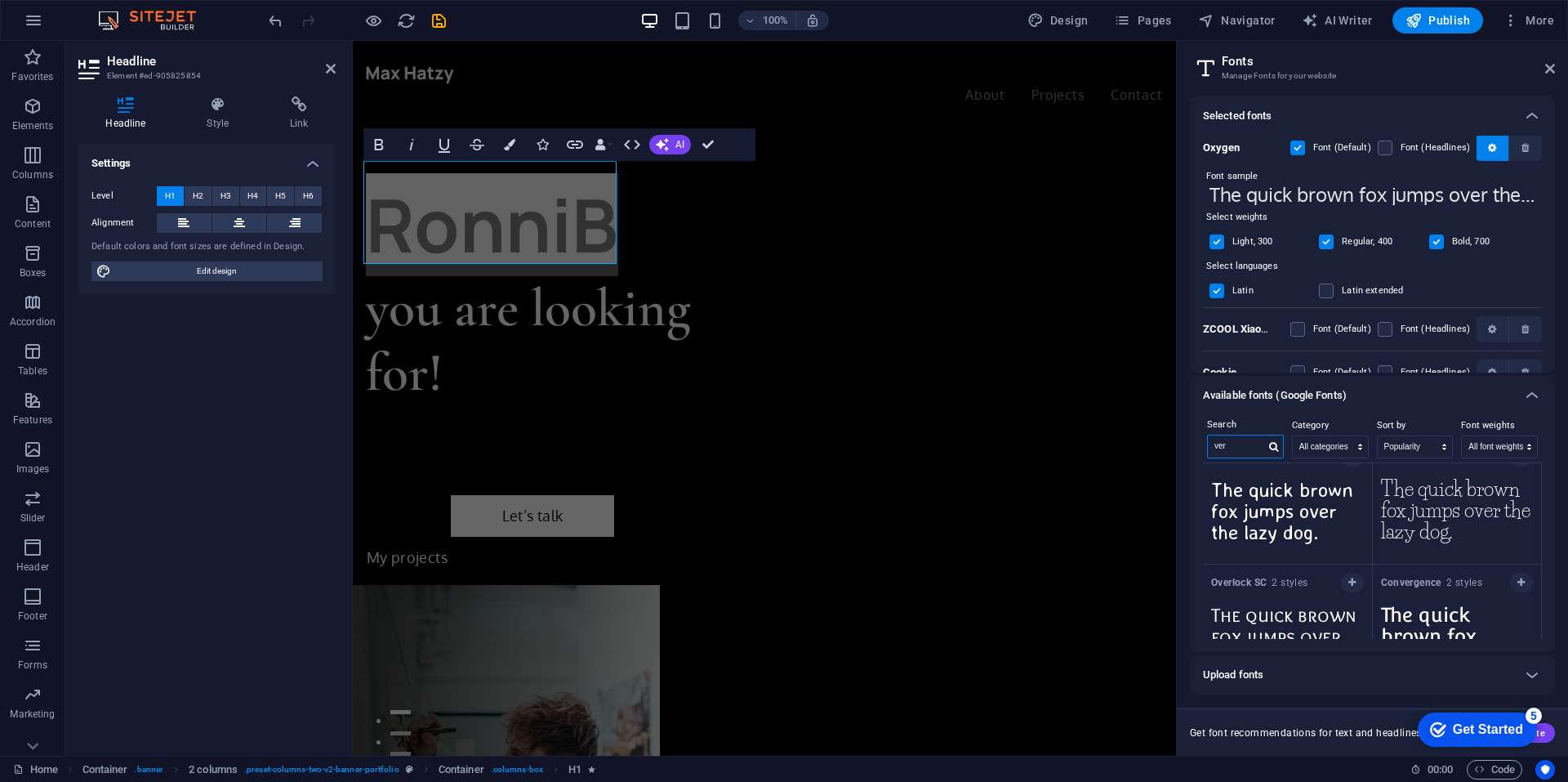
scroll to position [735, 0]
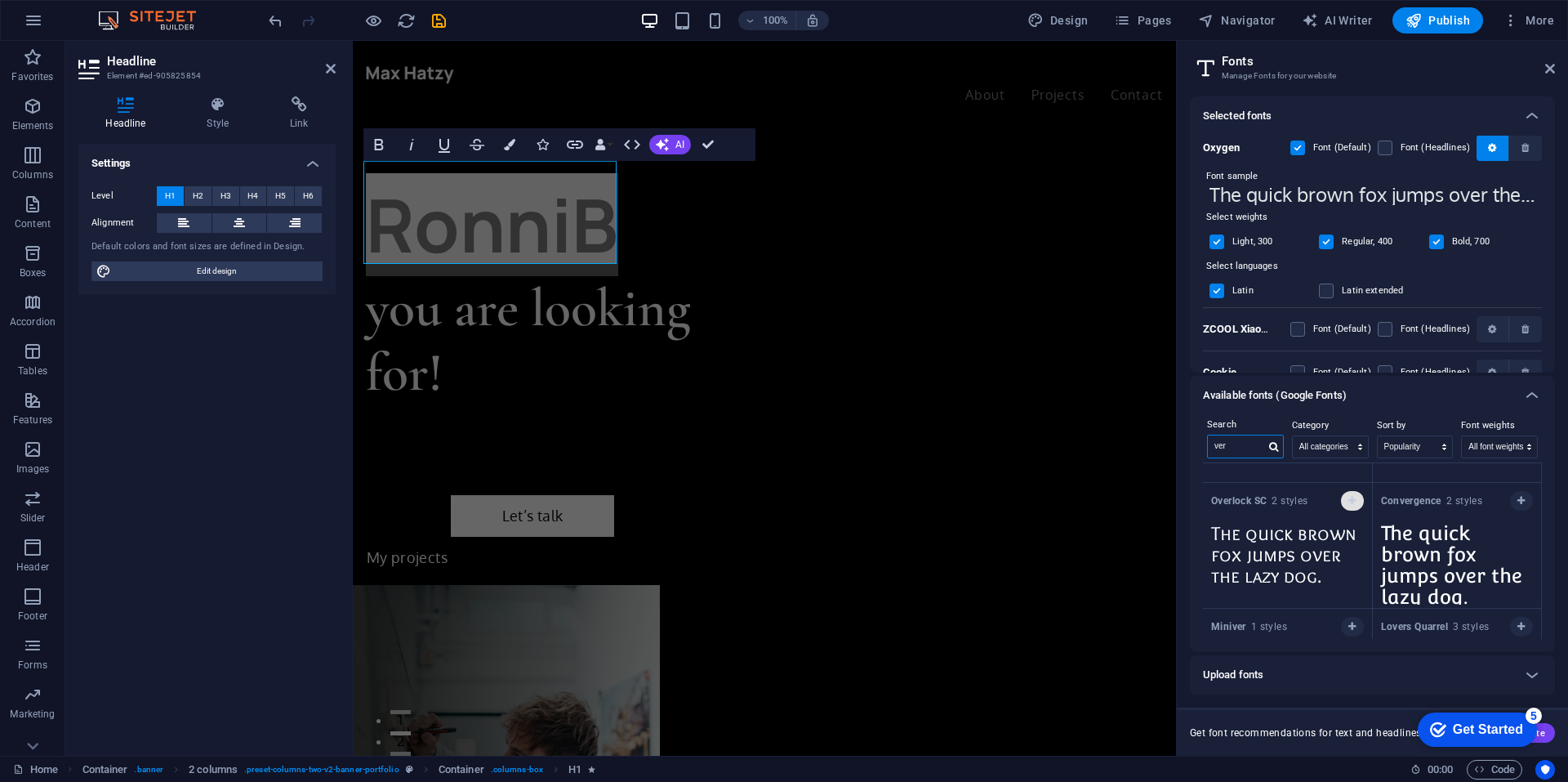
type input "ver"
click at [1350, 497] on icon "button" at bounding box center [1352, 500] width 7 height 10
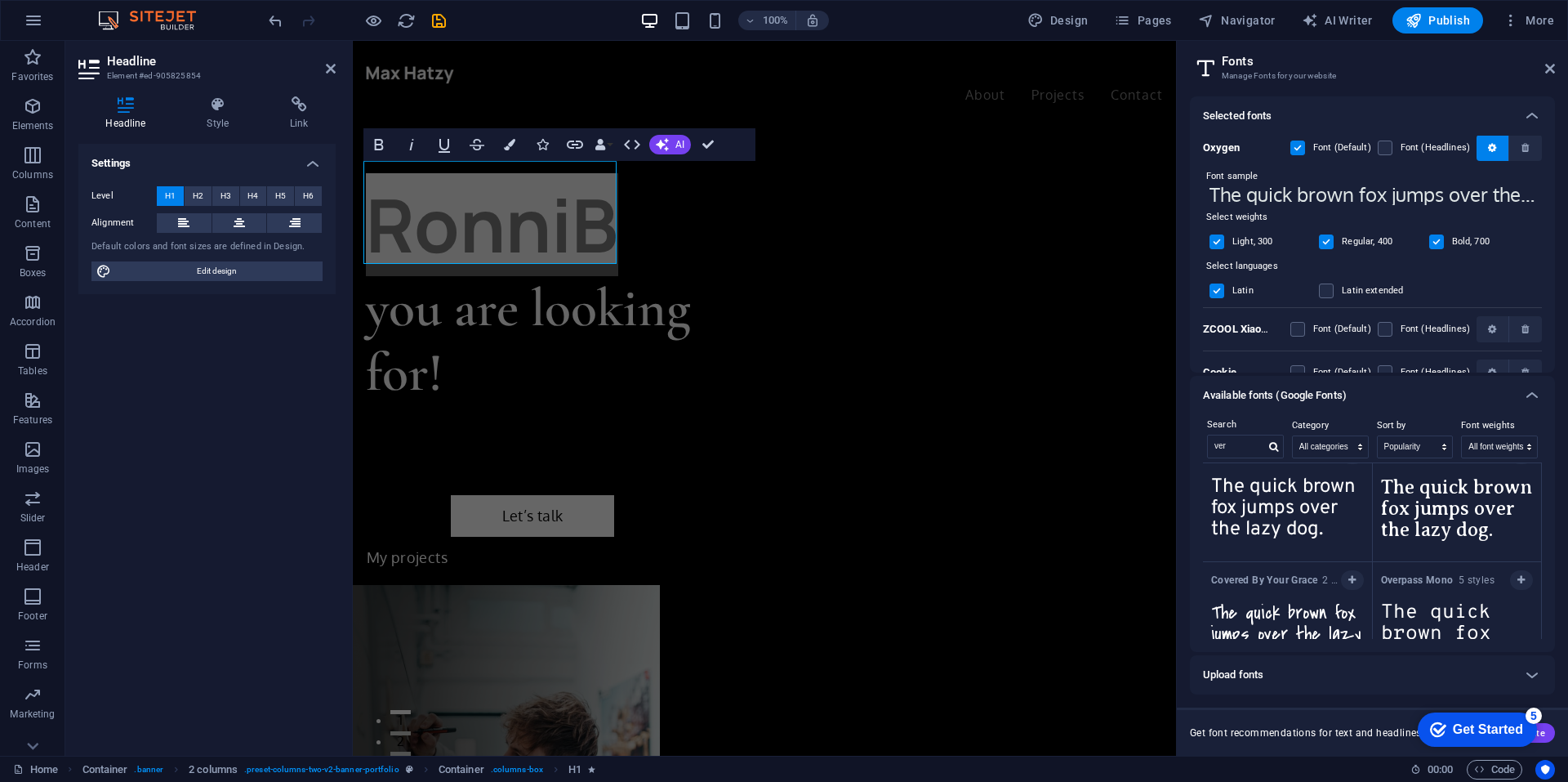
scroll to position [0, 0]
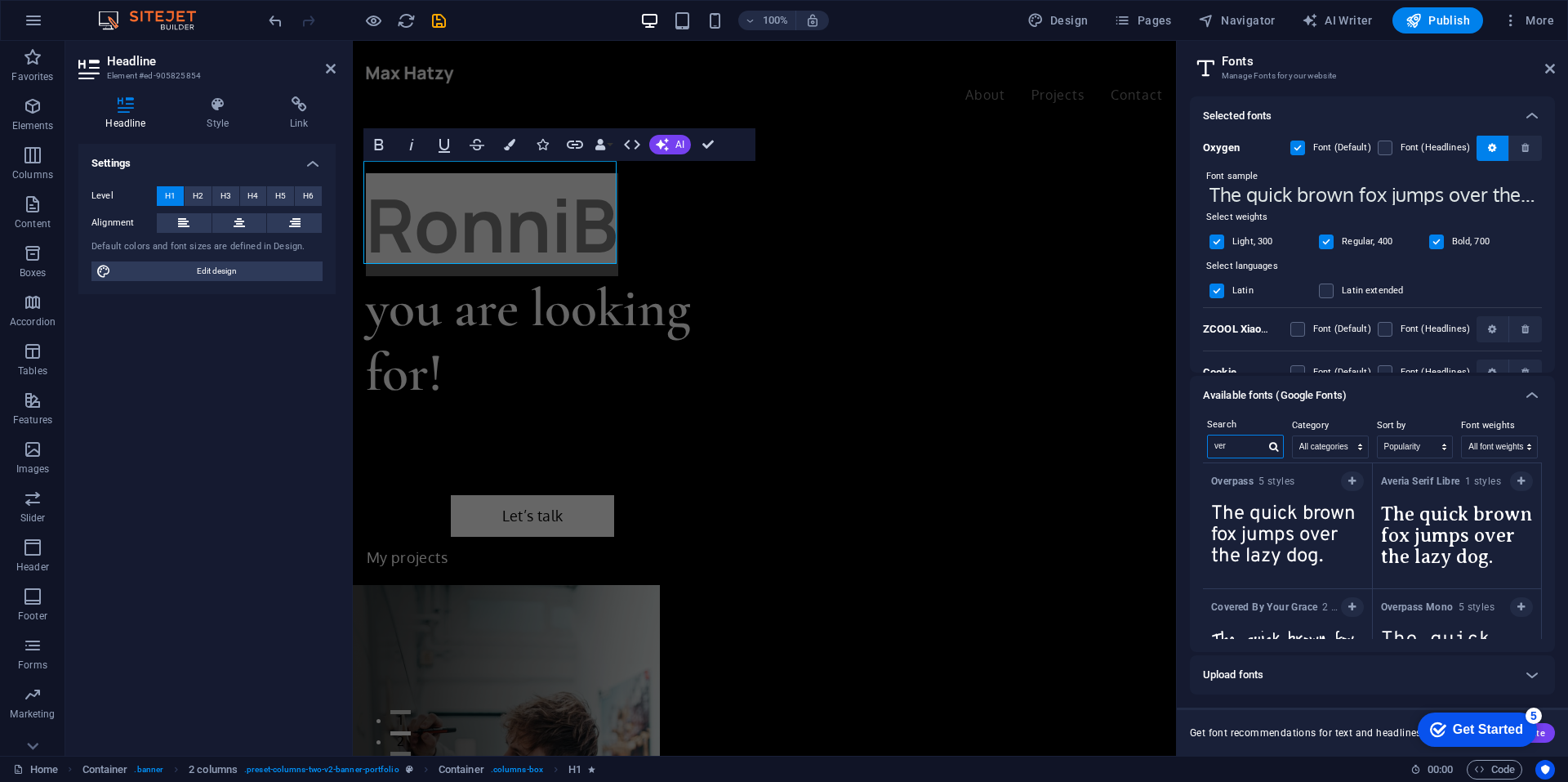
drag, startPoint x: 1234, startPoint y: 447, endPoint x: 1184, endPoint y: 431, distance: 52.5
click at [1184, 431] on div "Selected fonts Cormorant Garamond Font (Default) Font (Headlines) Manrope Font …" at bounding box center [1372, 419] width 391 height 673
click at [1536, 394] on icon at bounding box center [1532, 395] width 19 height 19
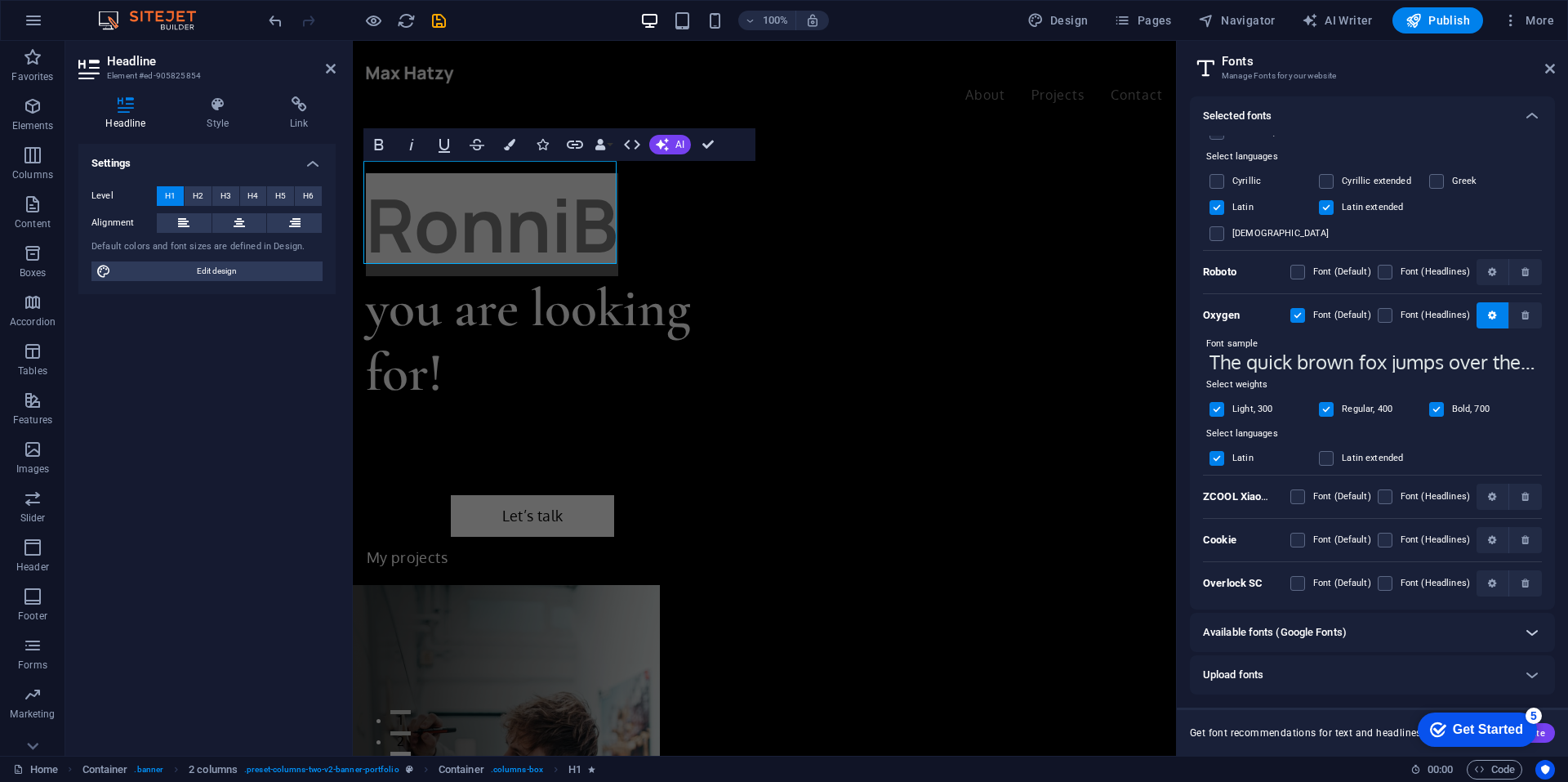
scroll to position [179, 0]
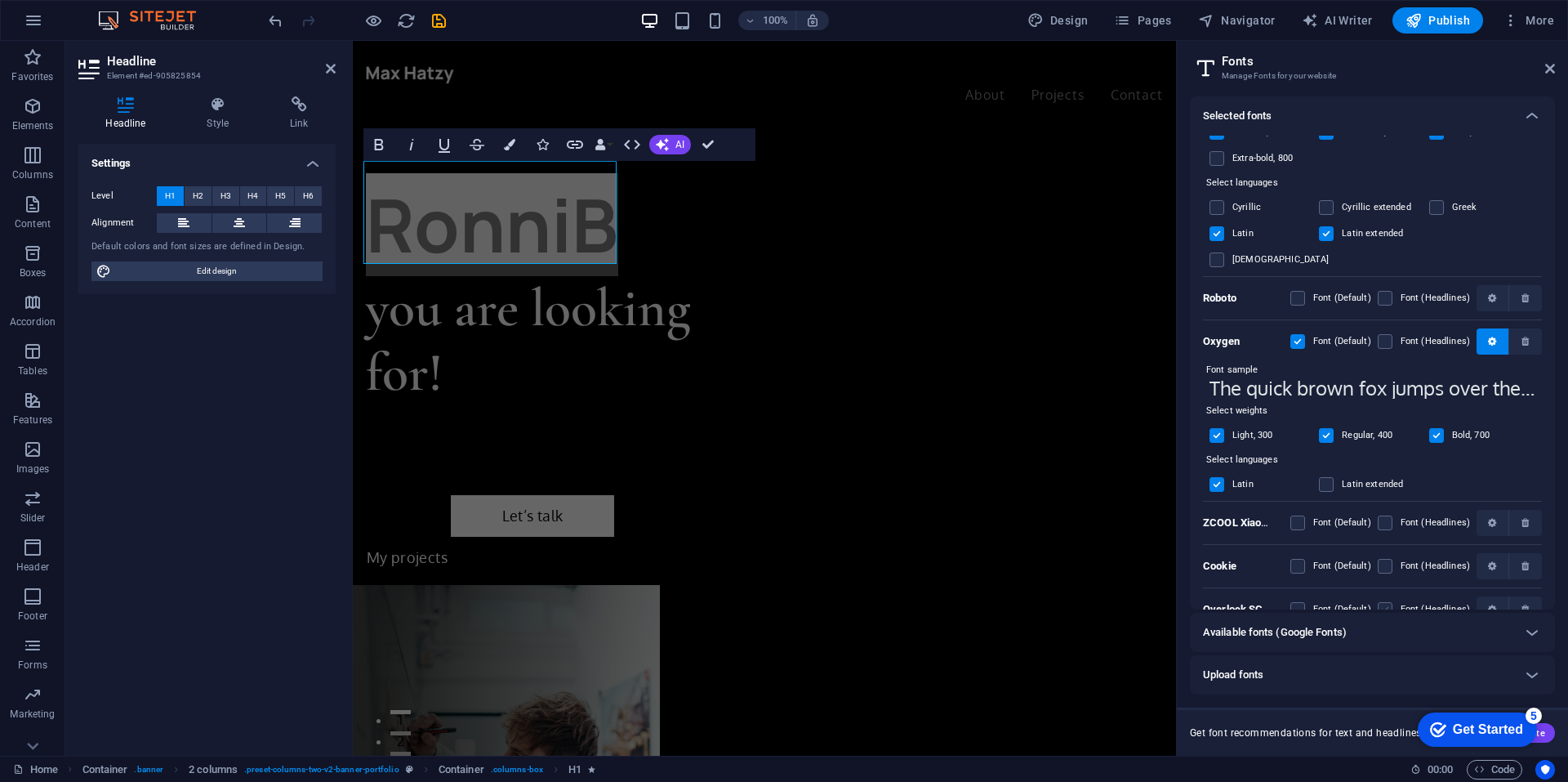
click at [1386, 602] on label at bounding box center [1384, 609] width 15 height 15
click at [0, 0] on SC "checkbox" at bounding box center [0, 0] width 0 height 0
click at [1491, 604] on icon "button" at bounding box center [1491, 609] width 8 height 10
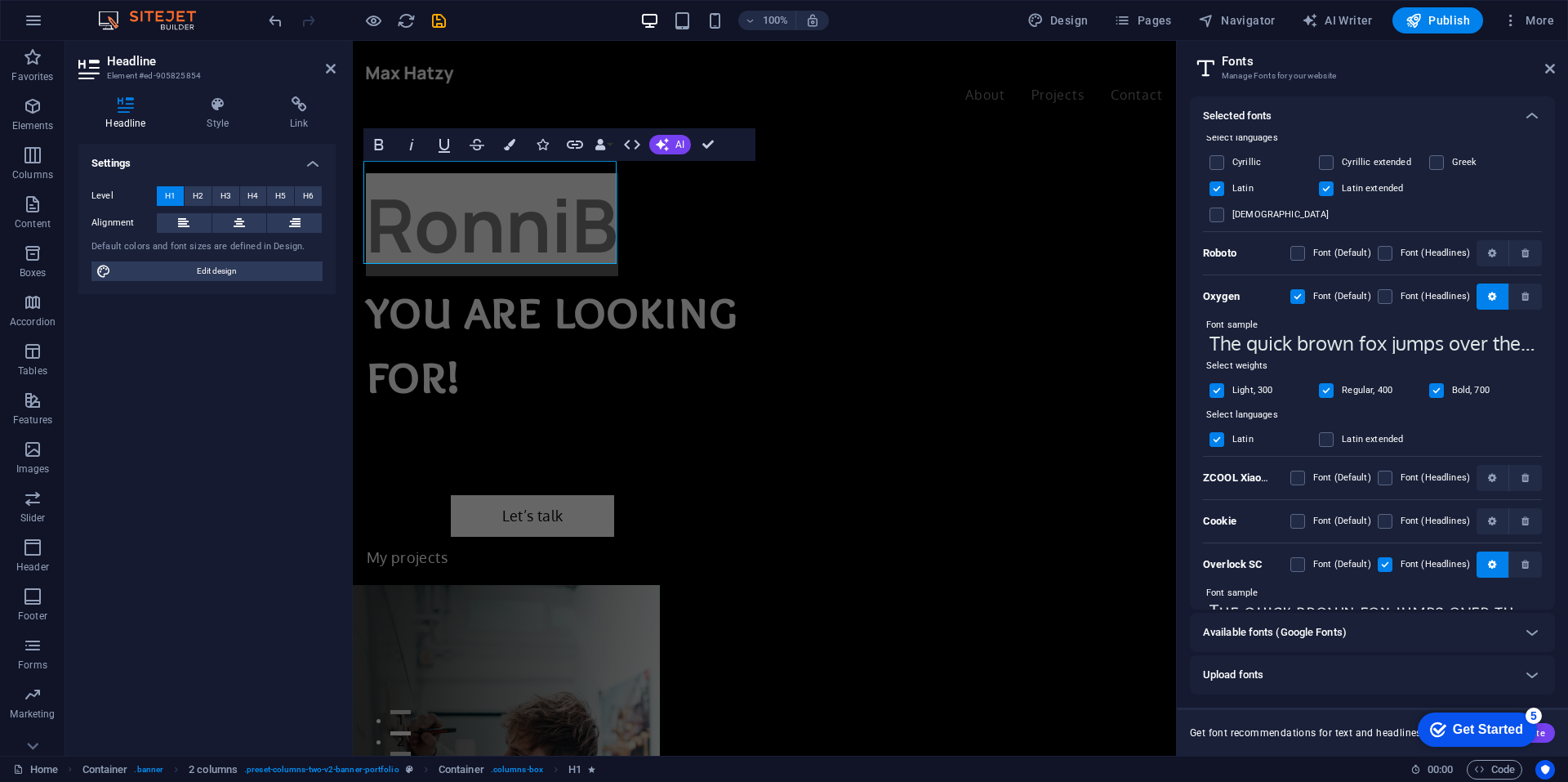
scroll to position [0, 0]
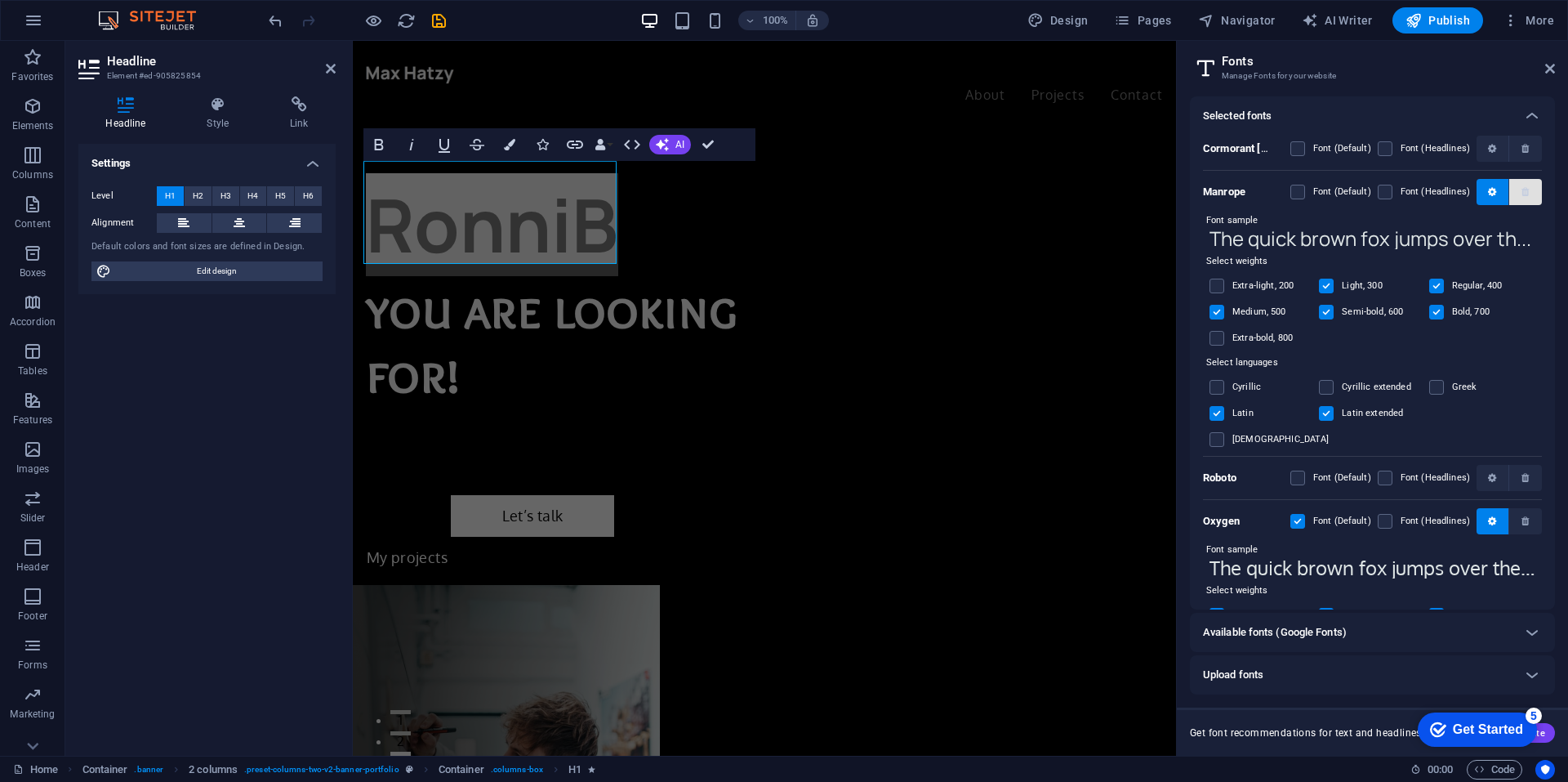
click at [1522, 189] on icon "button" at bounding box center [1525, 192] width 7 height 10
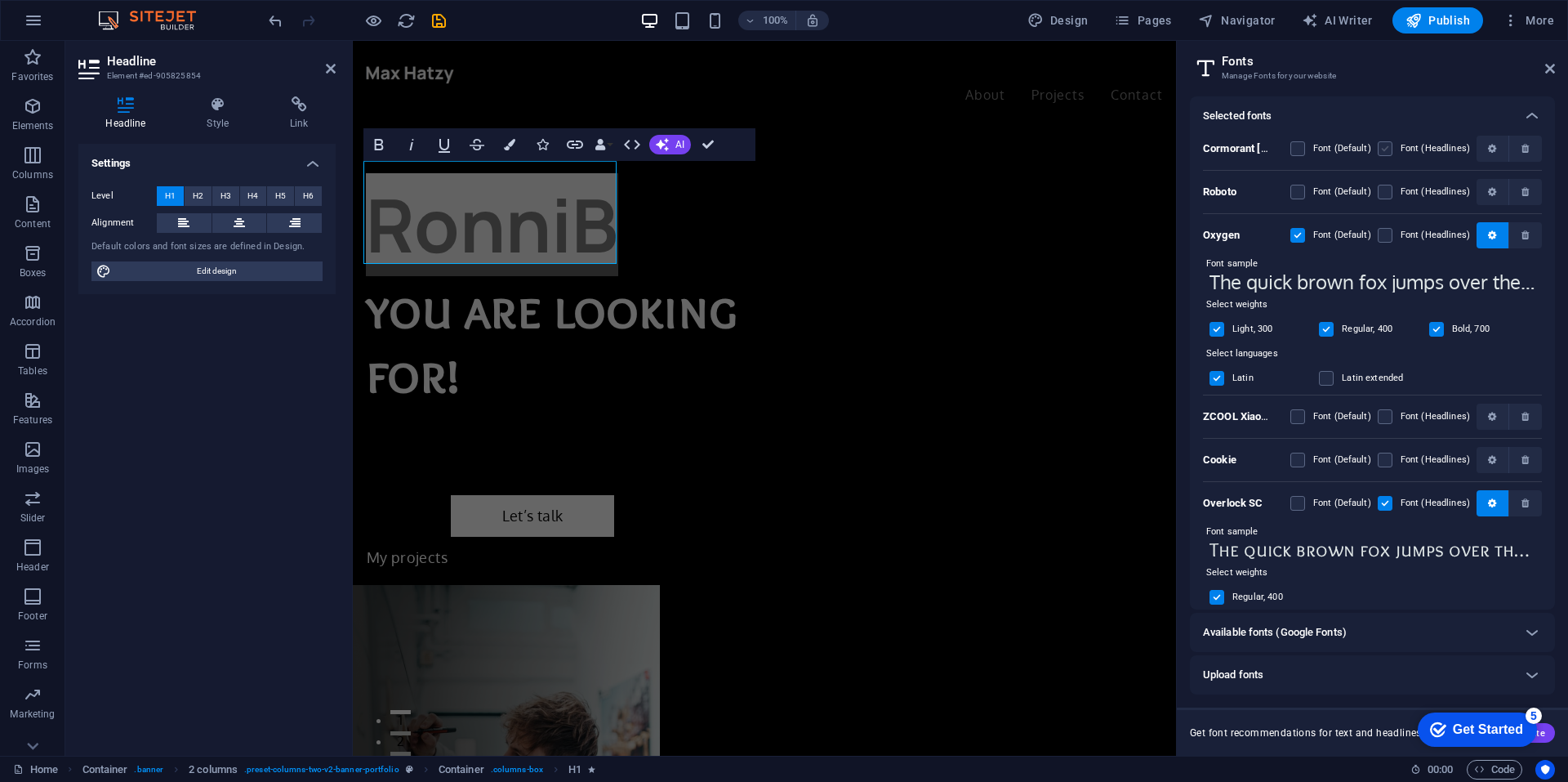
click at [1383, 147] on label at bounding box center [1384, 149] width 15 height 15
click at [0, 0] on Garamond "checkbox" at bounding box center [0, 0] width 0 height 0
click at [1386, 146] on label at bounding box center [1384, 149] width 15 height 15
click at [0, 0] on Garamond "checkbox" at bounding box center [0, 0] width 0 height 0
click at [1384, 499] on label at bounding box center [1384, 503] width 15 height 15
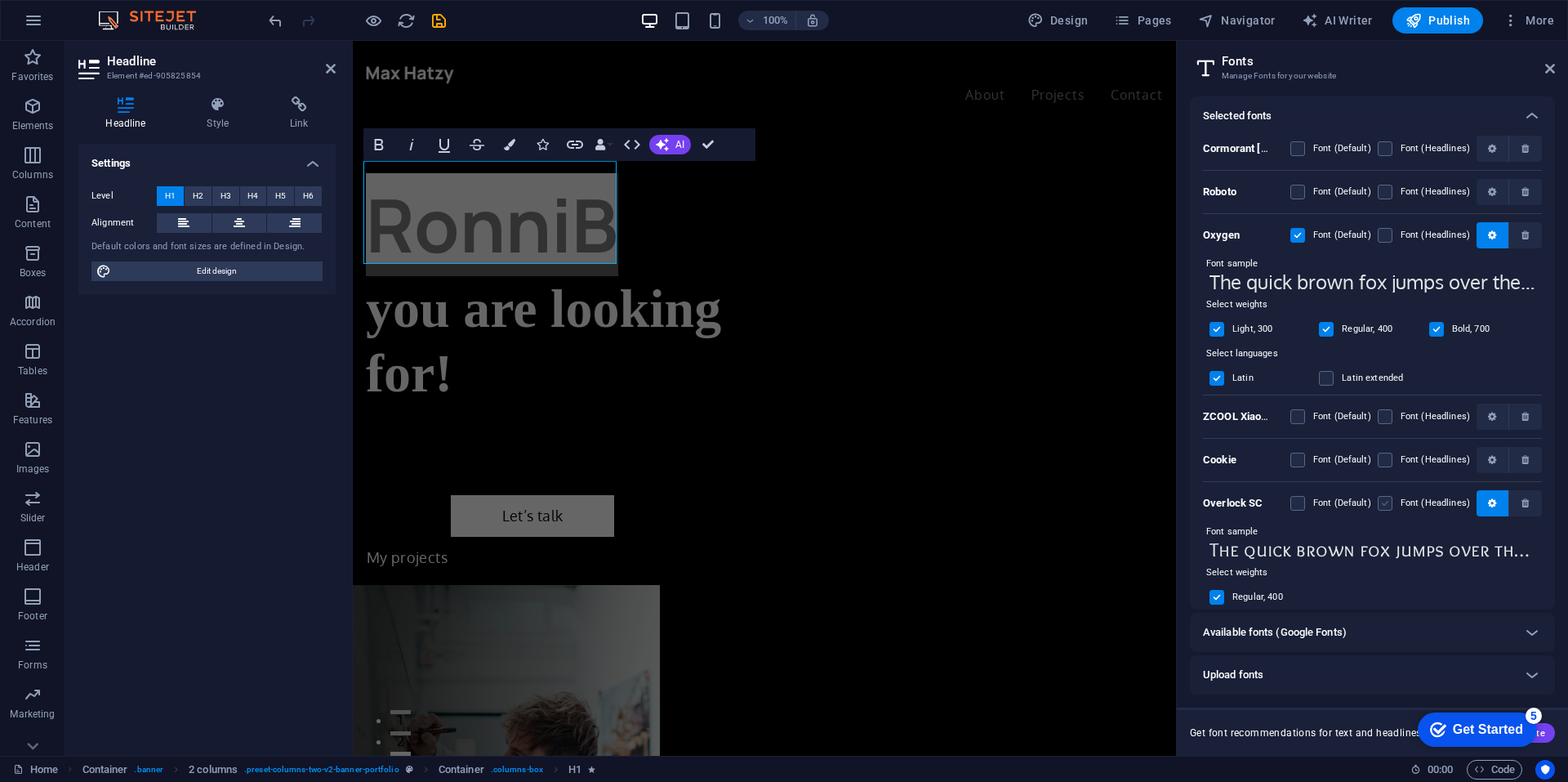
click at [0, 0] on SC "checkbox" at bounding box center [0, 0] width 0 height 0
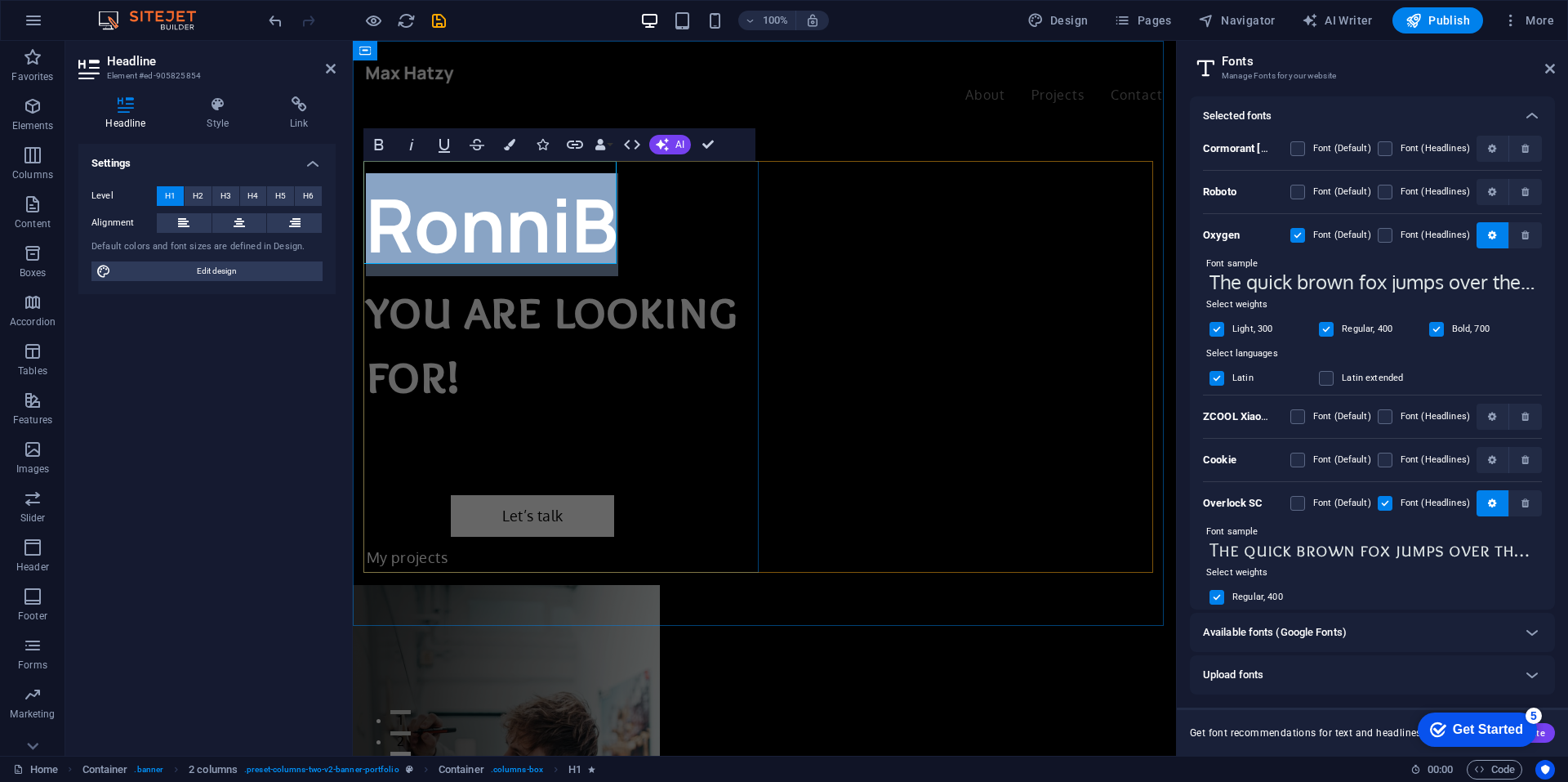
click at [477, 206] on h1 "RonniB" at bounding box center [565, 225] width 399 height 103
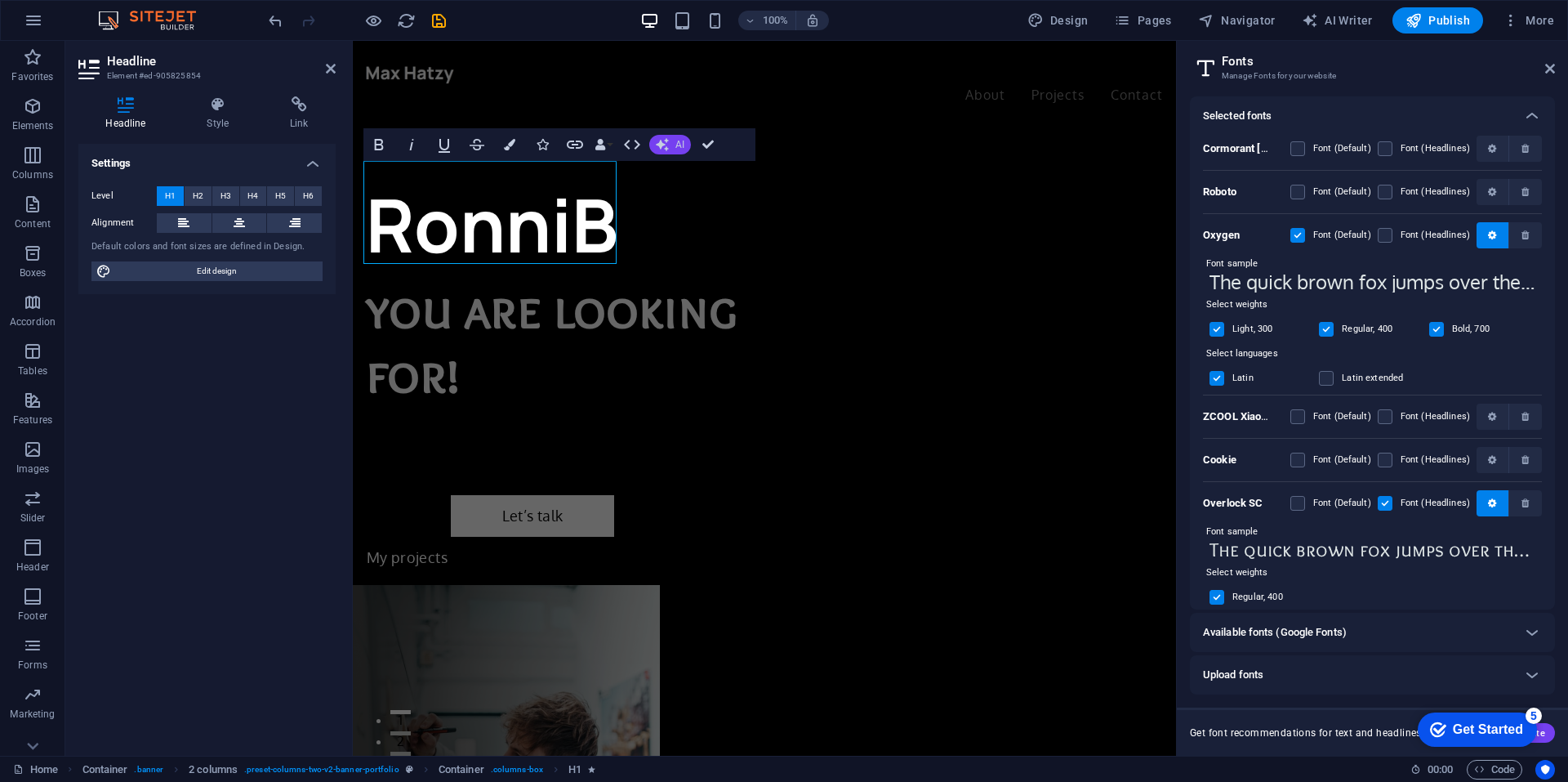
click at [669, 143] on button "AI" at bounding box center [670, 144] width 42 height 19
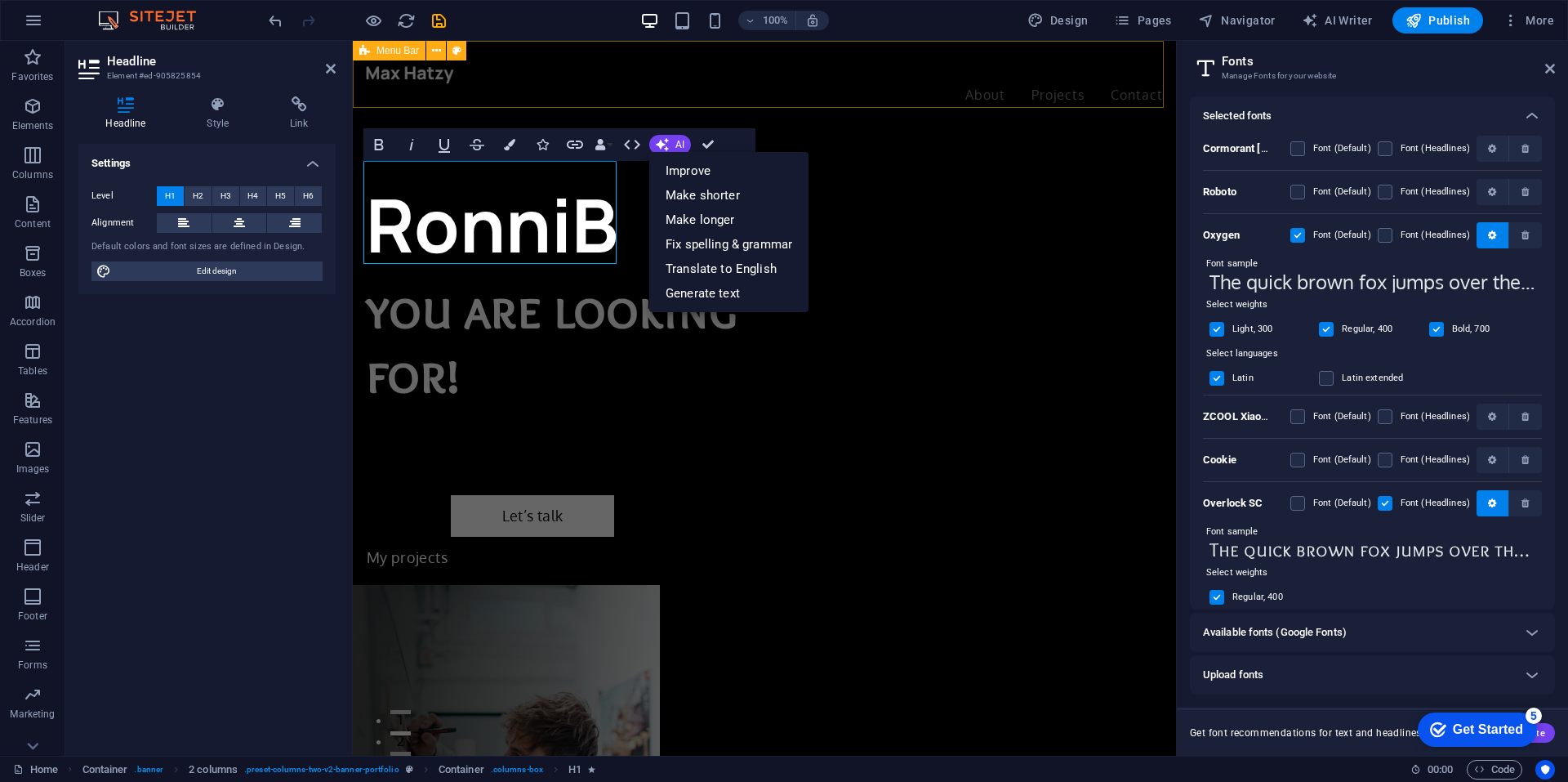
click at [678, 103] on div "About Projects Contact" at bounding box center [763, 85] width 823 height 87
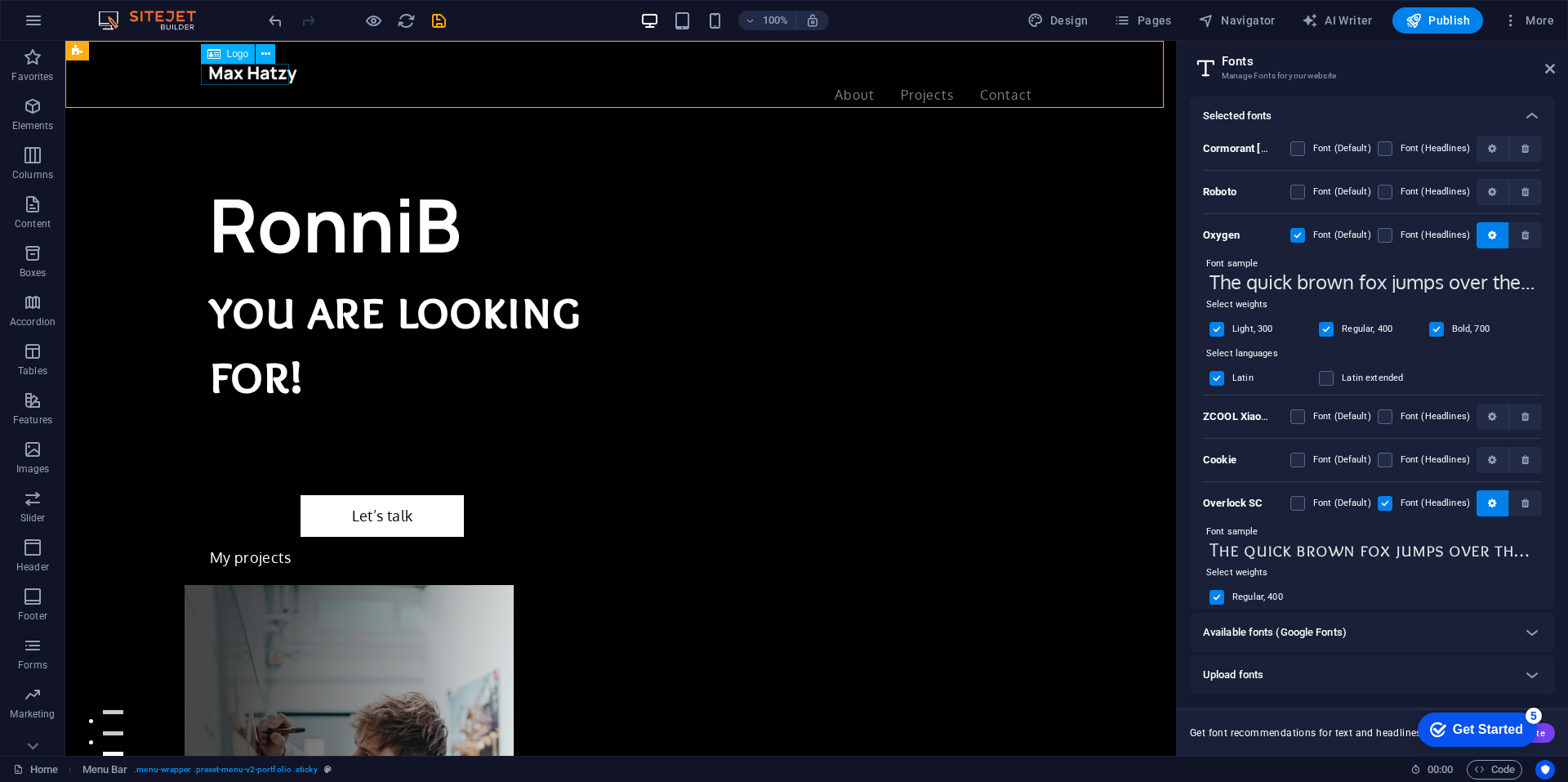
click at [248, 71] on div at bounding box center [620, 74] width 823 height 21
click at [219, 55] on icon at bounding box center [213, 53] width 13 height 19
click at [246, 75] on div at bounding box center [620, 74] width 823 height 21
select select "px"
